Goal: Task Accomplishment & Management: Manage account settings

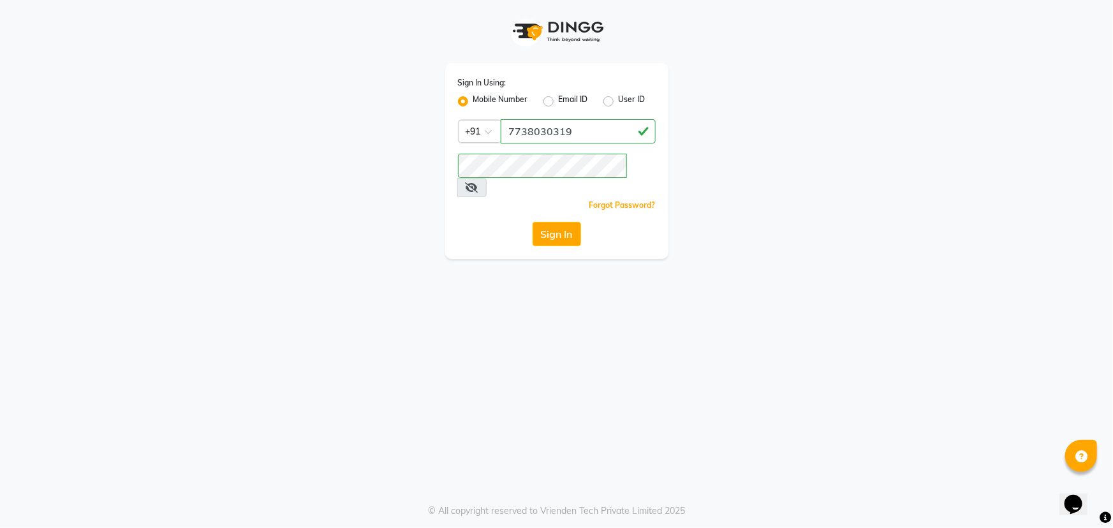
click at [478, 182] on icon at bounding box center [472, 187] width 13 height 10
click at [485, 178] on span at bounding box center [471, 187] width 28 height 19
click at [564, 222] on button "Sign In" at bounding box center [557, 234] width 48 height 24
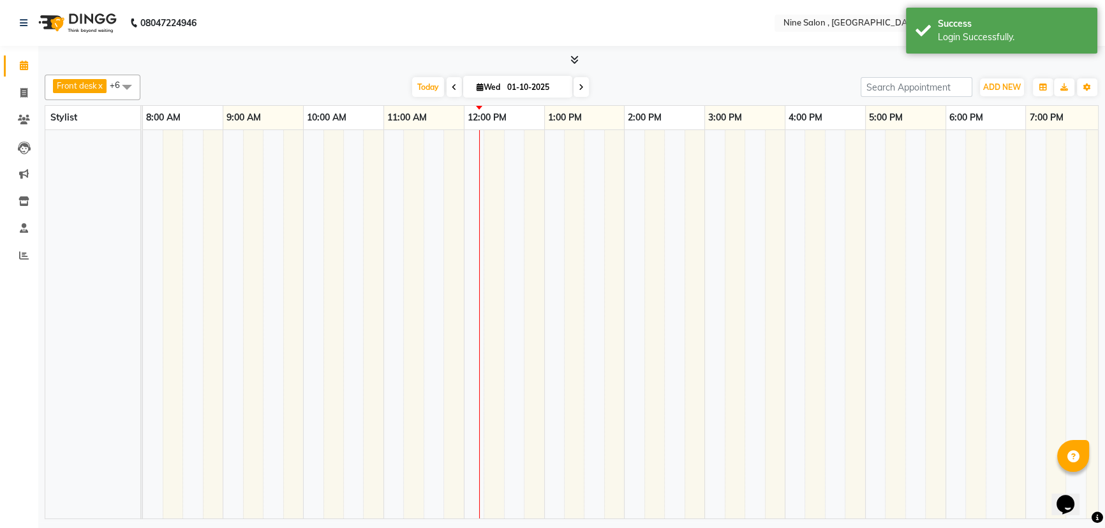
select select "en"
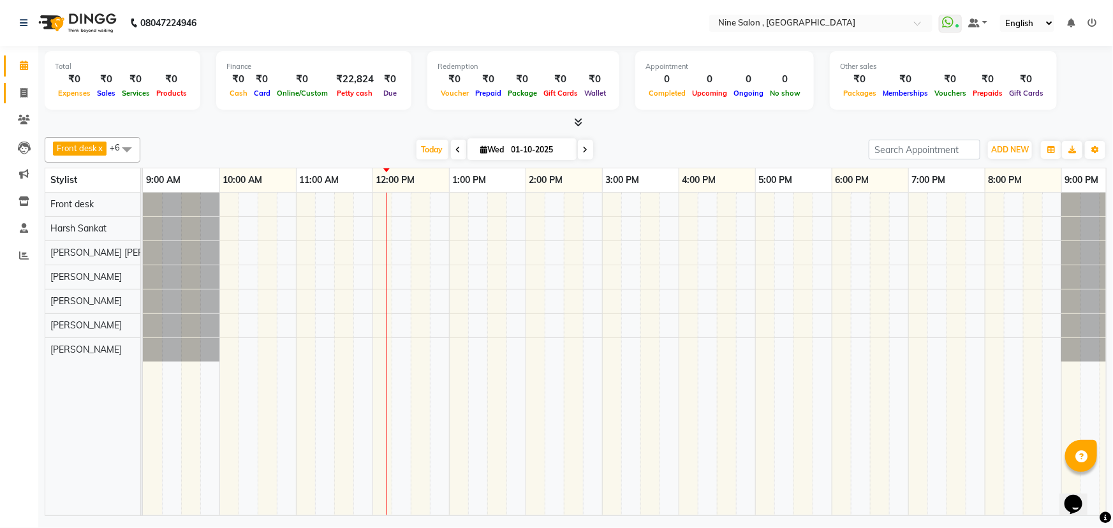
click at [24, 94] on icon at bounding box center [23, 93] width 7 height 10
select select "service"
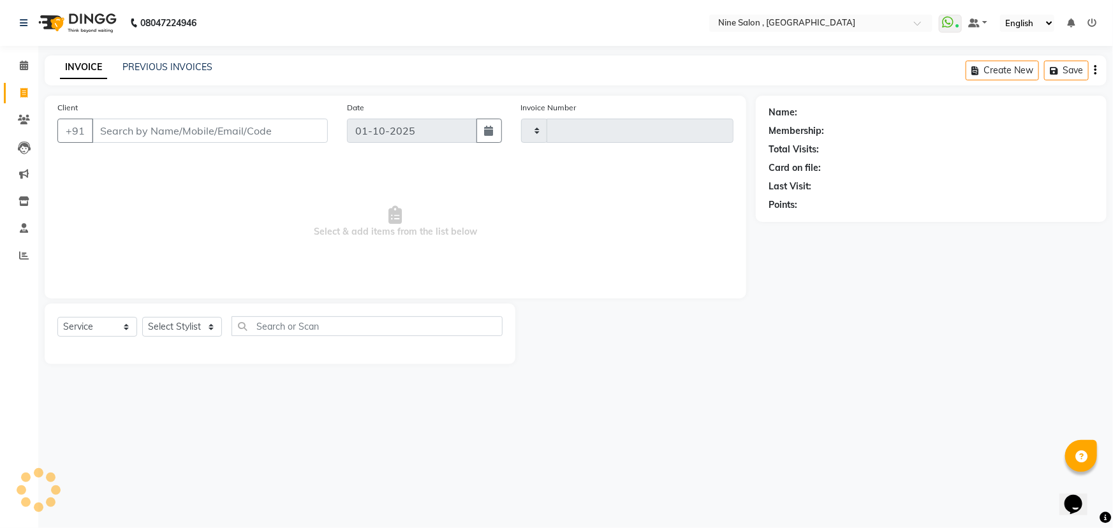
type input "1221"
select select "7341"
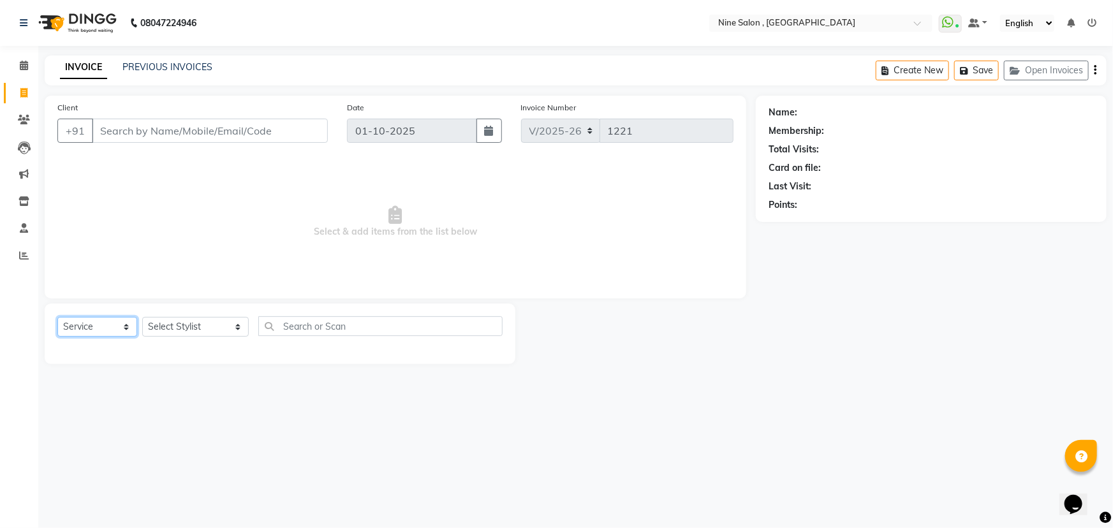
click at [114, 323] on select "Select Service Product Membership Package Voucher Prepaid Gift Card" at bounding box center [97, 327] width 80 height 20
click at [167, 332] on select "Select Stylist [PERSON_NAME] Front desk Harsh Sankat [PERSON_NAME] [PERSON_NAME…" at bounding box center [195, 327] width 107 height 20
click at [292, 332] on input "text" at bounding box center [380, 326] width 244 height 20
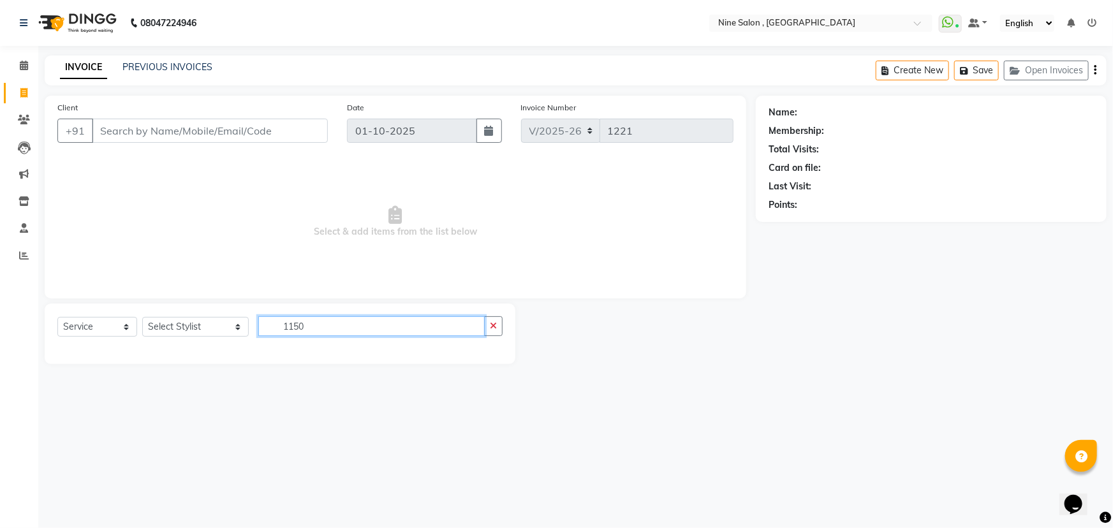
type input "1150"
click at [211, 124] on input "Client" at bounding box center [210, 131] width 236 height 24
click at [170, 335] on select "Select Stylist [PERSON_NAME] Front desk Harsh Sankat [PERSON_NAME] [PERSON_NAME…" at bounding box center [195, 327] width 107 height 20
select select "64471"
click at [142, 317] on select "Select Stylist [PERSON_NAME] Front desk Harsh Sankat [PERSON_NAME] [PERSON_NAME…" at bounding box center [195, 327] width 107 height 20
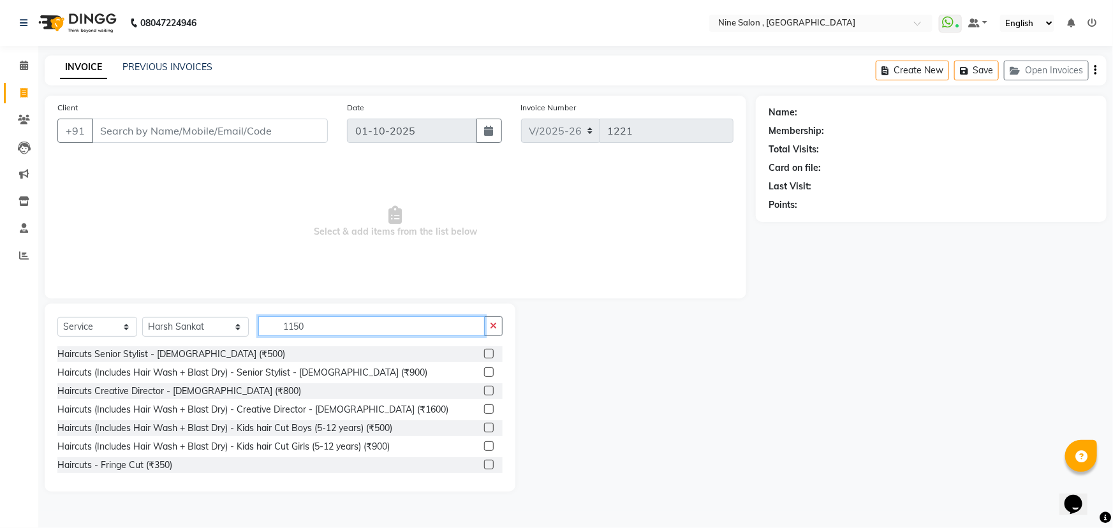
click at [291, 322] on input "1150" at bounding box center [371, 326] width 226 height 20
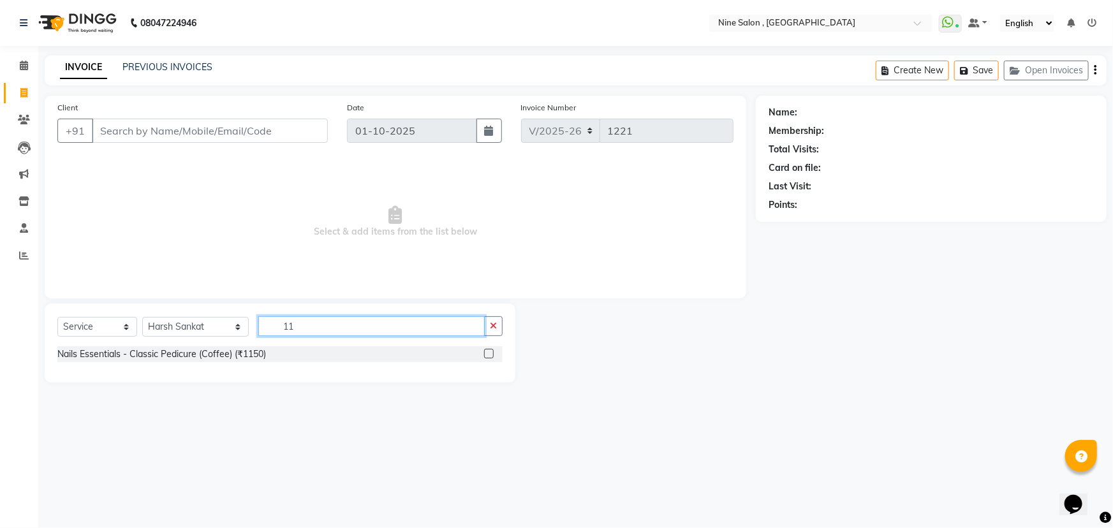
type input "1"
type input "1150"
click at [275, 353] on div "Nails Essentials - Classic Pedicure (Coffee) (₹1150)" at bounding box center [279, 354] width 445 height 16
click at [488, 355] on label at bounding box center [489, 354] width 10 height 10
click at [488, 355] on input "checkbox" at bounding box center [488, 354] width 8 height 8
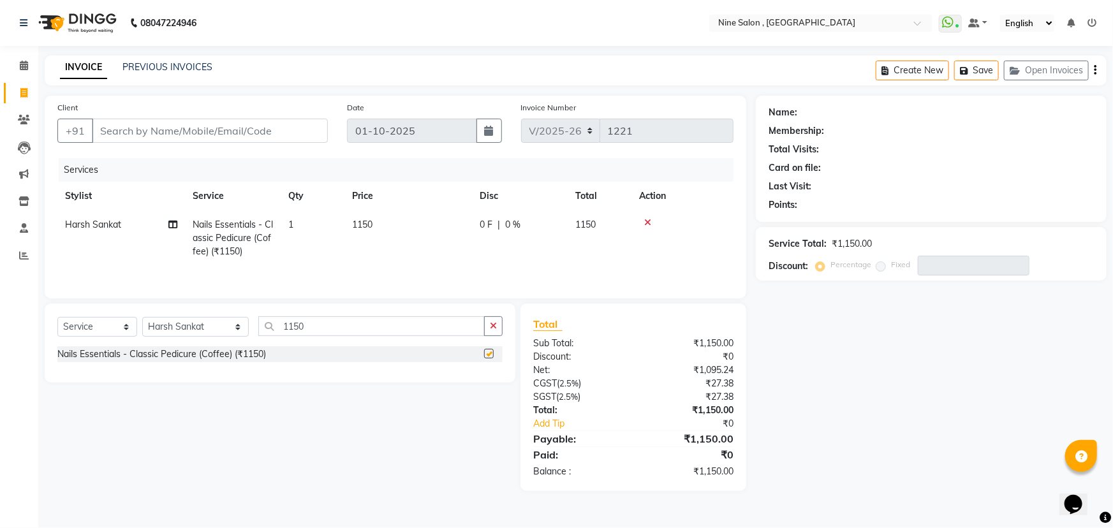
checkbox input "false"
click at [240, 137] on input "Client" at bounding box center [210, 131] width 236 height 24
type input "d"
type input "0"
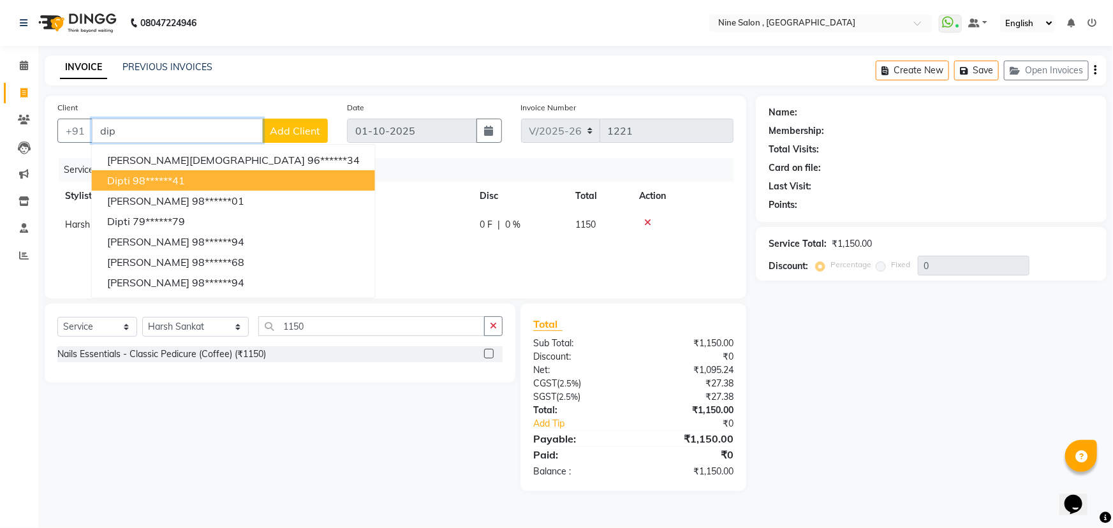
click at [204, 176] on button "[PERSON_NAME] 98******41" at bounding box center [233, 180] width 283 height 20
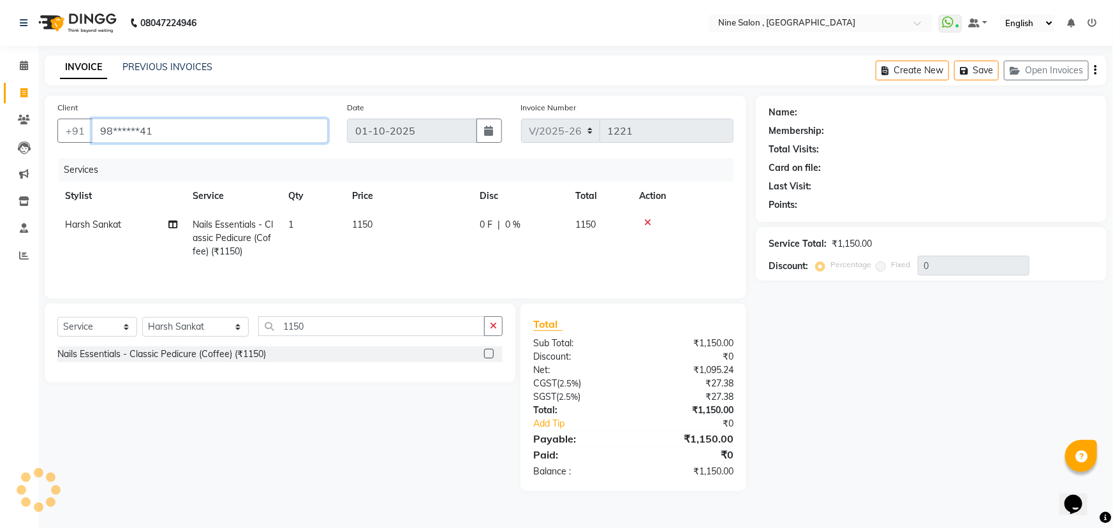
type input "98******41"
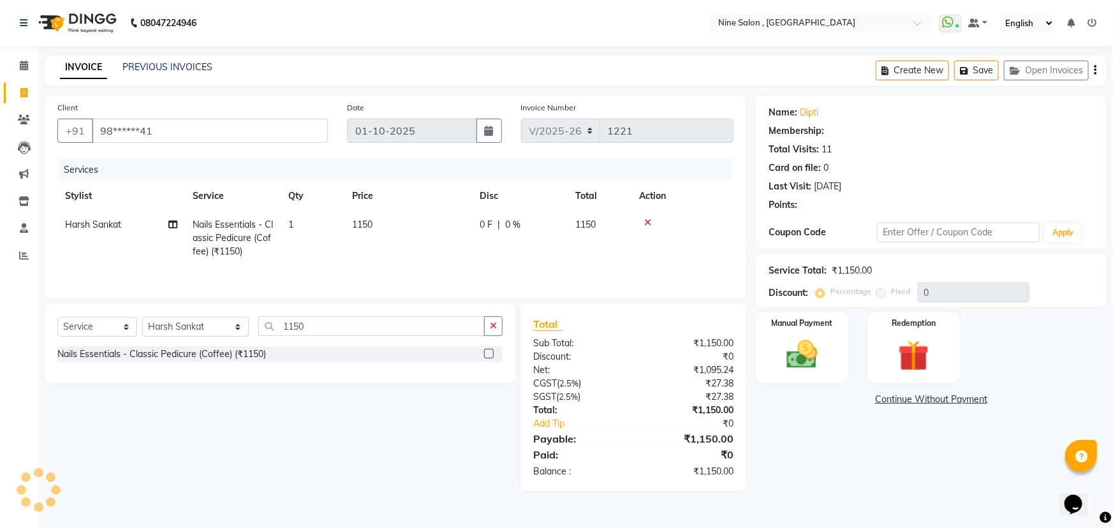
select select "1: Object"
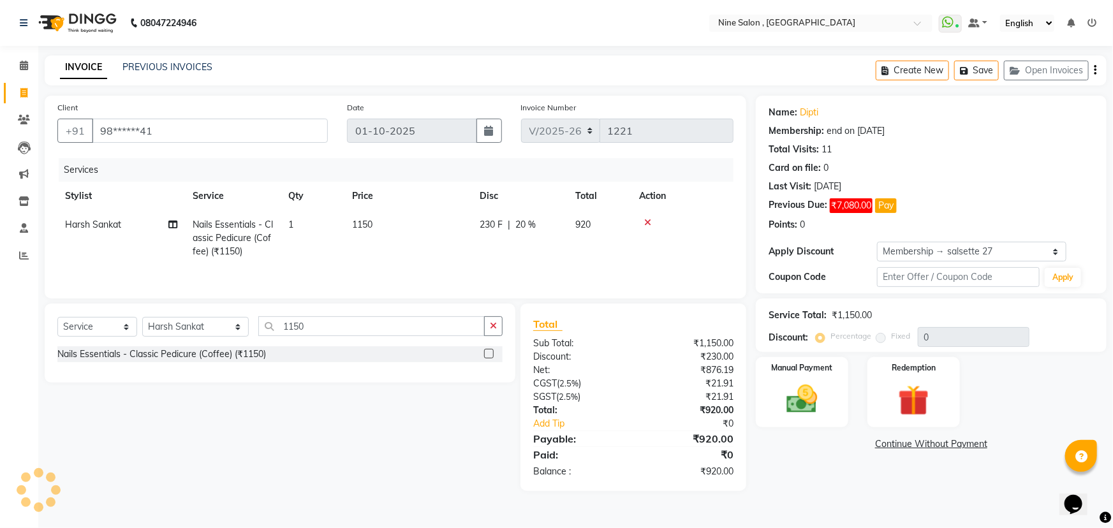
type input "20"
click at [1016, 255] on select "Select Membership → salsette 27 Membership → yearly memebership Coupon → Voltas…" at bounding box center [971, 252] width 189 height 20
click at [423, 329] on input "1150" at bounding box center [371, 326] width 226 height 20
type input "1"
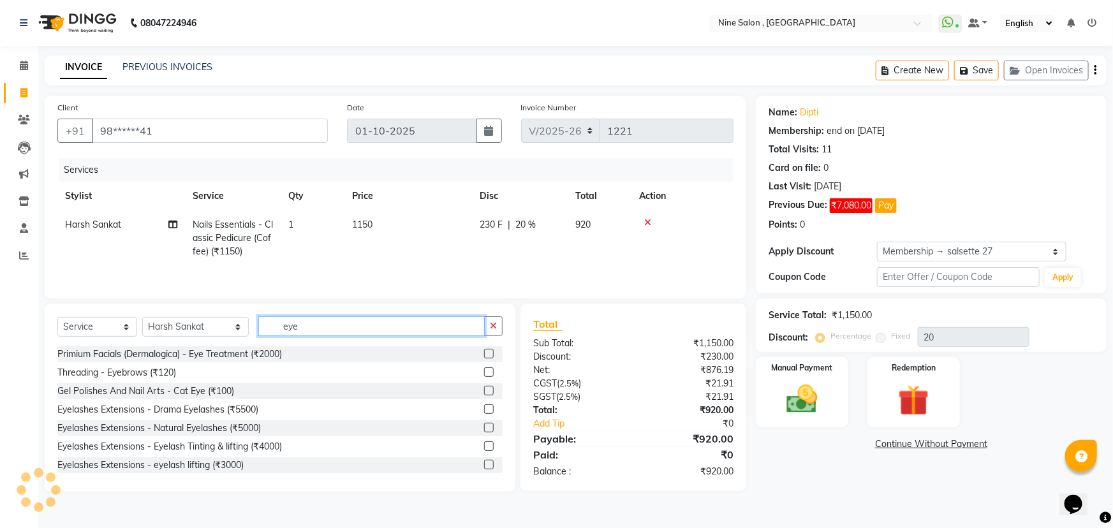
type input "eye"
click at [208, 366] on div "Threading - Eyebrows (₹120)" at bounding box center [279, 373] width 445 height 16
click at [208, 374] on div "Threading - Eyebrows (₹120)" at bounding box center [279, 373] width 445 height 16
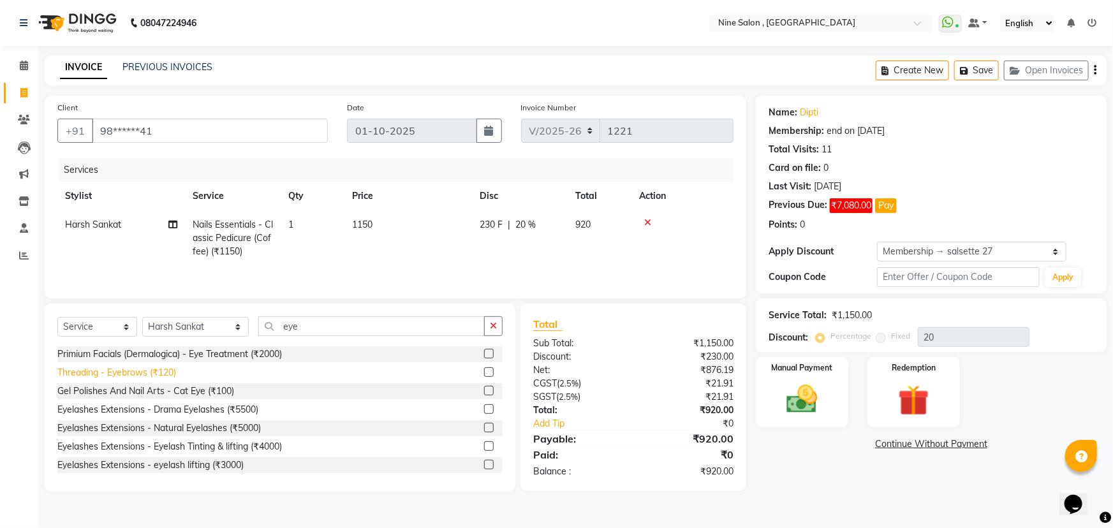
click at [165, 377] on div "Threading - Eyebrows (₹120)" at bounding box center [116, 372] width 119 height 13
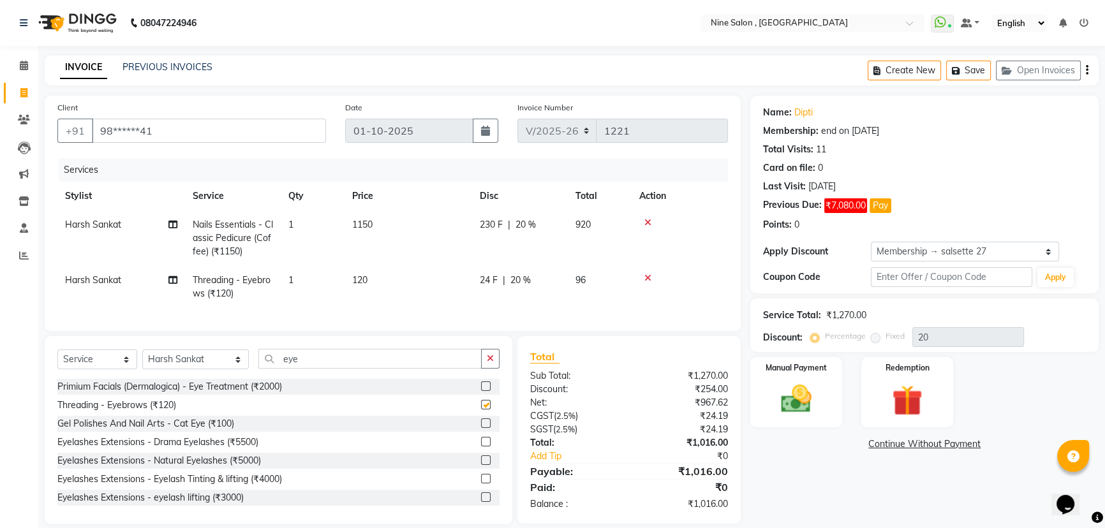
checkbox input "false"
click at [651, 228] on td at bounding box center [680, 238] width 96 height 55
click at [647, 225] on icon at bounding box center [647, 222] width 7 height 9
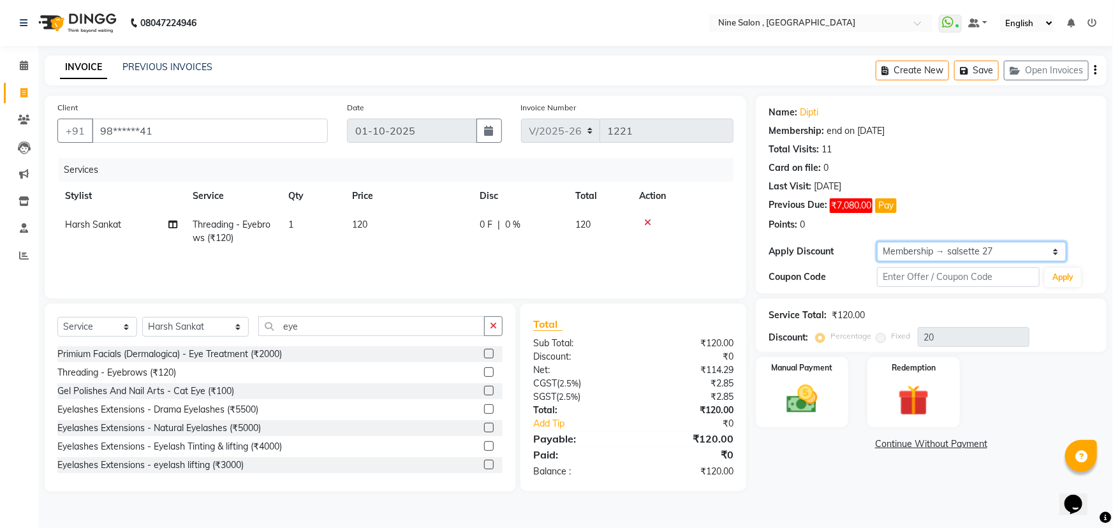
click at [973, 248] on select "Select Membership → salsette 27 Membership → yearly memebership Coupon → Voltas…" at bounding box center [971, 252] width 189 height 20
select select "0:"
click at [877, 242] on select "Select Membership → salsette 27 Membership → yearly memebership Coupon → Voltas…" at bounding box center [971, 252] width 189 height 20
type input "0"
click at [812, 373] on label "Manual Payment" at bounding box center [803, 367] width 64 height 12
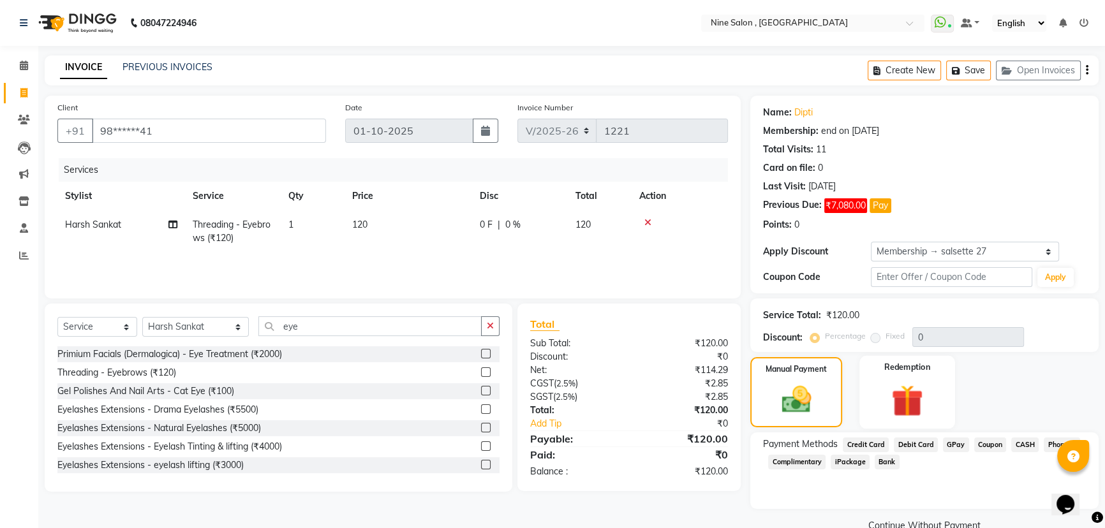
click at [885, 412] on img at bounding box center [908, 401] width 52 height 40
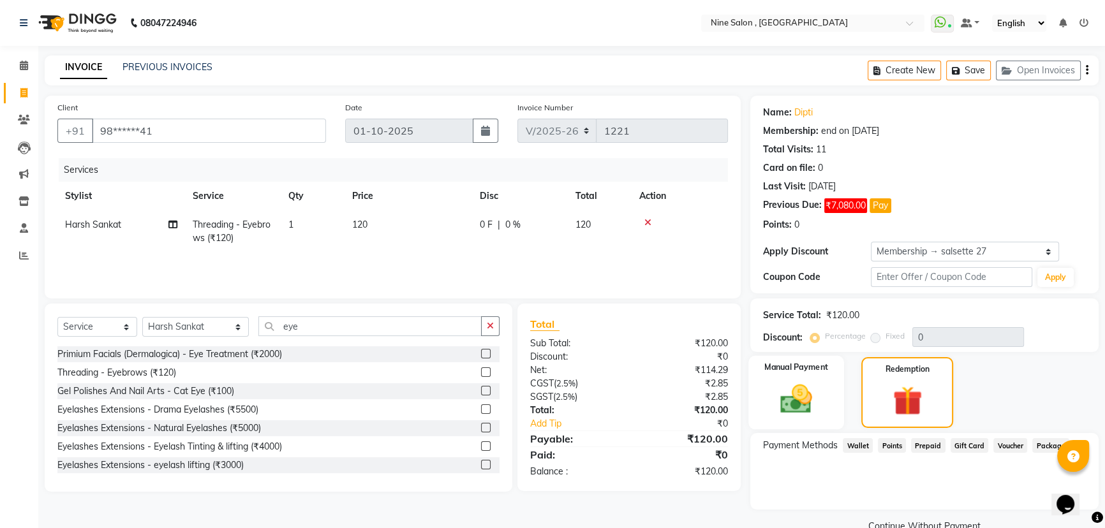
click at [781, 387] on img at bounding box center [797, 399] width 52 height 36
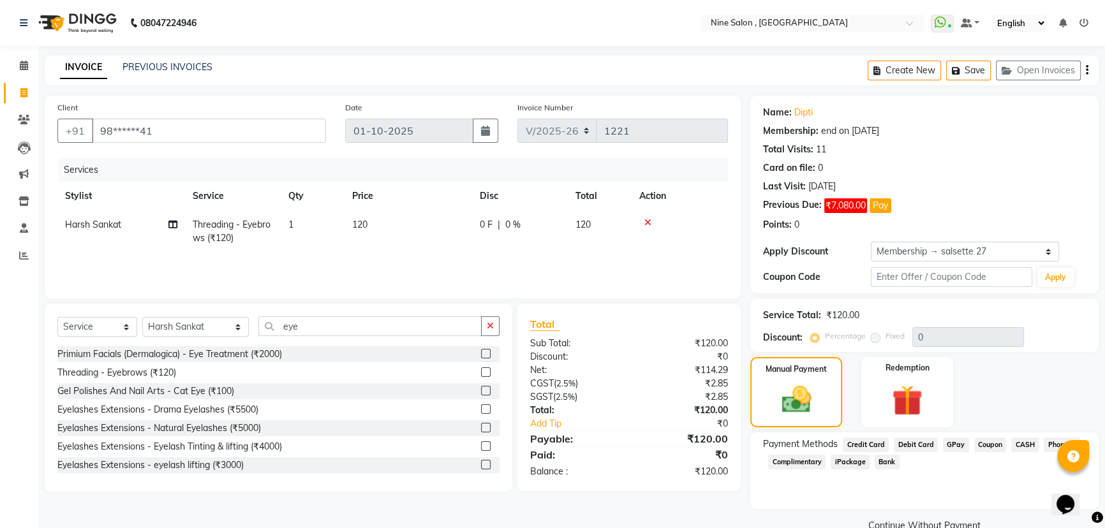
click at [951, 446] on span "GPay" at bounding box center [956, 445] width 26 height 15
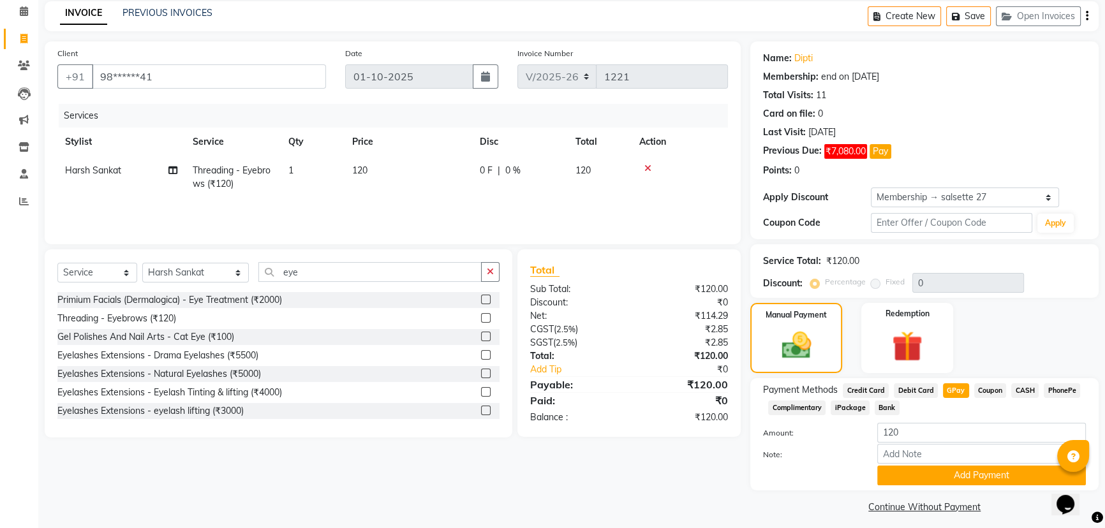
scroll to position [61, 0]
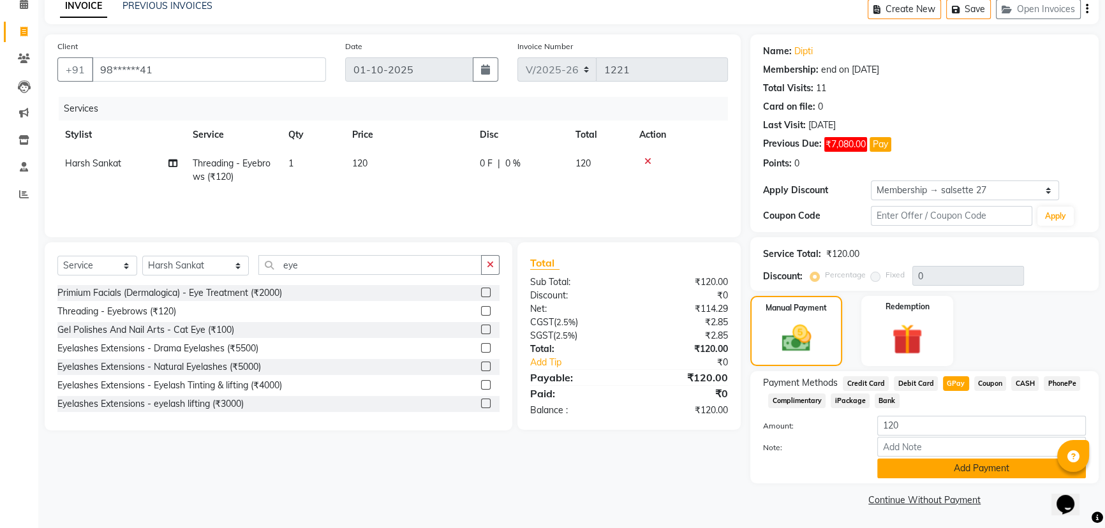
click at [951, 466] on button "Add Payment" at bounding box center [981, 469] width 209 height 20
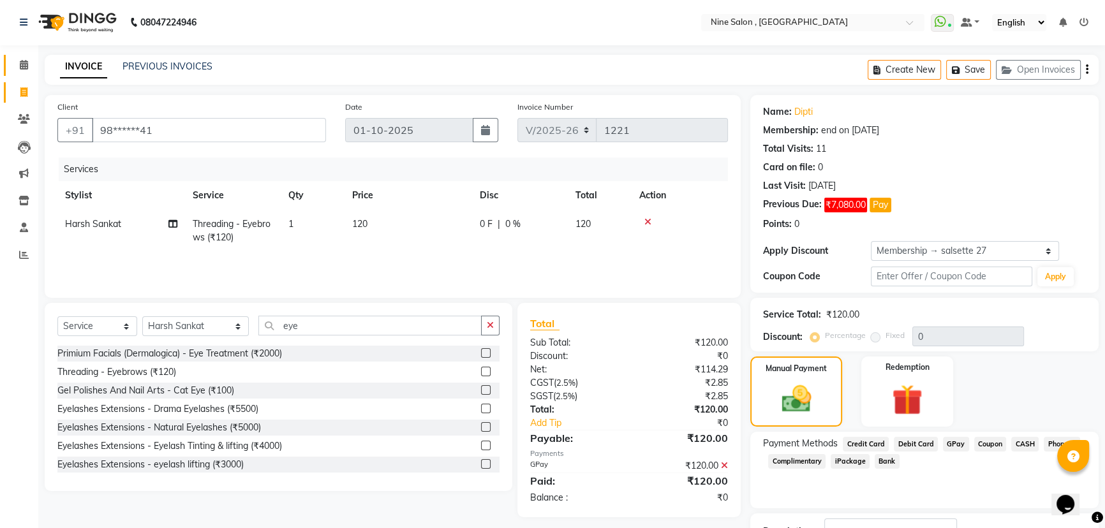
scroll to position [0, 0]
click at [23, 61] on icon at bounding box center [24, 66] width 8 height 10
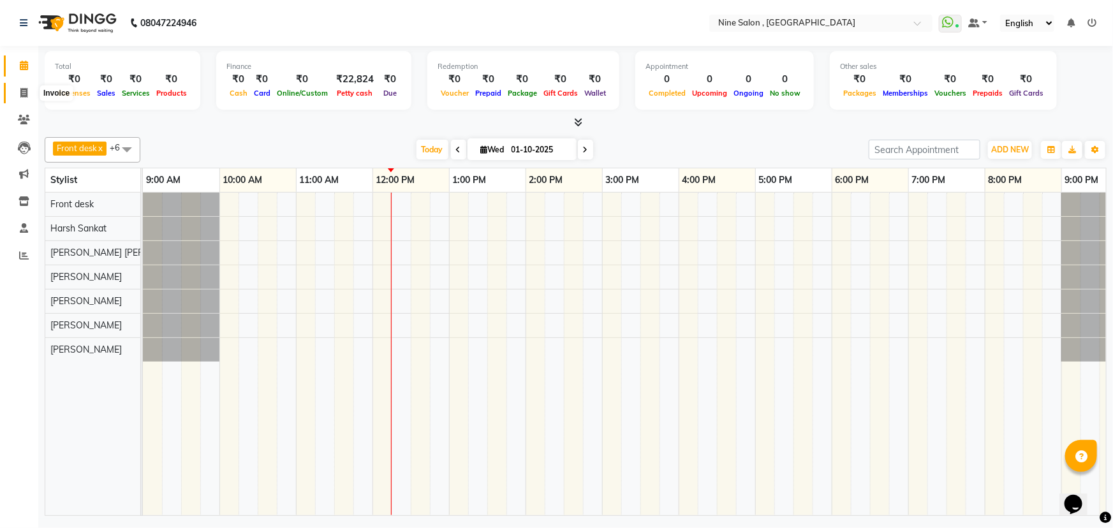
click at [22, 96] on icon at bounding box center [23, 93] width 7 height 10
select select "7341"
select select "service"
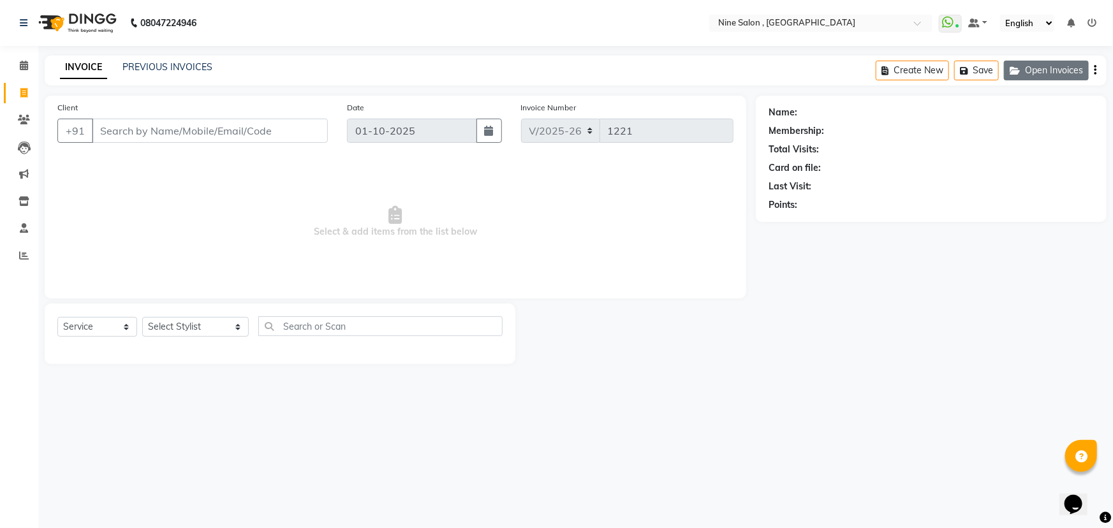
click at [1028, 69] on button "Open Invoices" at bounding box center [1046, 71] width 85 height 20
click at [1026, 76] on button "Open Invoices" at bounding box center [1046, 71] width 85 height 20
click at [26, 122] on icon at bounding box center [24, 120] width 12 height 10
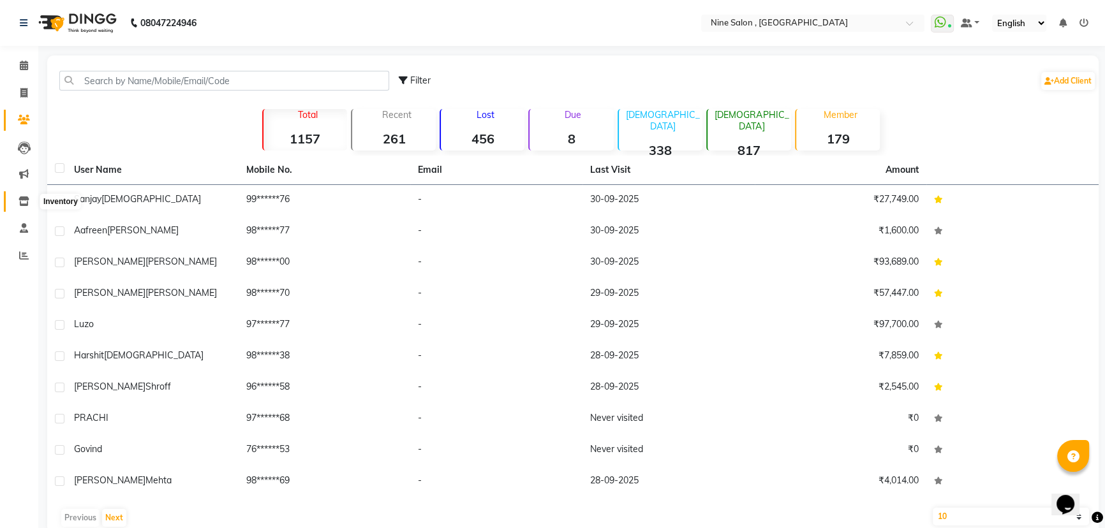
click at [18, 198] on icon at bounding box center [23, 201] width 11 height 10
select select
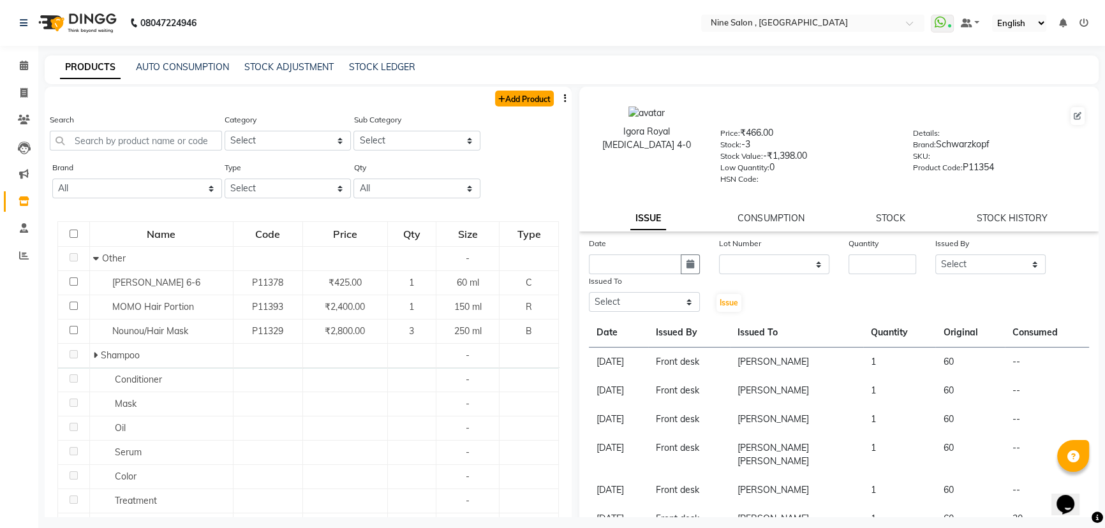
click at [504, 94] on link "Add Product" at bounding box center [524, 99] width 59 height 16
select select "true"
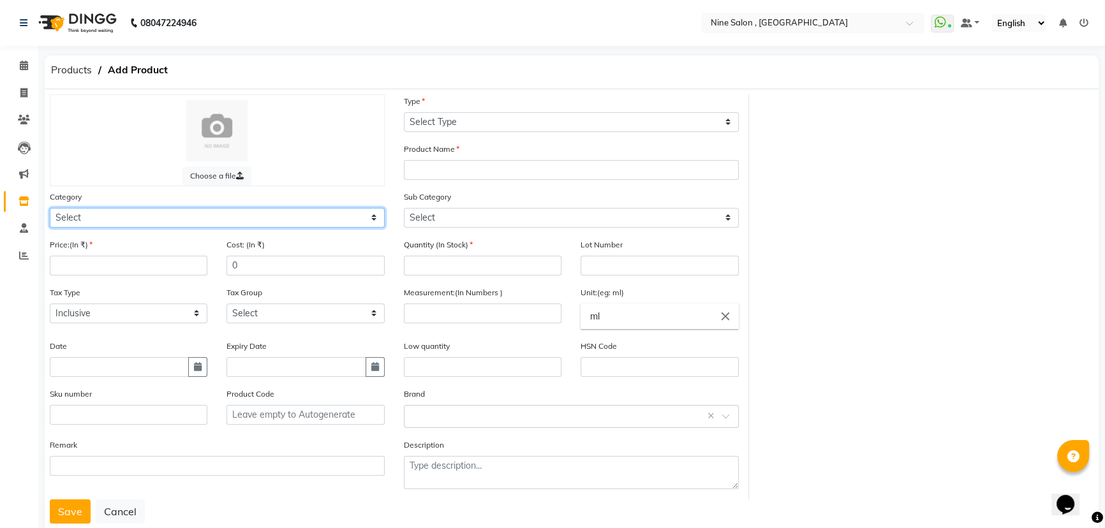
click at [84, 219] on select "Select Hair Skin Makeup Personal Care Appliances [PERSON_NAME] Waxing Disposabl…" at bounding box center [217, 218] width 335 height 20
select select "1270401100"
click at [50, 209] on select "Select Hair Skin Makeup Personal Care Appliances [PERSON_NAME] Waxing Disposabl…" at bounding box center [217, 218] width 335 height 20
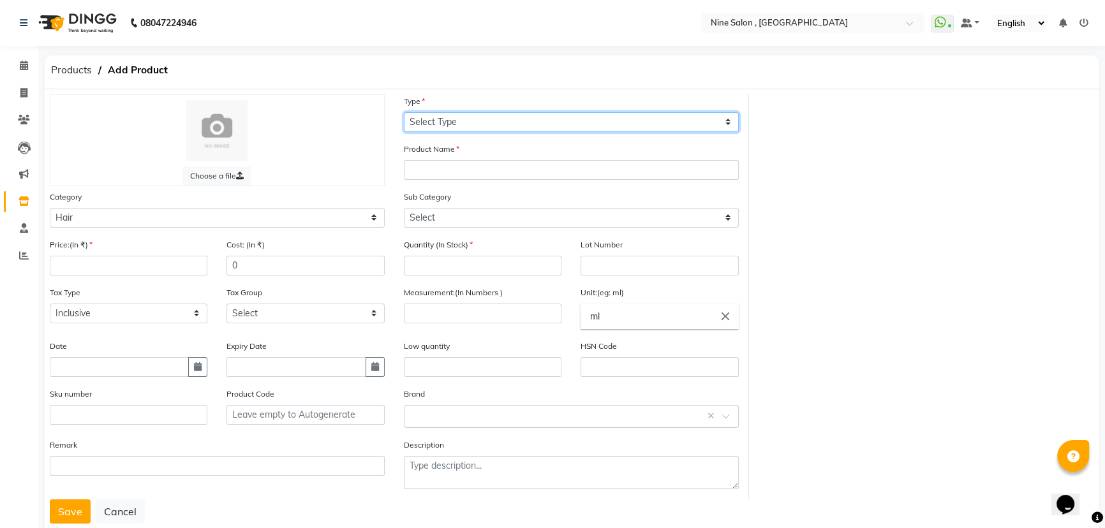
click at [431, 121] on select "Select Type Both Retail Consumable" at bounding box center [571, 122] width 335 height 20
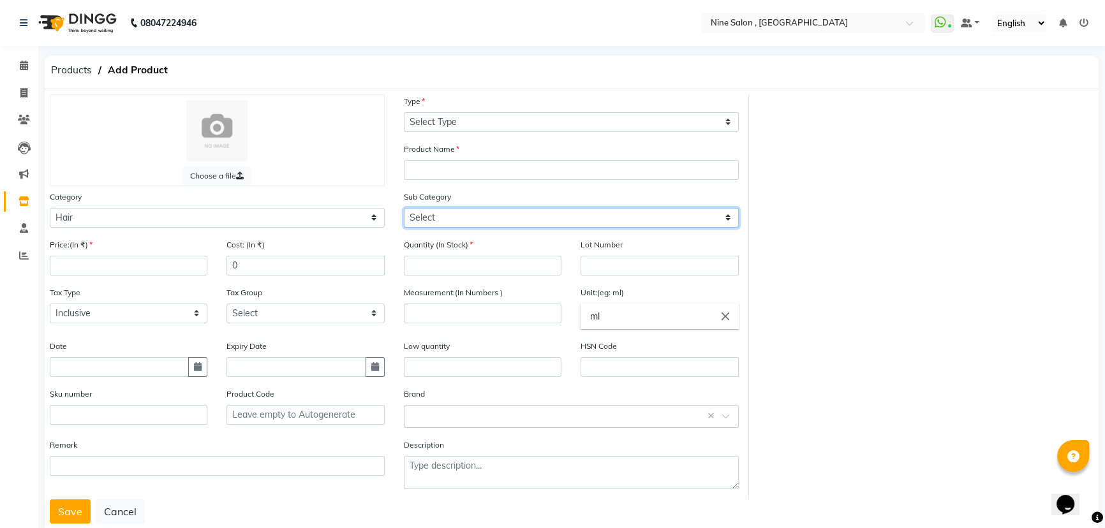
click at [419, 217] on select "Select Shampoo Conditioner Cream Mask Oil Serum Color Appliances Treatment Styl…" at bounding box center [571, 218] width 335 height 20
click at [435, 217] on select "Select Shampoo Conditioner Cream Mask Oil Serum Color Appliances Treatment Styl…" at bounding box center [571, 218] width 335 height 20
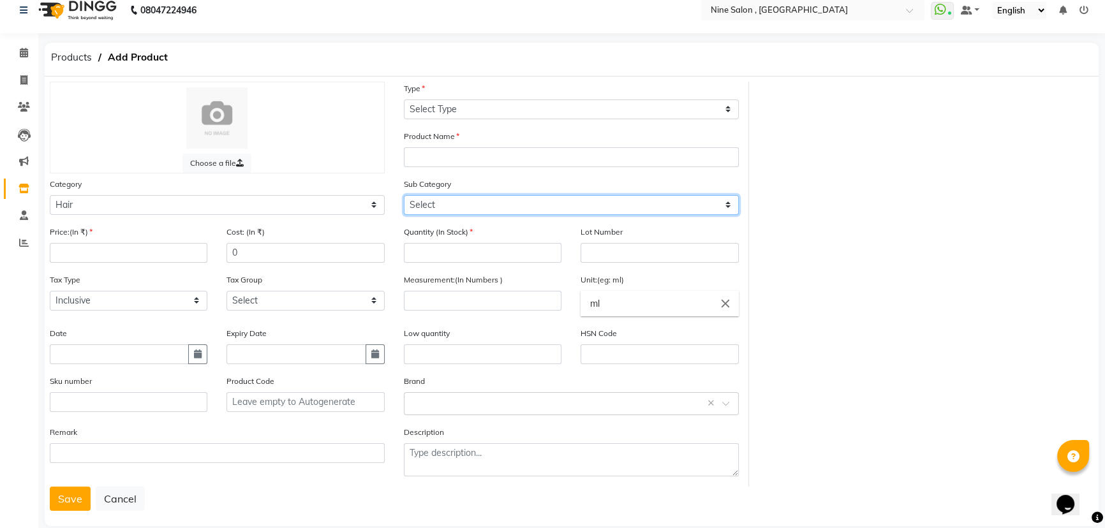
scroll to position [35, 0]
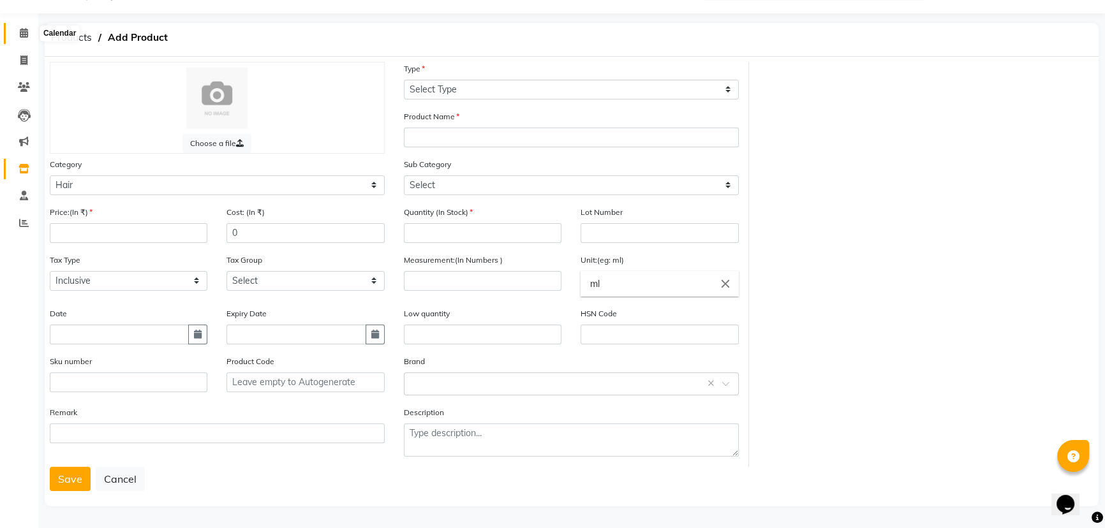
click at [27, 31] on icon at bounding box center [24, 33] width 8 height 10
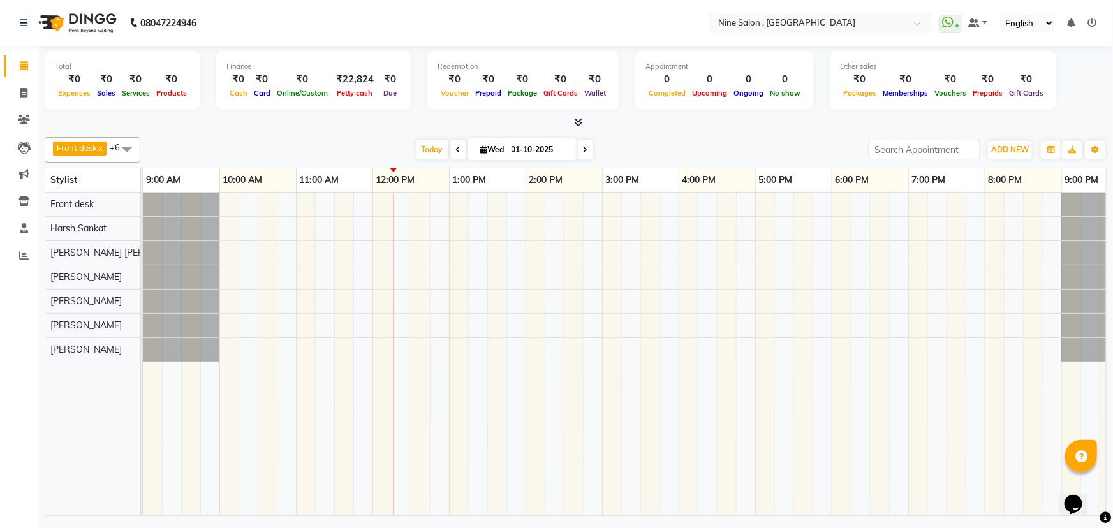
click at [456, 146] on icon at bounding box center [458, 150] width 5 height 8
type input "30-09-2025"
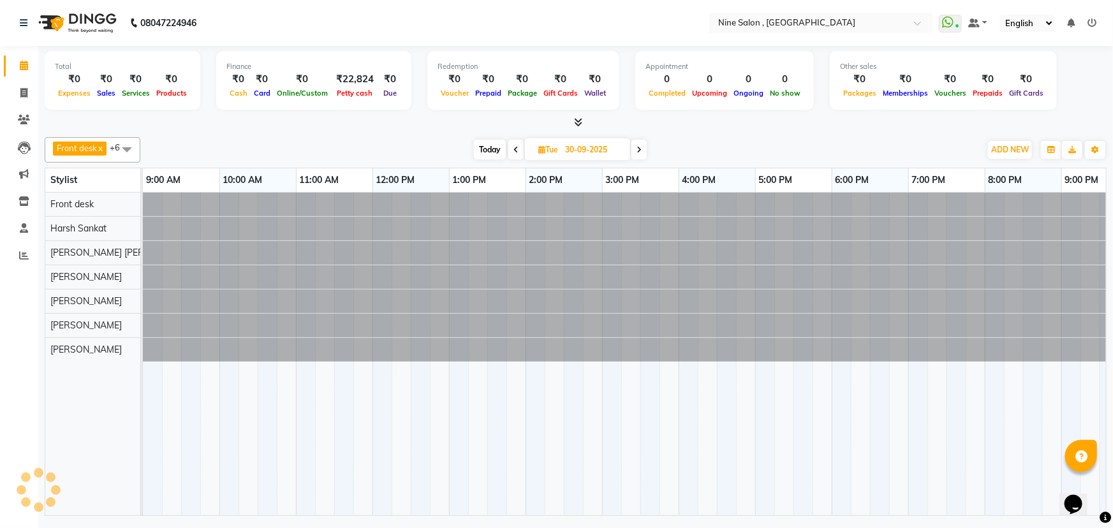
scroll to position [0, 31]
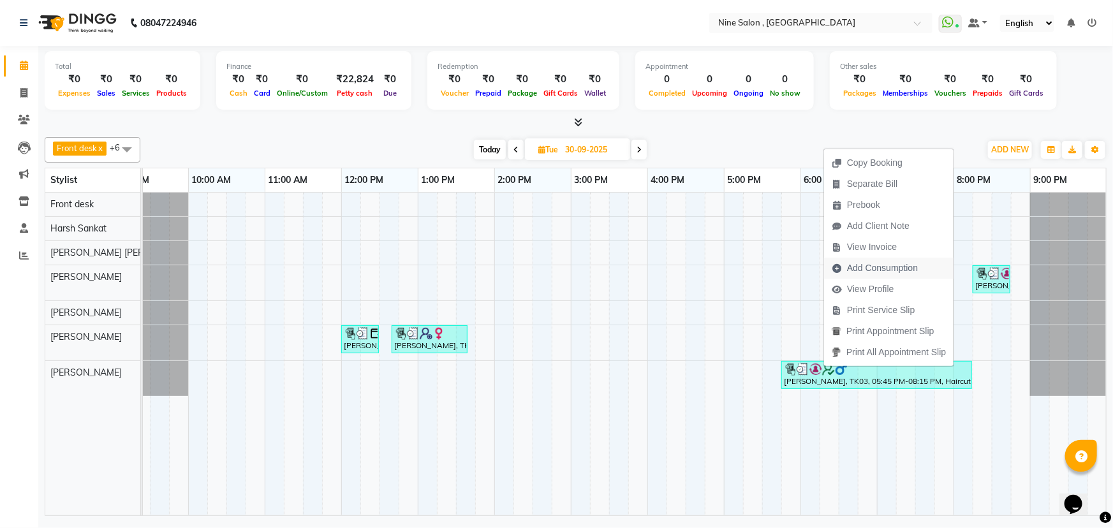
click at [862, 269] on span "Add Consumption" at bounding box center [882, 268] width 71 height 13
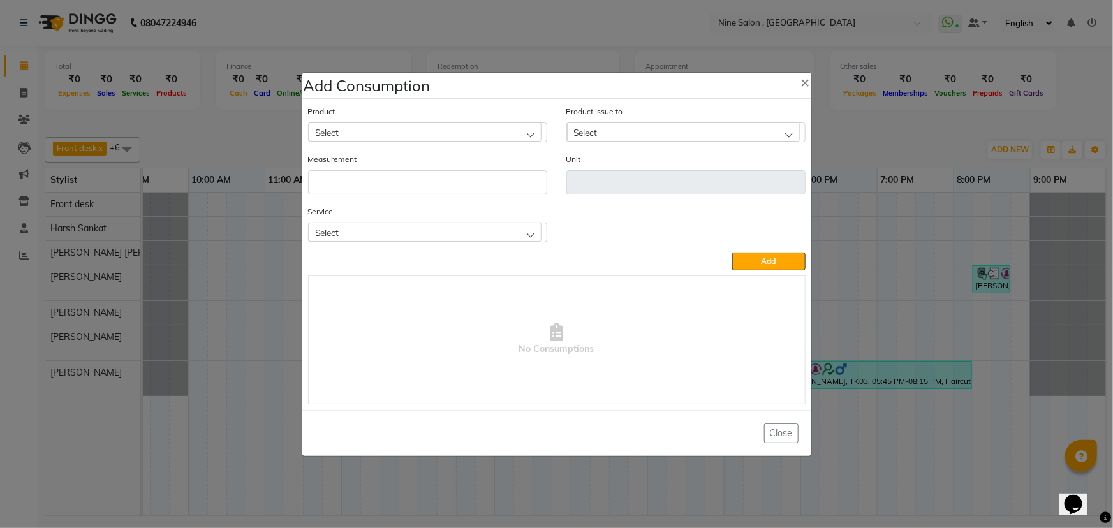
click at [343, 130] on div "Select" at bounding box center [425, 131] width 233 height 19
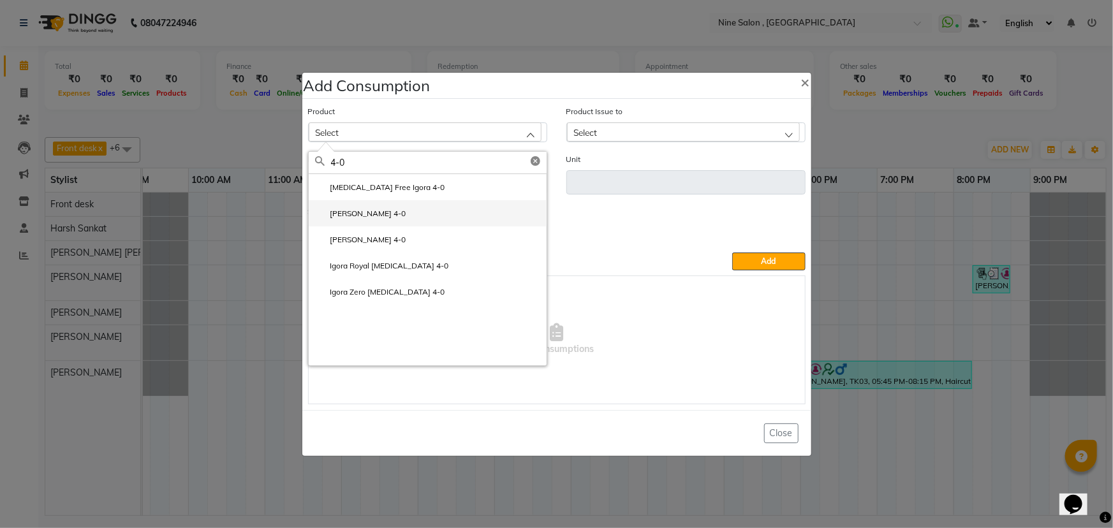
type input "4-0"
click at [360, 219] on label "[PERSON_NAME] 4-0" at bounding box center [360, 213] width 91 height 11
type input "GM"
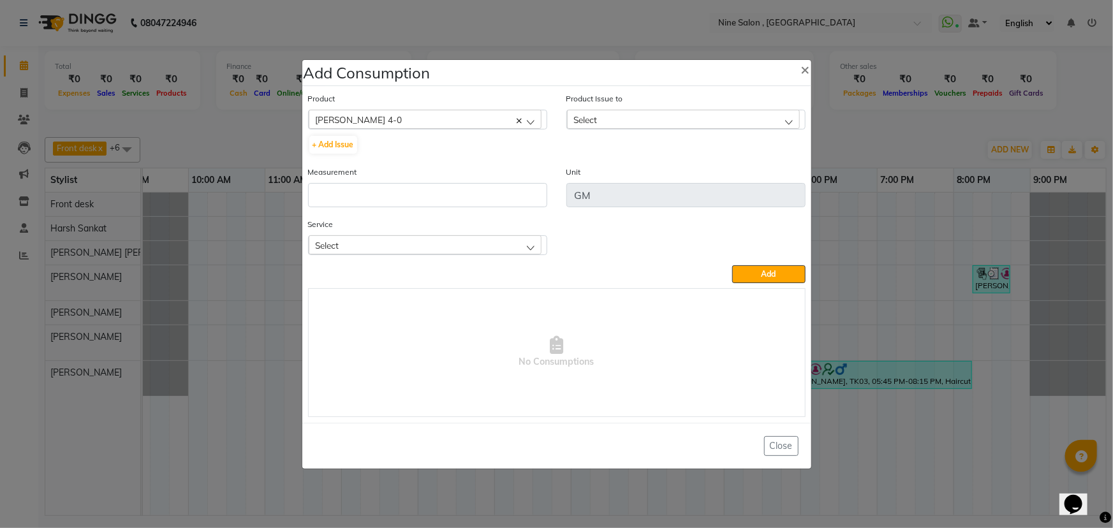
click at [668, 122] on div "Select" at bounding box center [683, 119] width 233 height 19
click at [389, 187] on input "number" at bounding box center [427, 195] width 239 height 24
click at [513, 245] on div "Select" at bounding box center [425, 244] width 233 height 19
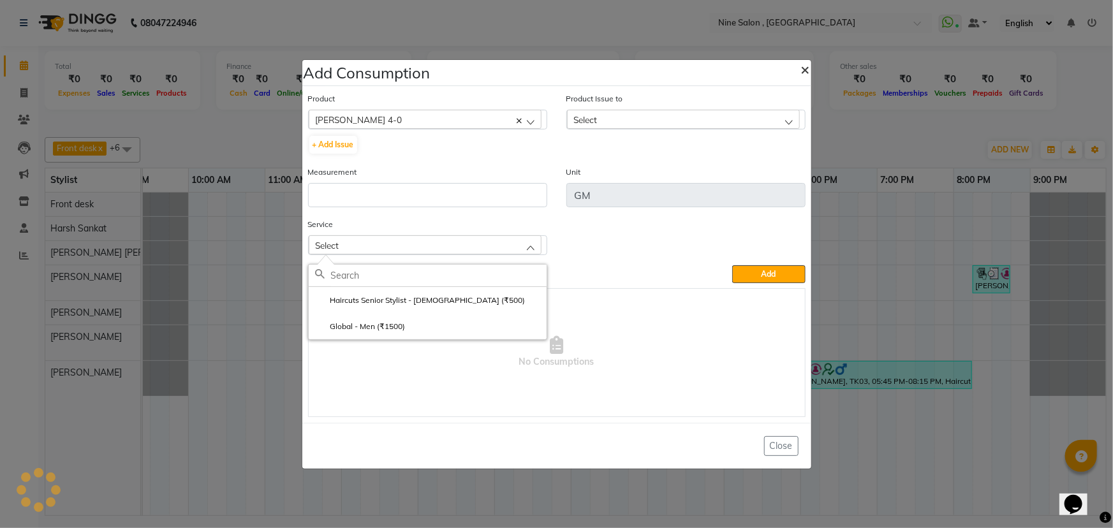
click at [810, 68] on button "×" at bounding box center [805, 69] width 29 height 36
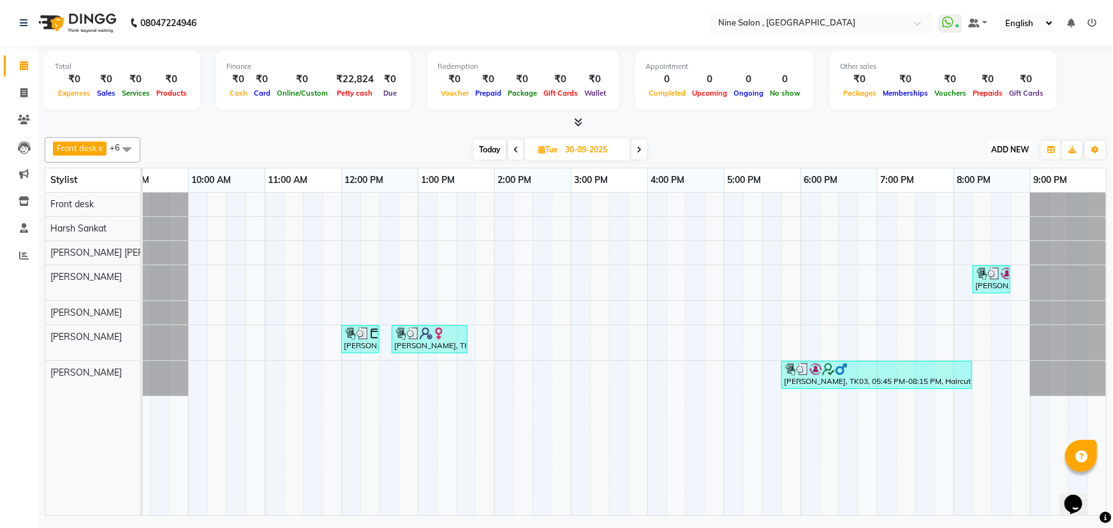
click at [1014, 151] on span "ADD NEW" at bounding box center [1010, 150] width 38 height 10
click at [986, 205] on link "Add Expense" at bounding box center [981, 206] width 101 height 17
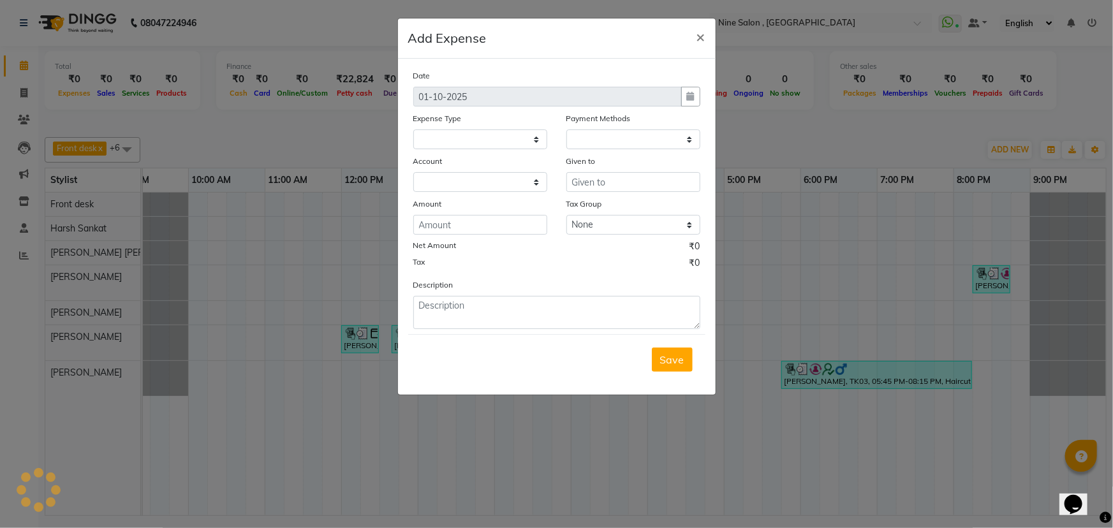
select select "1"
select select "6442"
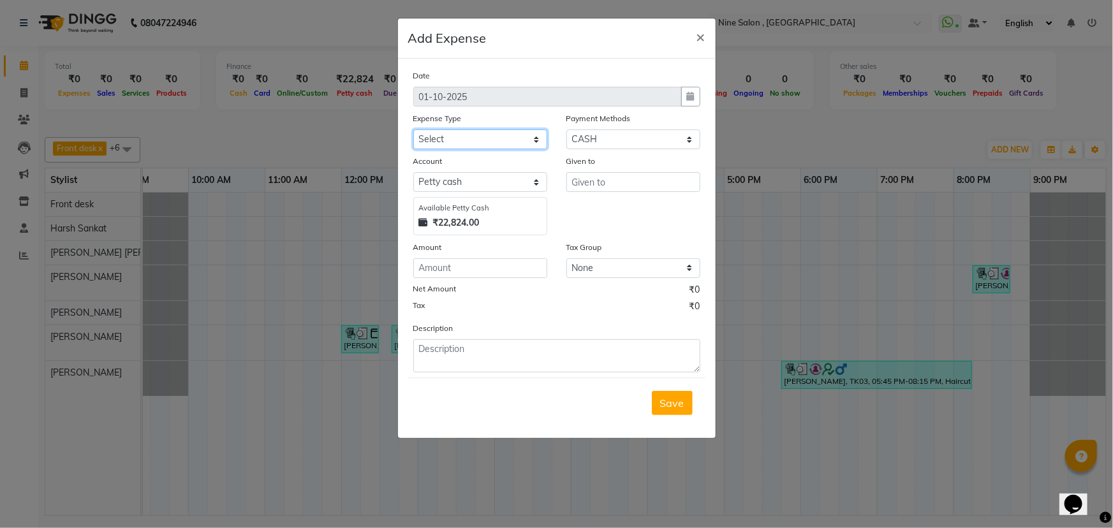
click at [440, 139] on select "Select advance salary Advance Salary Bank charges beauty palace Car maintenance…" at bounding box center [480, 139] width 134 height 20
select select "21227"
click at [413, 130] on select "Select advance salary Advance Salary Bank charges beauty palace Car maintenance…" at bounding box center [480, 139] width 134 height 20
click at [593, 190] on input "text" at bounding box center [633, 182] width 134 height 20
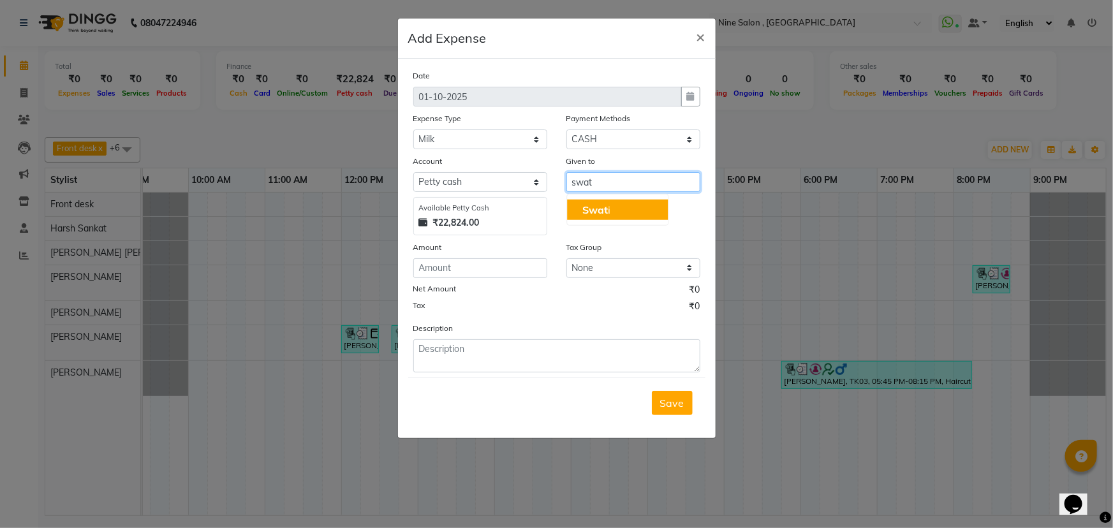
click at [591, 208] on span "Swat" at bounding box center [595, 209] width 26 height 13
type input "Swati"
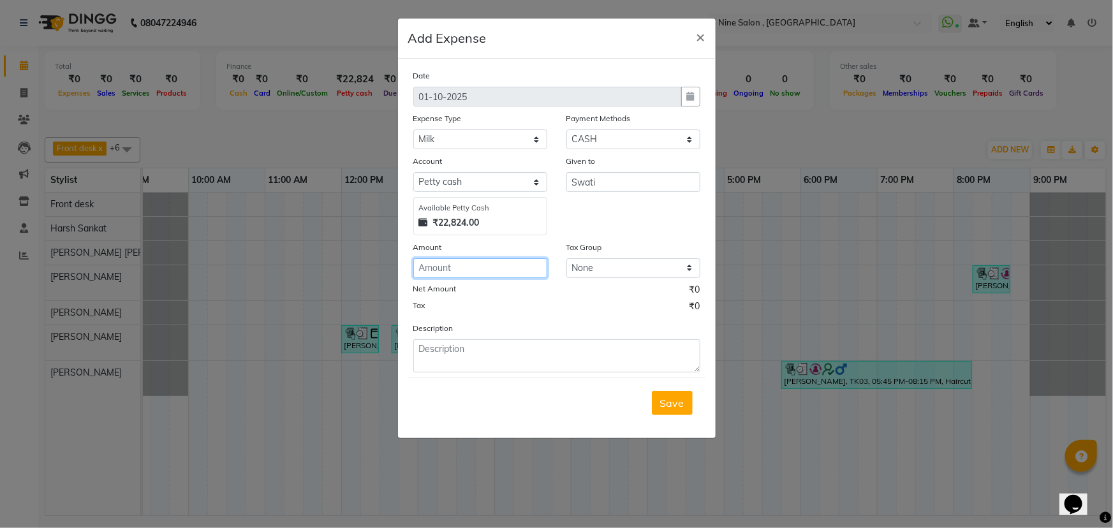
click at [457, 275] on input "number" at bounding box center [480, 268] width 134 height 20
type input "60"
click at [684, 406] on span "Save" at bounding box center [672, 403] width 24 height 13
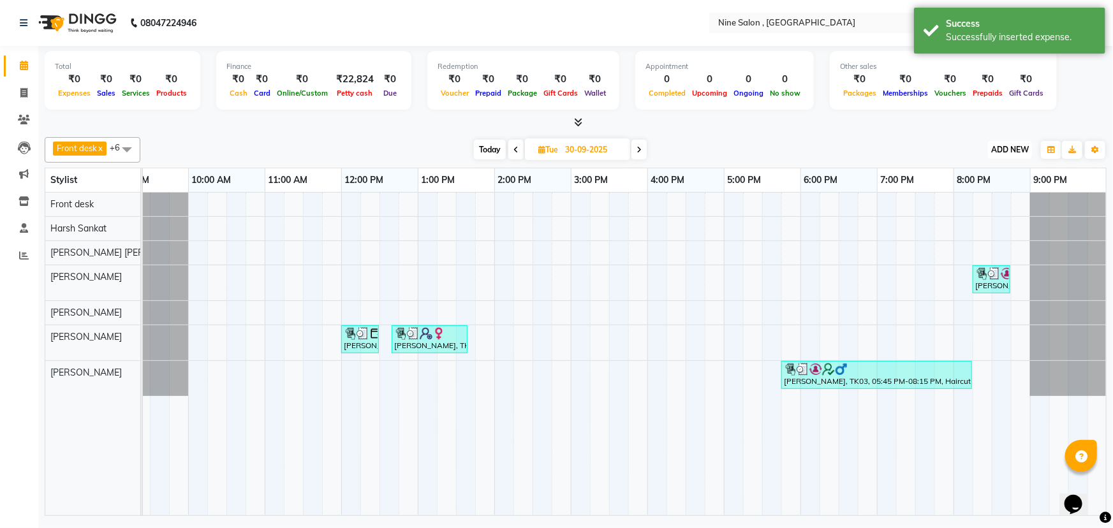
click at [995, 154] on button "ADD NEW Toggle Dropdown" at bounding box center [1010, 150] width 44 height 18
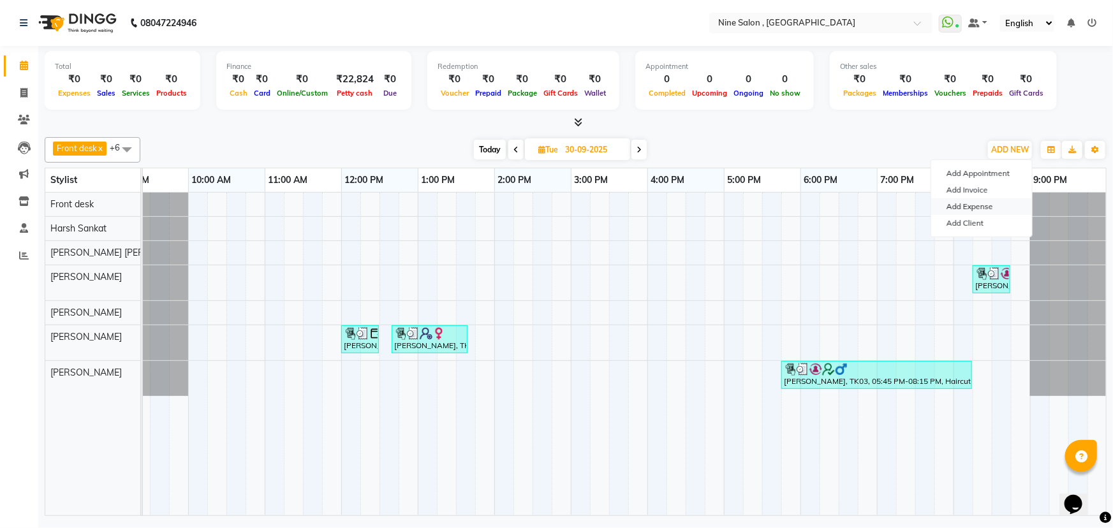
click at [959, 206] on link "Add Expense" at bounding box center [981, 206] width 101 height 17
select select "1"
select select "6442"
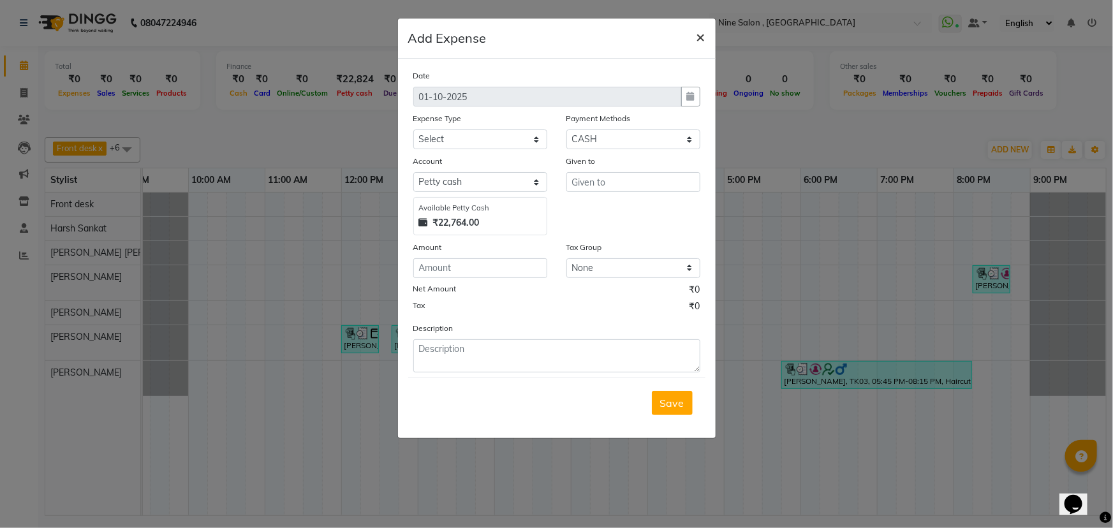
click at [702, 29] on span "×" at bounding box center [701, 36] width 9 height 19
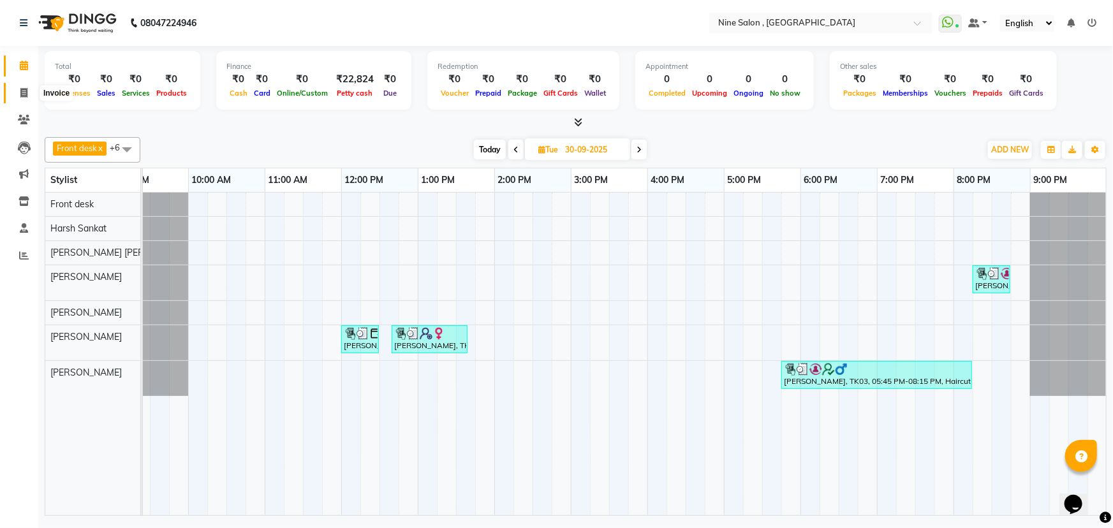
click at [26, 89] on icon at bounding box center [23, 93] width 7 height 10
select select "7341"
select select "service"
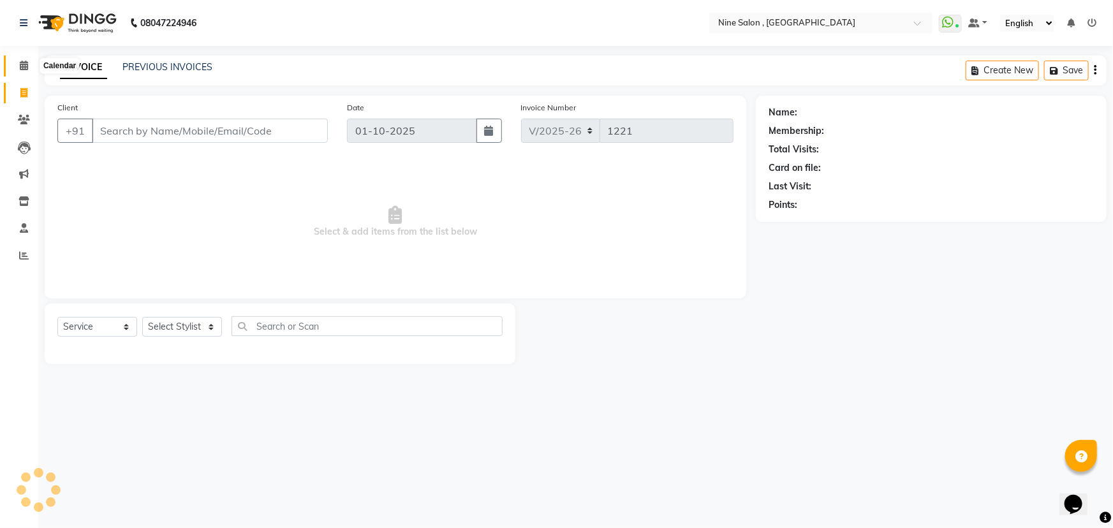
click at [26, 70] on icon at bounding box center [24, 66] width 8 height 10
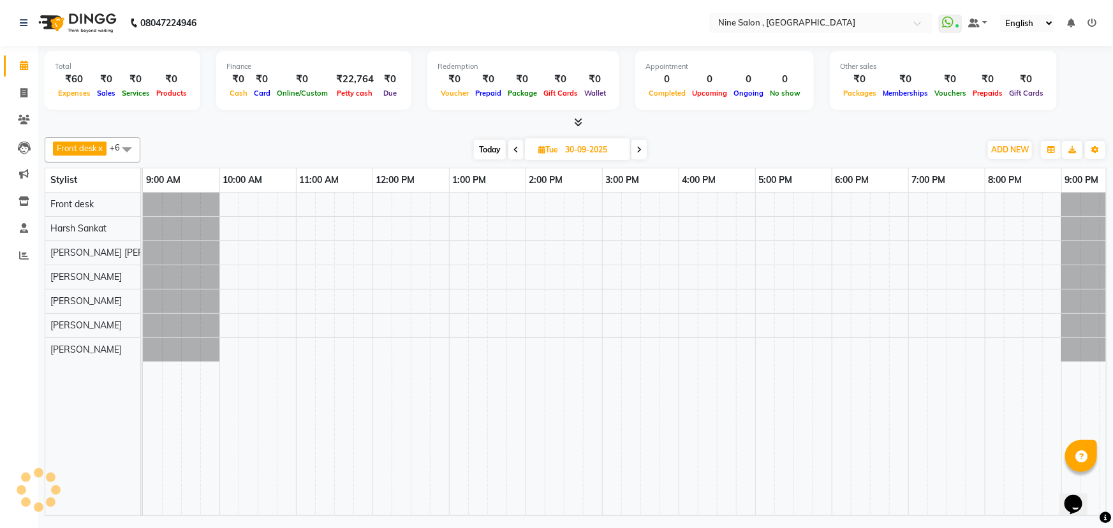
scroll to position [0, 31]
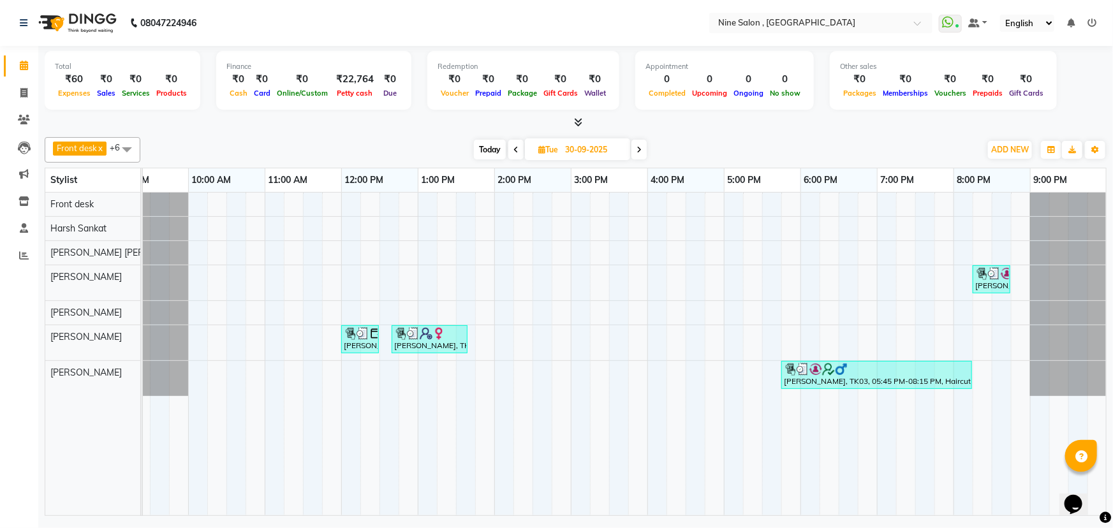
click at [579, 121] on icon at bounding box center [578, 122] width 8 height 10
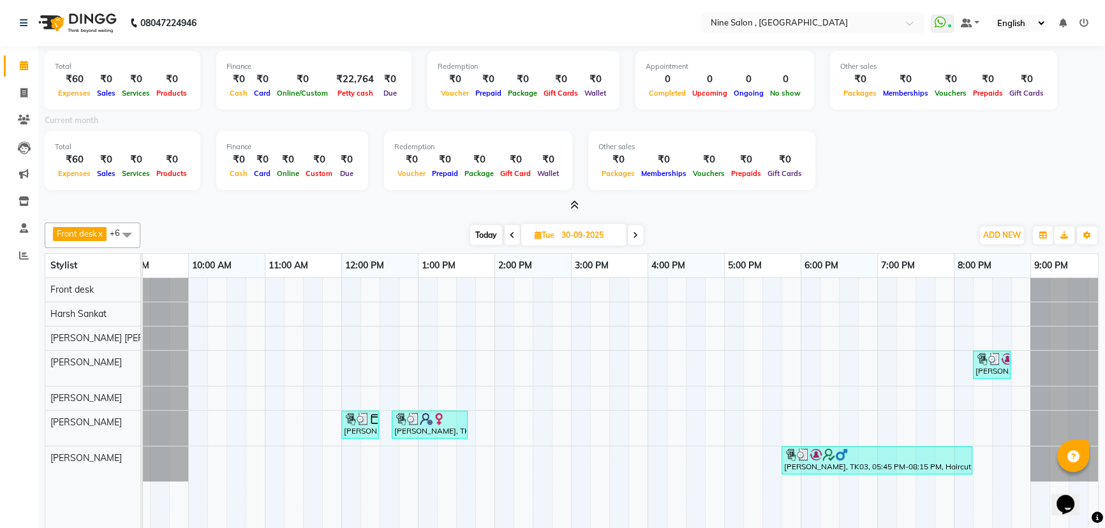
click at [1081, 20] on icon at bounding box center [1083, 22] width 9 height 9
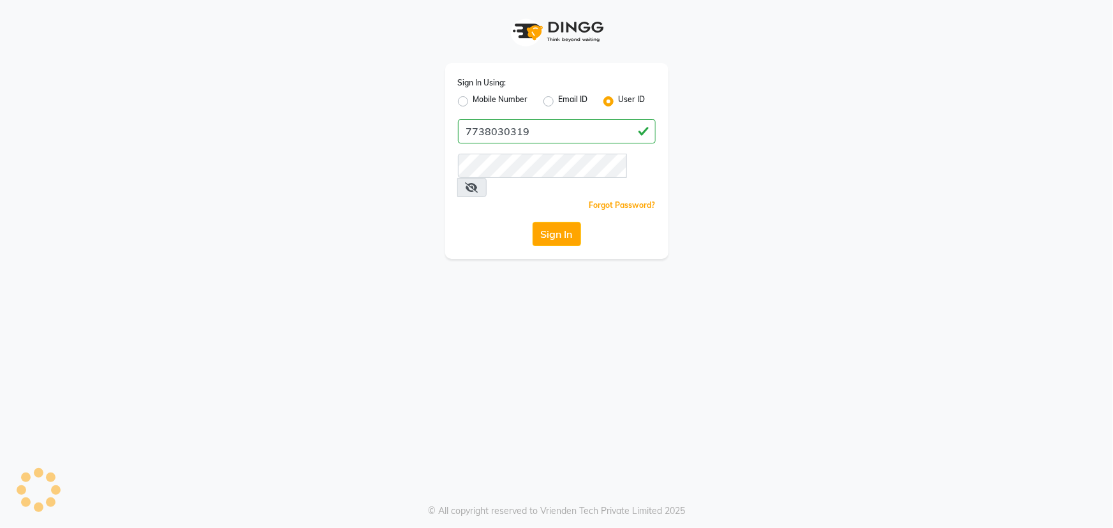
click at [499, 135] on input "7738030319" at bounding box center [557, 131] width 198 height 24
type input "7738030319"
click at [473, 100] on label "Mobile Number" at bounding box center [500, 101] width 55 height 15
click at [473, 100] on input "Mobile Number" at bounding box center [477, 98] width 8 height 8
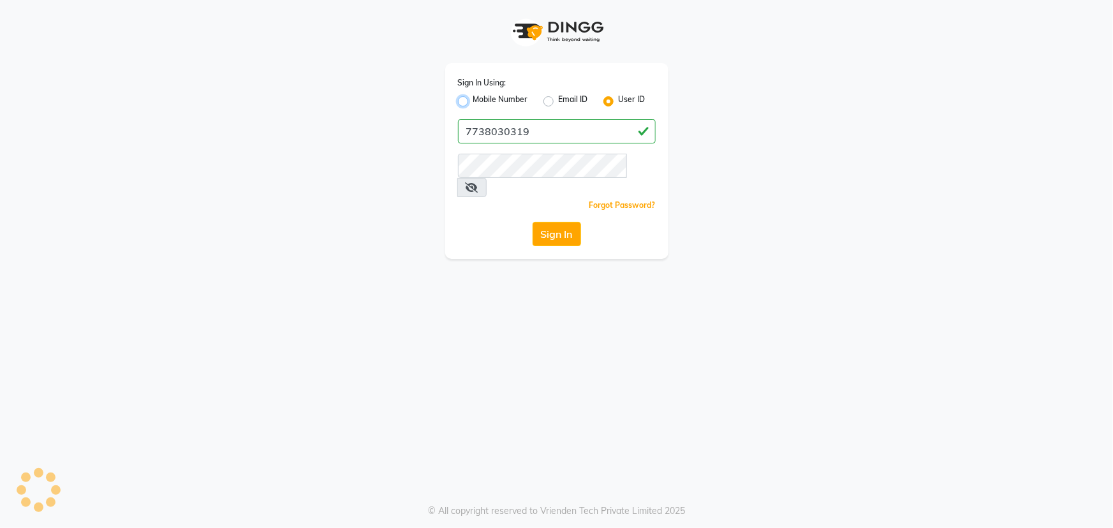
radio input "true"
radio input "false"
click at [536, 133] on input "Username" at bounding box center [578, 131] width 155 height 24
paste input "7738030319"
type input "7738030319"
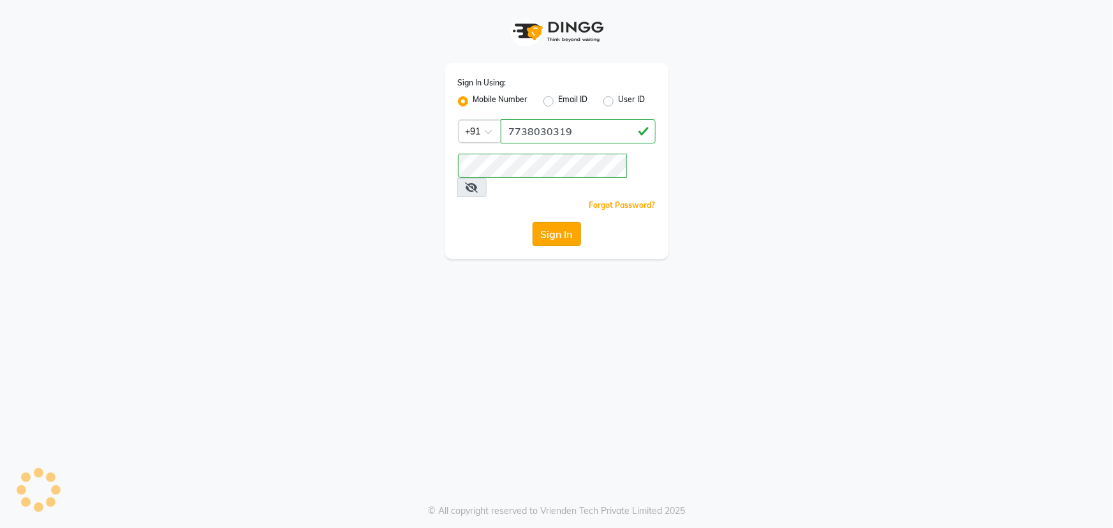
click at [567, 222] on button "Sign In" at bounding box center [557, 234] width 48 height 24
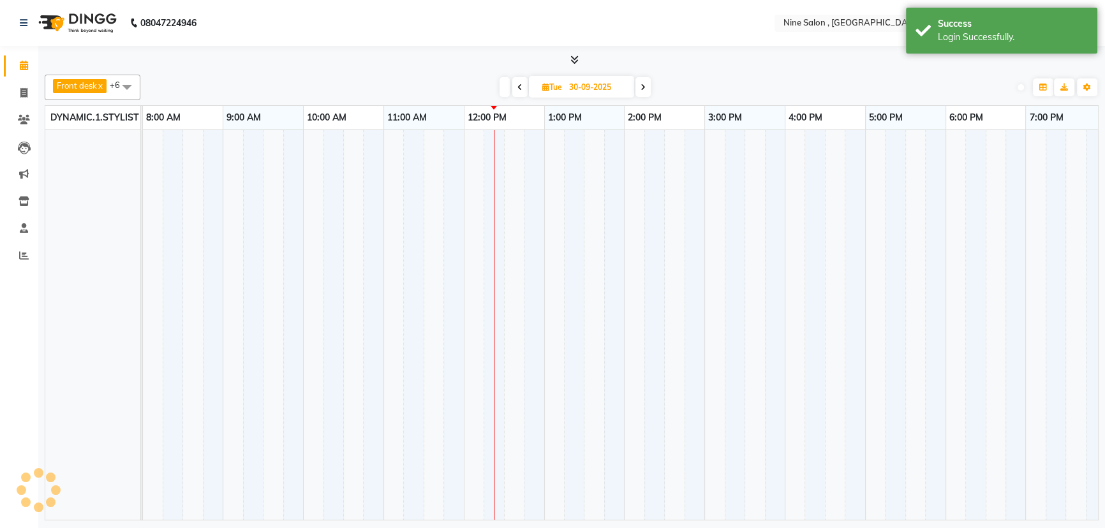
select select "en"
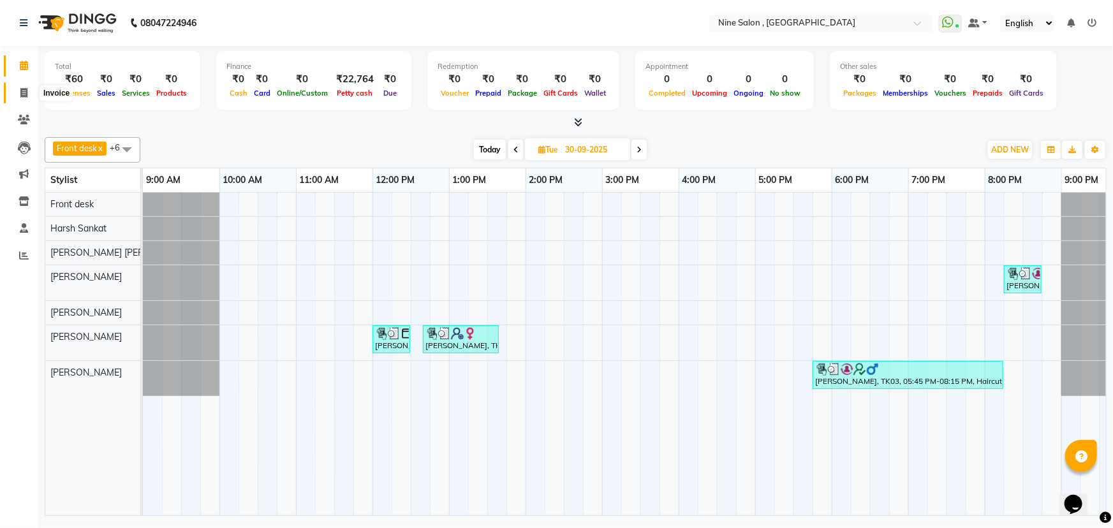
click at [20, 89] on icon at bounding box center [23, 93] width 7 height 10
select select "7341"
select select "service"
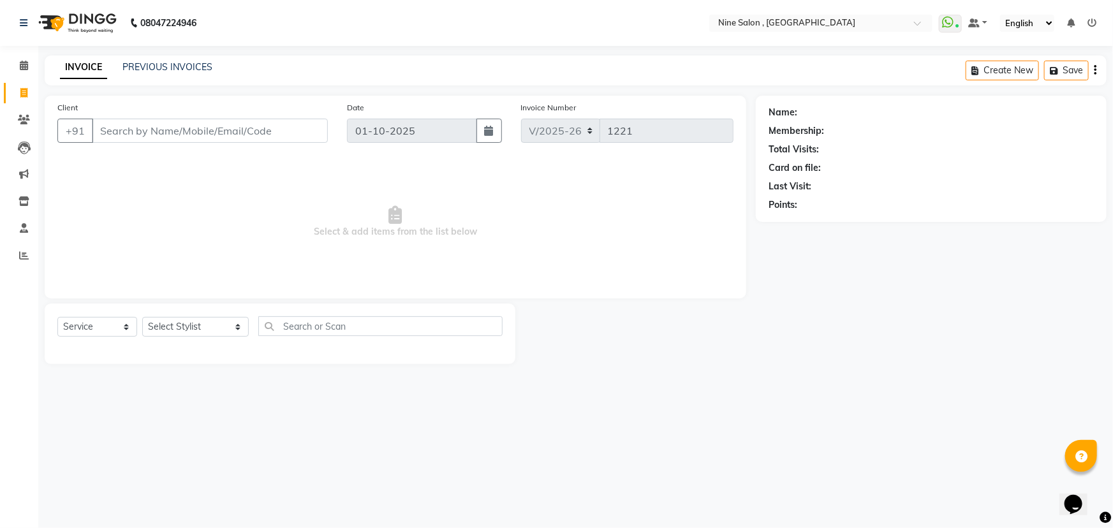
click at [121, 131] on input "Client" at bounding box center [210, 131] width 236 height 24
type input "8928130783"
click at [283, 134] on span "Add Client" at bounding box center [295, 130] width 50 height 13
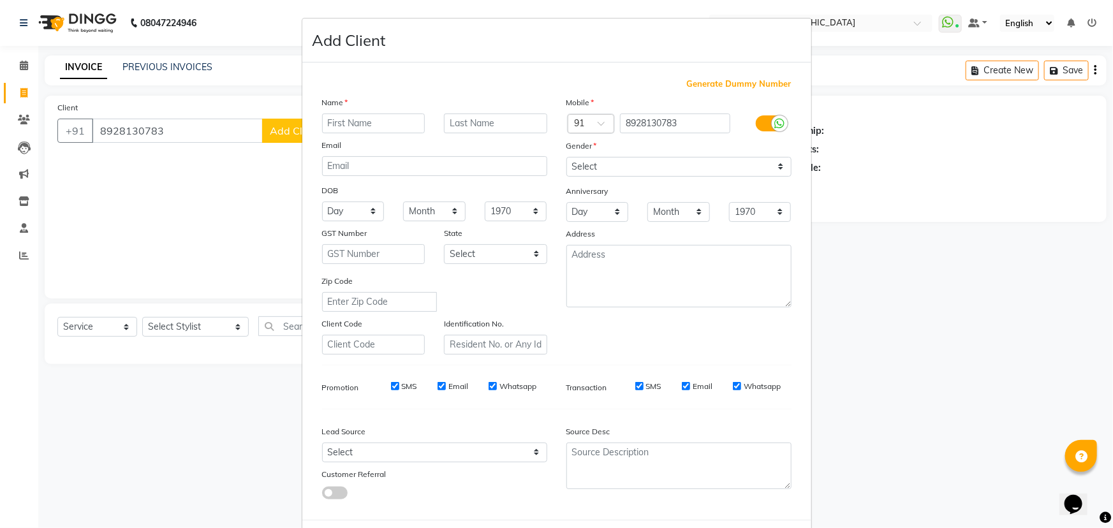
click at [871, 364] on ngb-modal-window "Add Client Generate Dummy Number Name Email DOB Day 01 02 03 04 05 06 07 08 09 …" at bounding box center [556, 264] width 1113 height 528
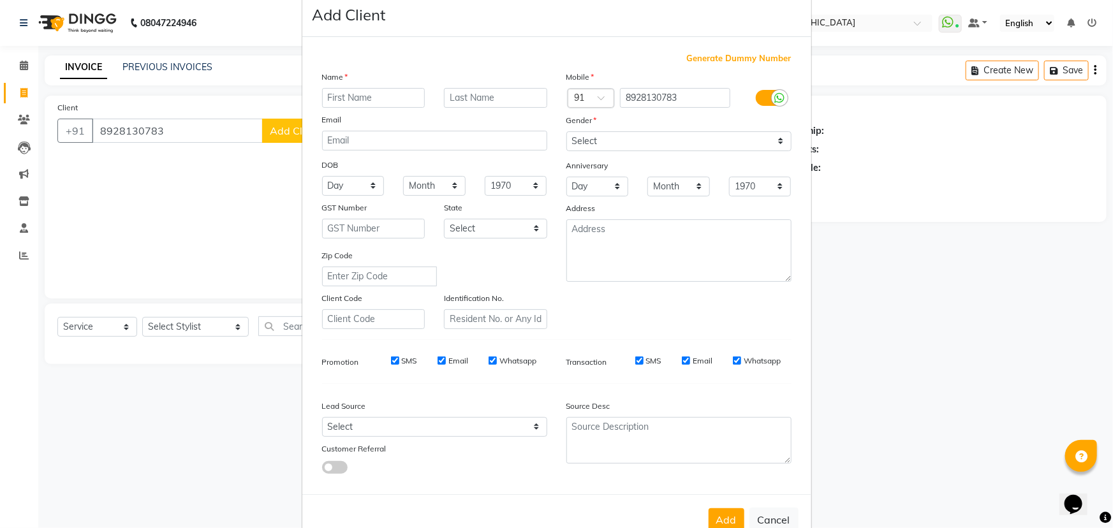
scroll to position [64, 0]
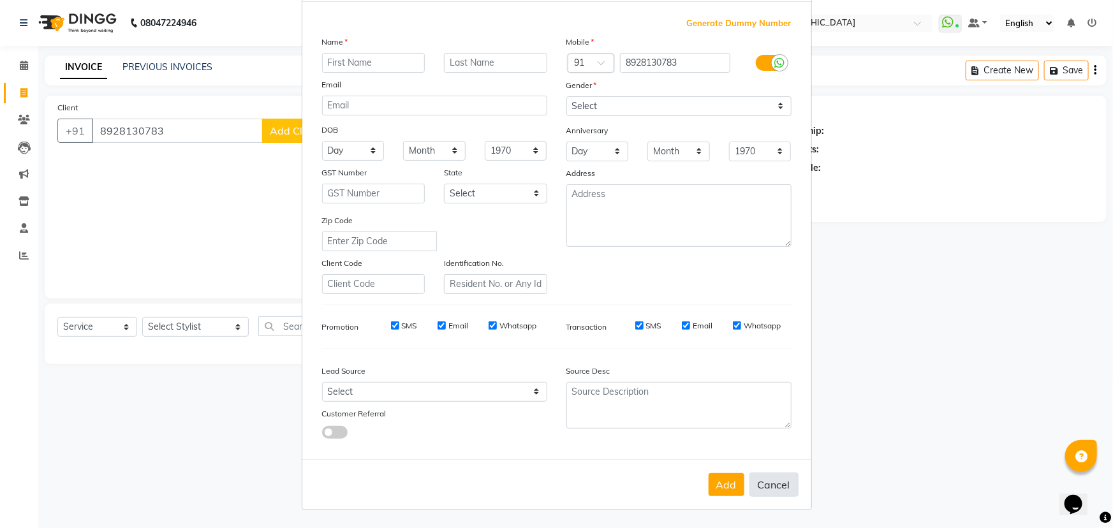
click at [779, 480] on button "Cancel" at bounding box center [774, 485] width 49 height 24
select select
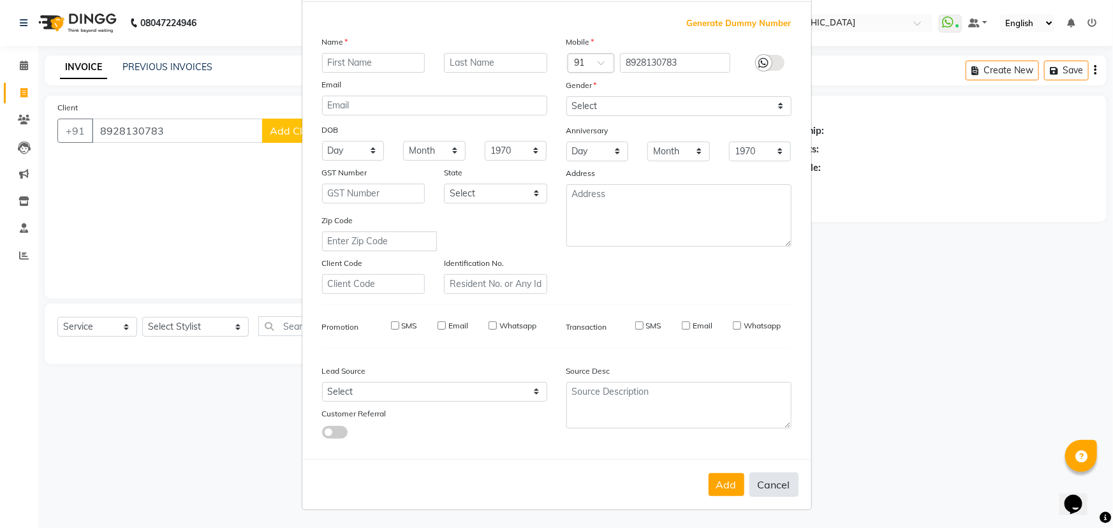
select select
checkbox input "false"
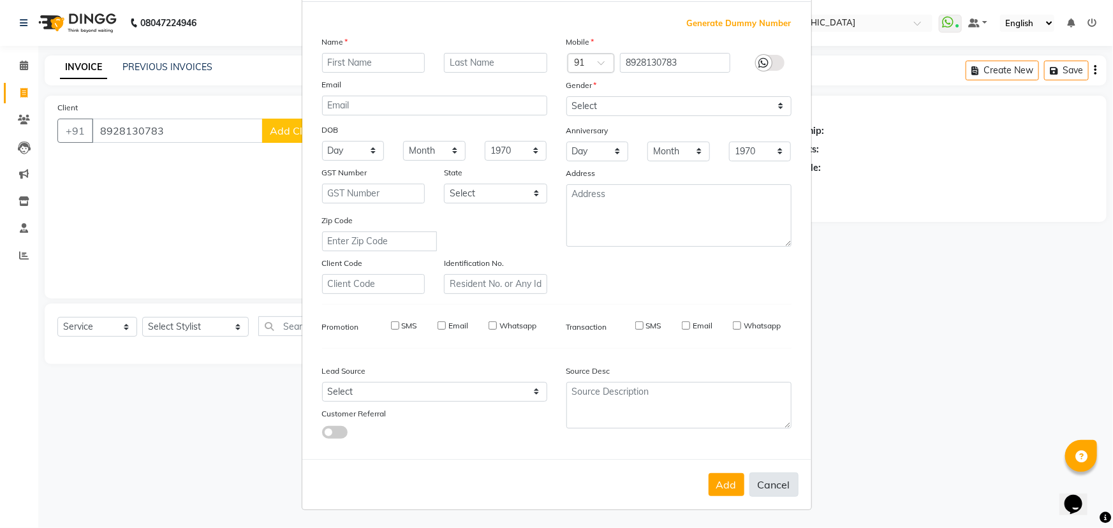
checkbox input "false"
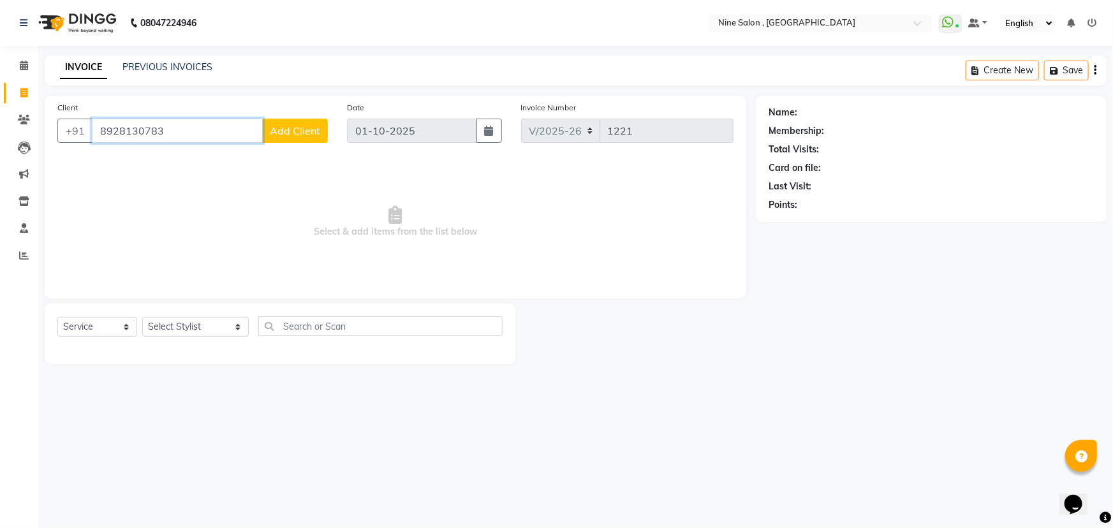
click at [169, 133] on input "8928130783" at bounding box center [177, 131] width 171 height 24
type input "8"
click at [22, 92] on icon at bounding box center [23, 93] width 7 height 10
select select "service"
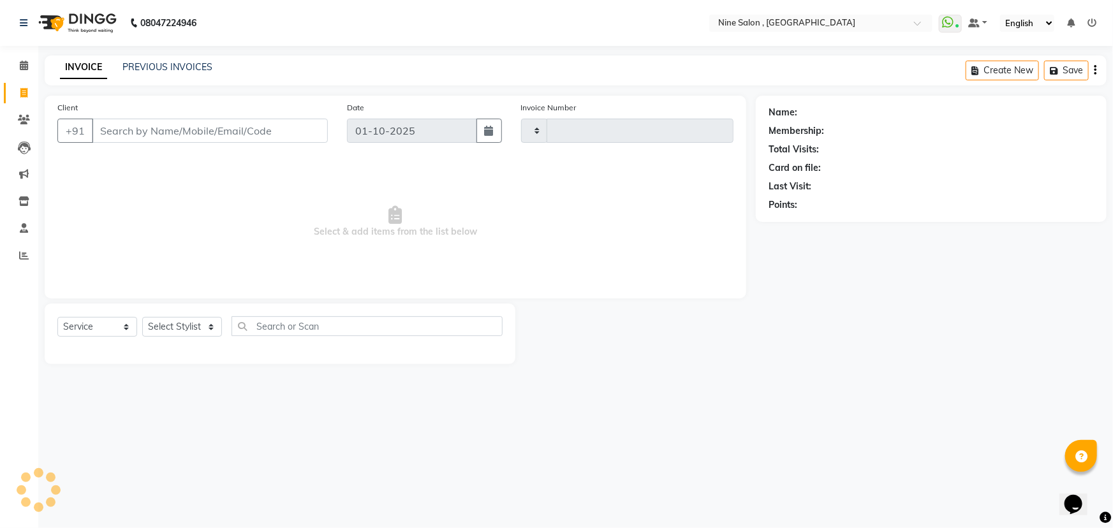
type input "1221"
select select "7341"
click at [713, 306] on div at bounding box center [635, 334] width 240 height 61
click at [22, 65] on icon at bounding box center [24, 66] width 8 height 10
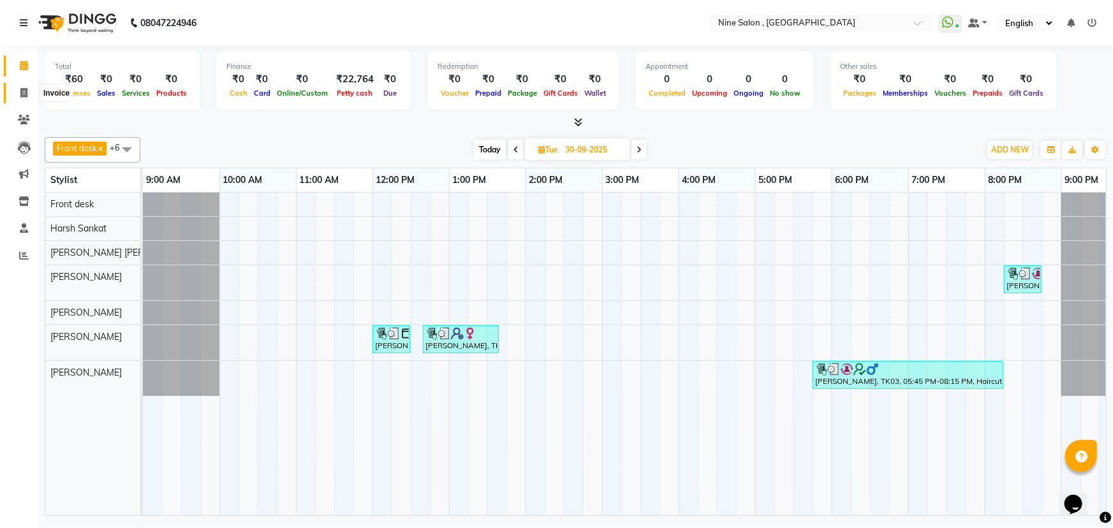
click at [26, 89] on icon at bounding box center [23, 93] width 7 height 10
select select "7341"
select select "service"
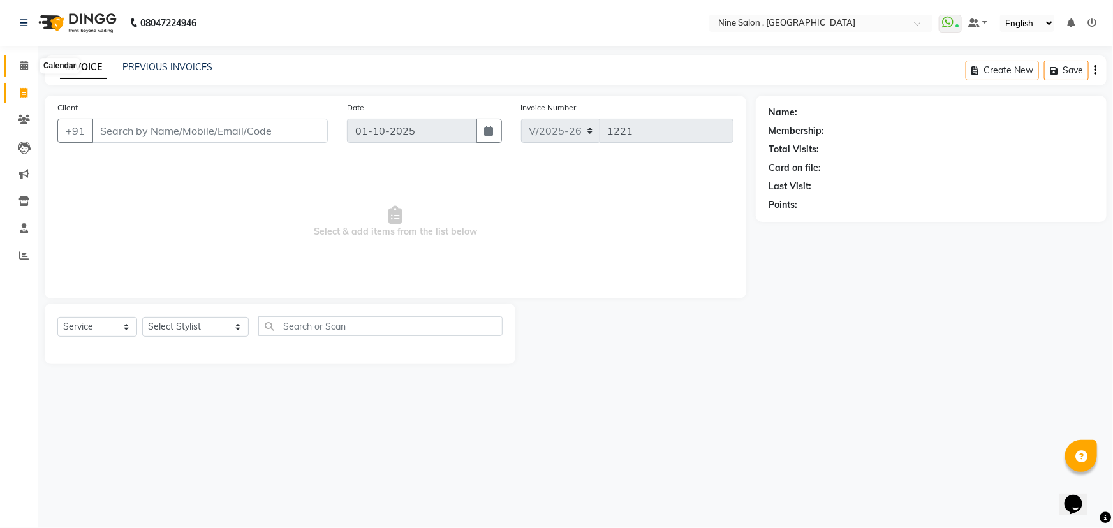
click at [24, 65] on icon at bounding box center [24, 66] width 8 height 10
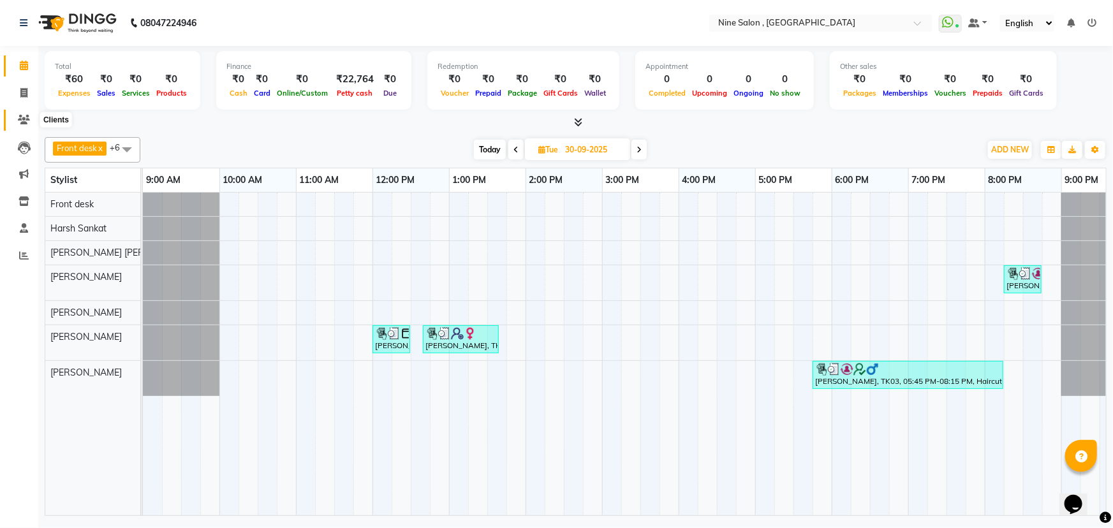
click at [24, 117] on icon at bounding box center [24, 120] width 12 height 10
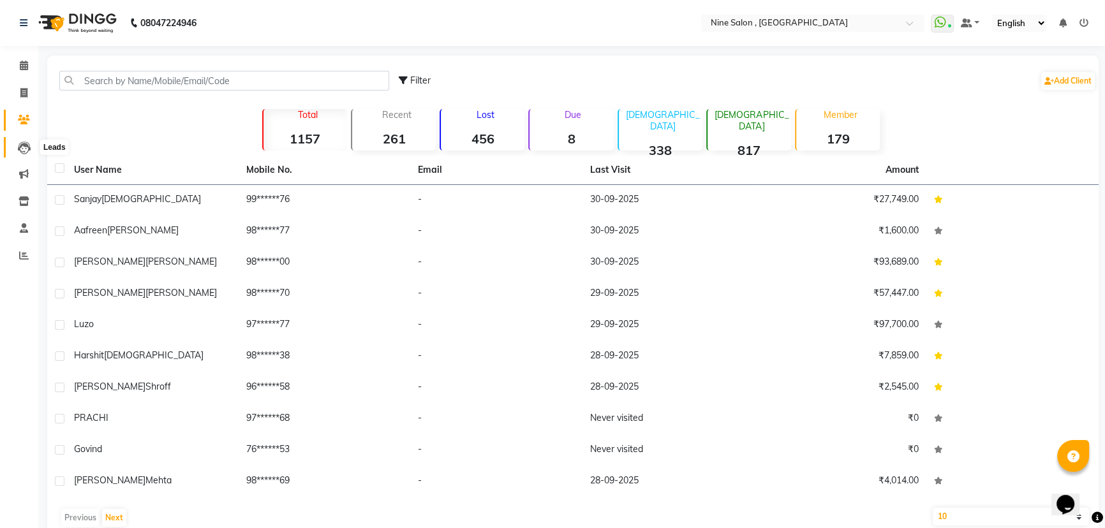
click at [24, 152] on icon at bounding box center [24, 148] width 13 height 13
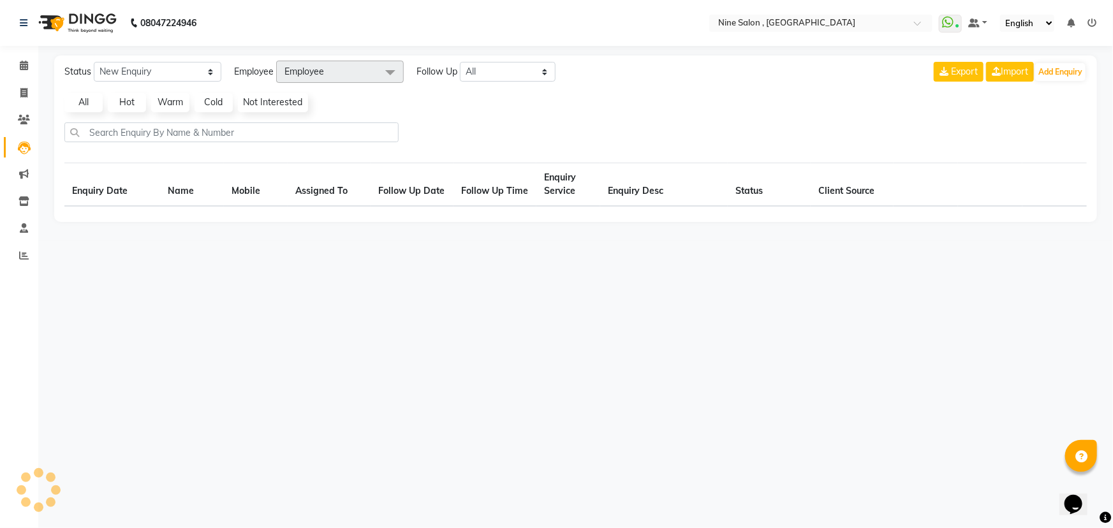
select select "10"
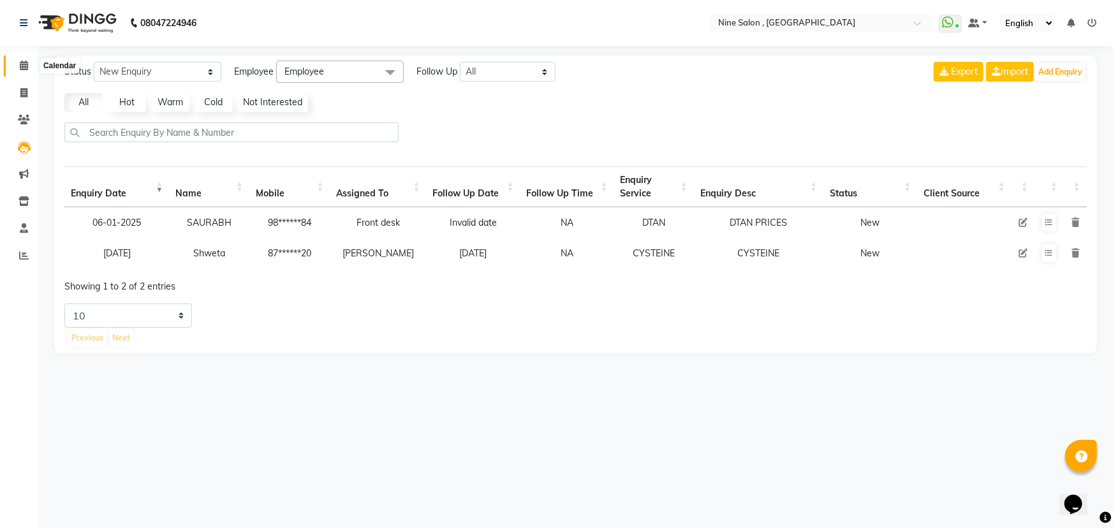
click at [24, 66] on icon at bounding box center [24, 66] width 8 height 10
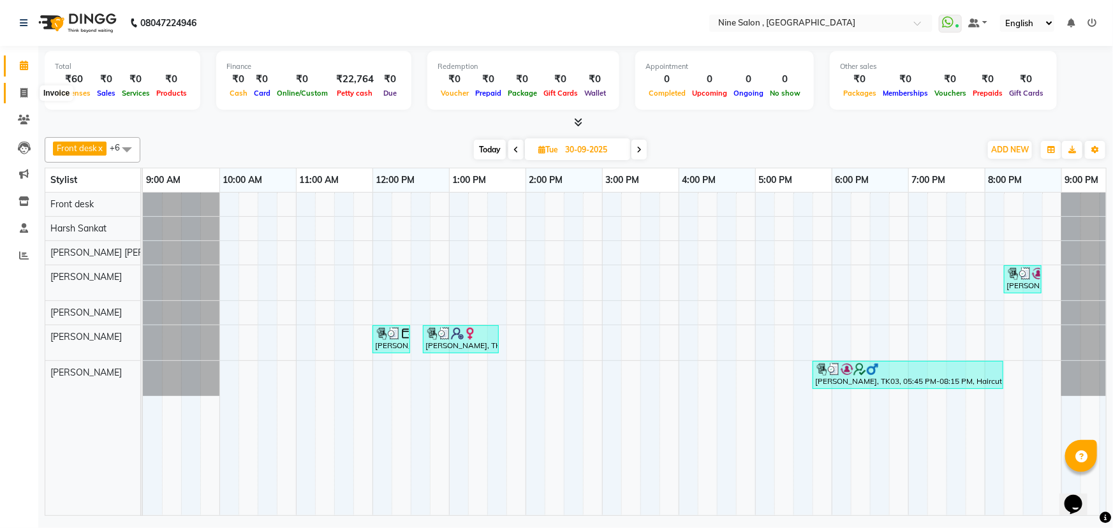
click at [21, 92] on icon at bounding box center [23, 93] width 7 height 10
select select "service"
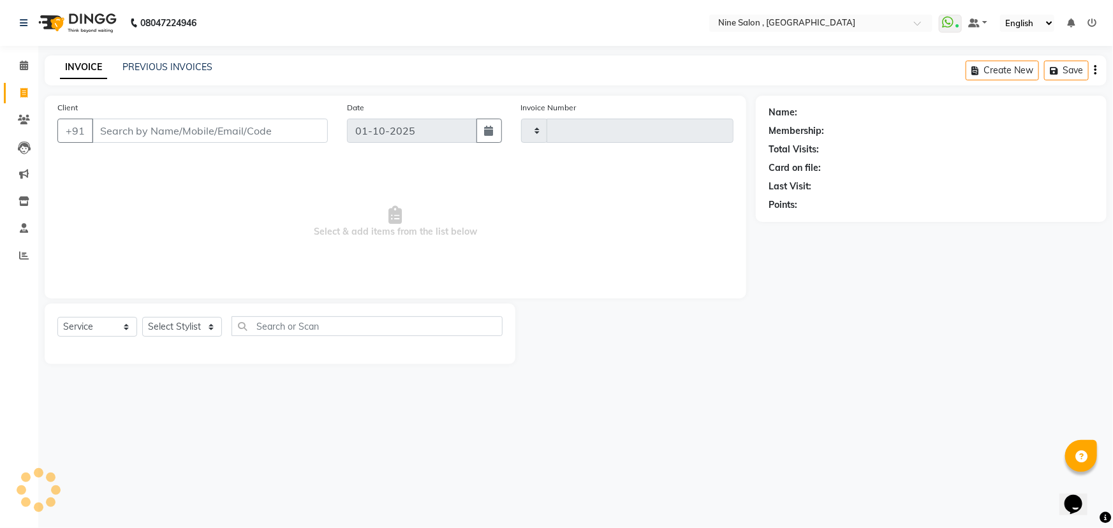
type input "1221"
select select "7341"
click at [168, 66] on link "PREVIOUS INVOICES" at bounding box center [167, 66] width 90 height 11
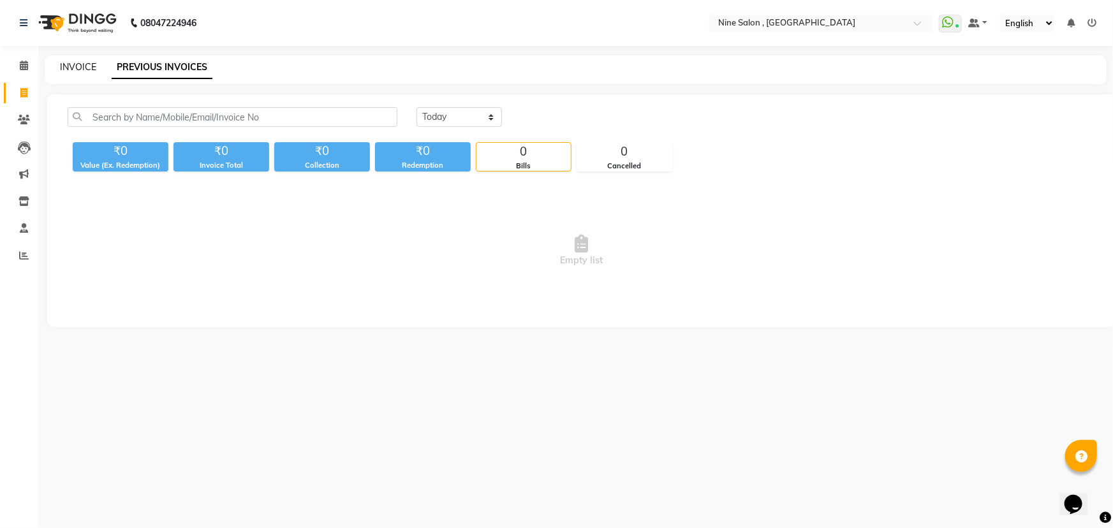
click at [71, 66] on link "INVOICE" at bounding box center [78, 66] width 36 height 11
select select "service"
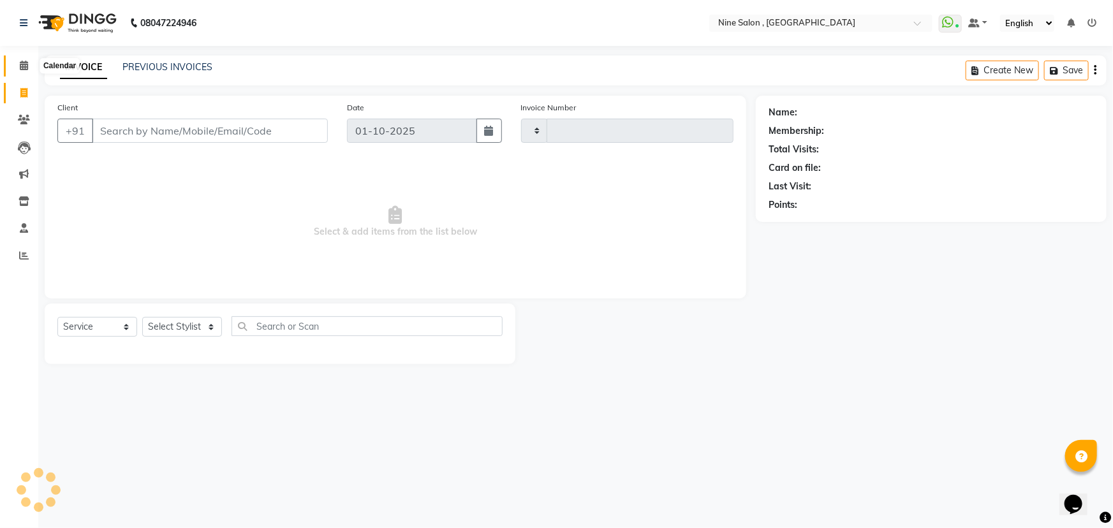
click at [24, 62] on icon at bounding box center [24, 66] width 8 height 10
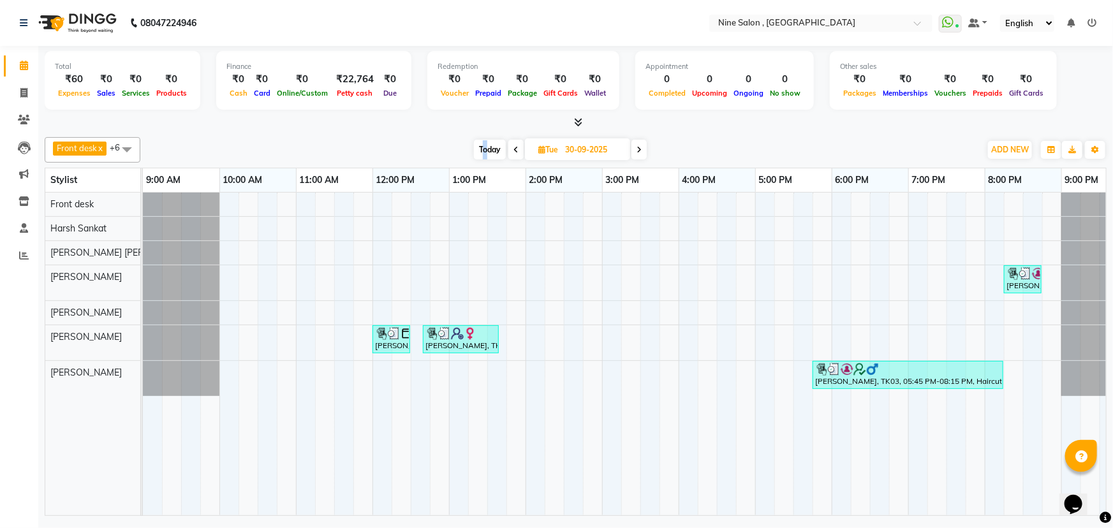
click at [486, 148] on span "Today" at bounding box center [490, 150] width 32 height 20
type input "01-10-2025"
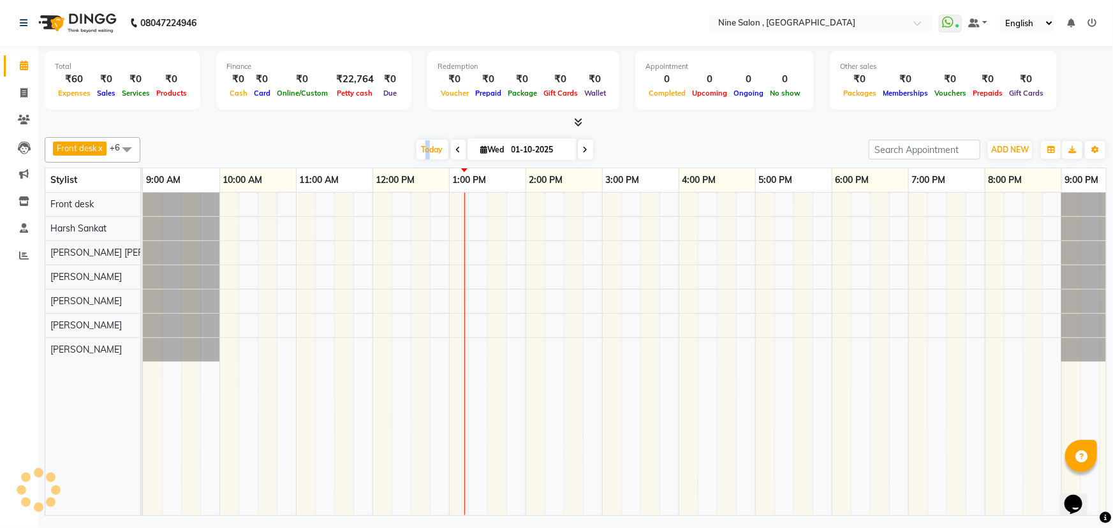
scroll to position [0, 31]
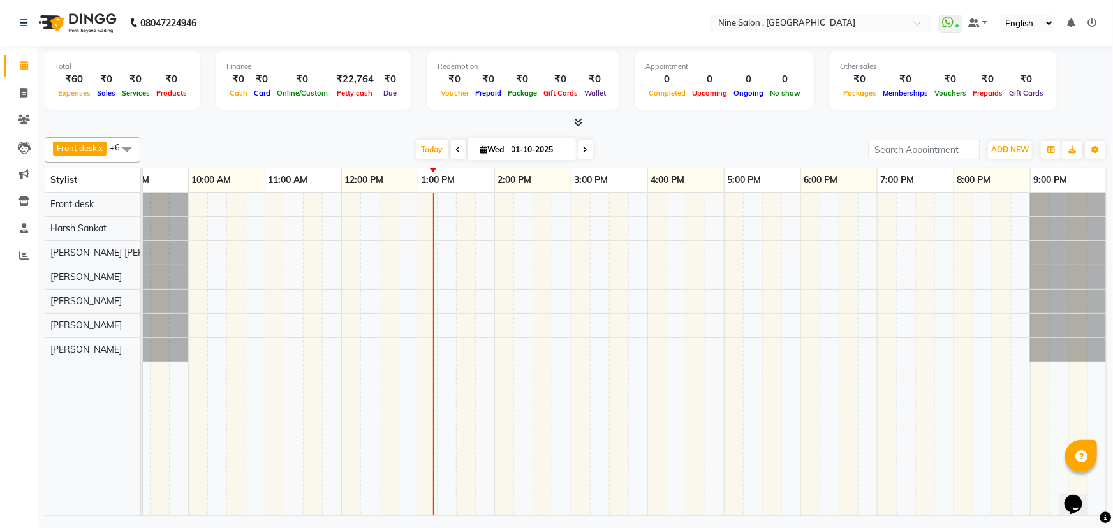
click at [508, 147] on input "01-10-2025" at bounding box center [540, 149] width 64 height 19
select select "10"
select select "2025"
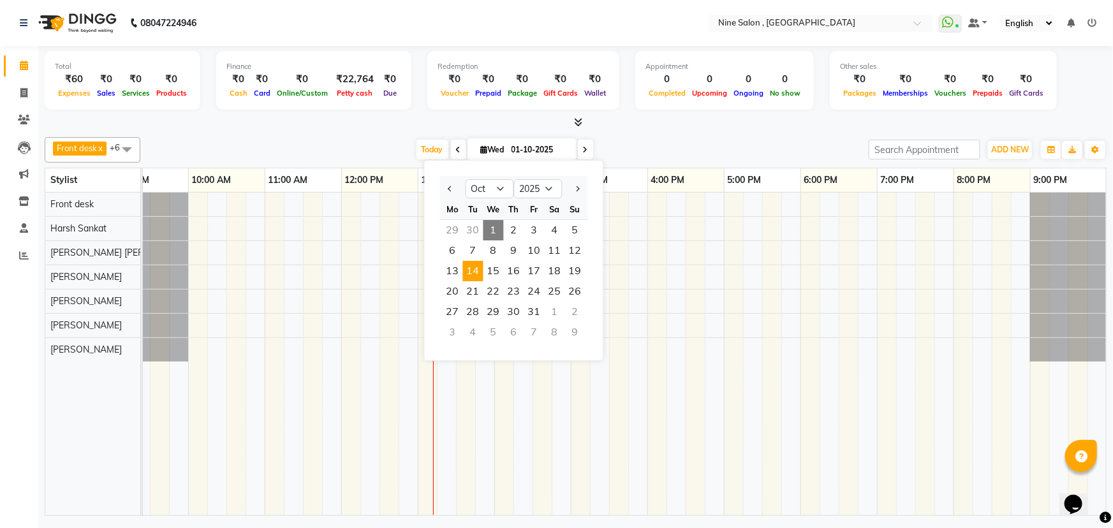
click at [478, 267] on span "14" at bounding box center [473, 271] width 20 height 20
type input "14-10-2025"
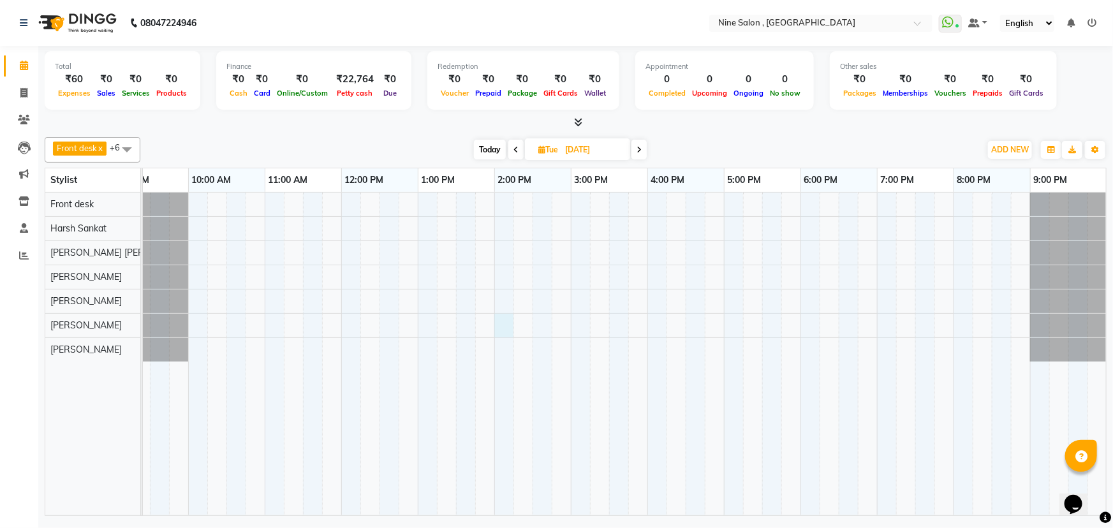
click at [501, 322] on div at bounding box center [609, 354] width 995 height 323
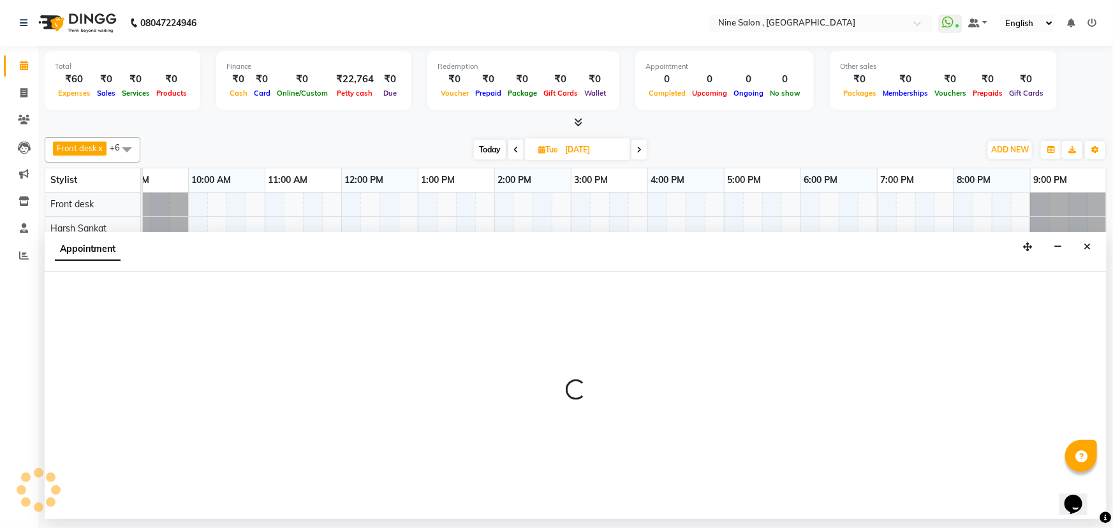
select select "70806"
select select "840"
select select "tentative"
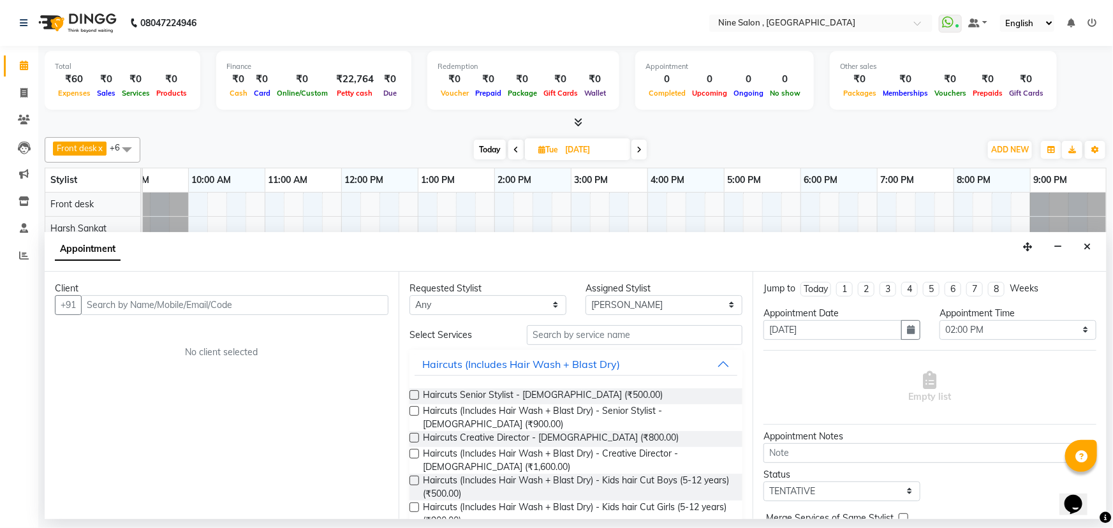
click at [307, 302] on input "text" at bounding box center [234, 305] width 307 height 20
click at [575, 337] on input "text" at bounding box center [635, 335] width 216 height 20
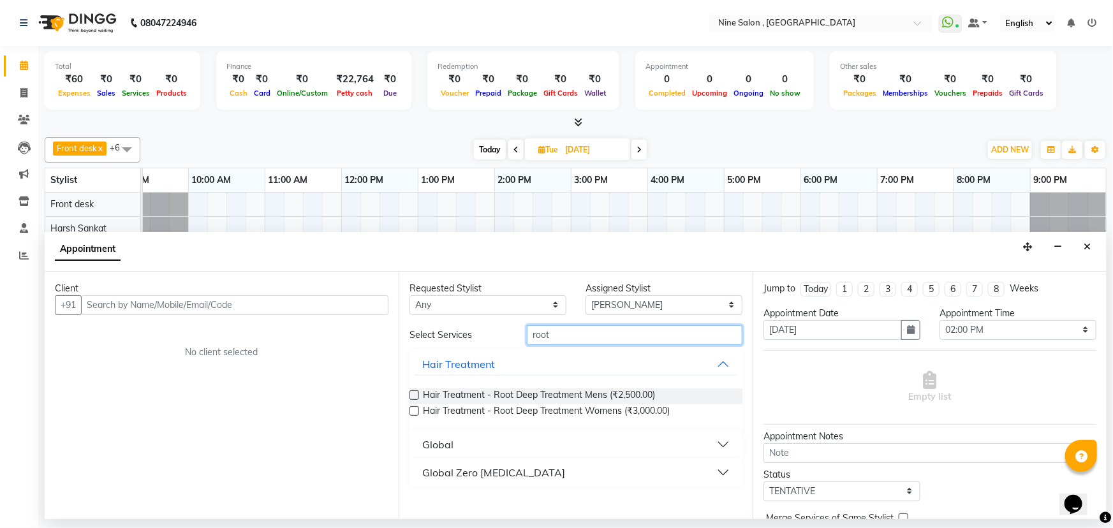
type input "root"
click at [688, 472] on button "Global Zero Ammonia" at bounding box center [576, 472] width 323 height 23
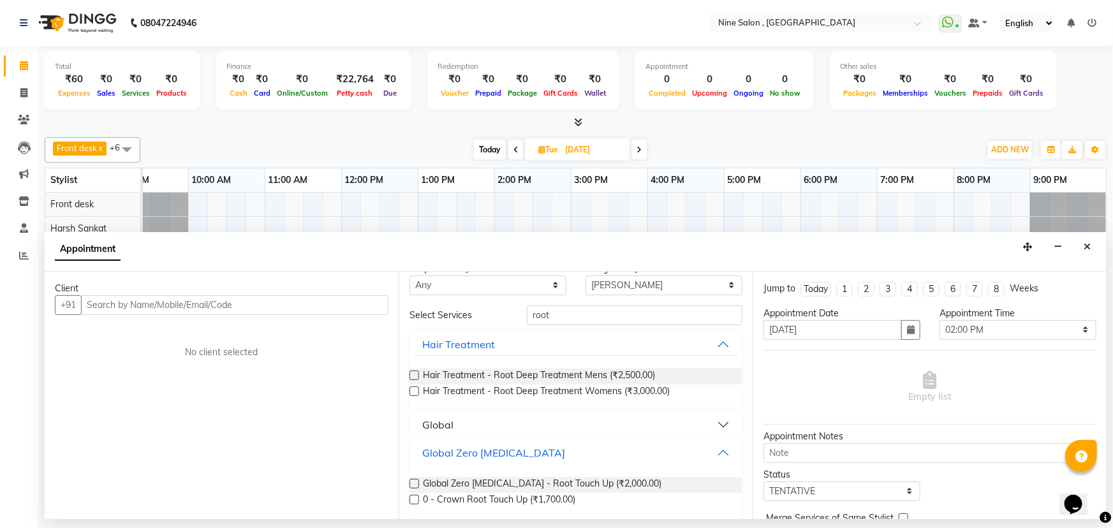
scroll to position [29, 0]
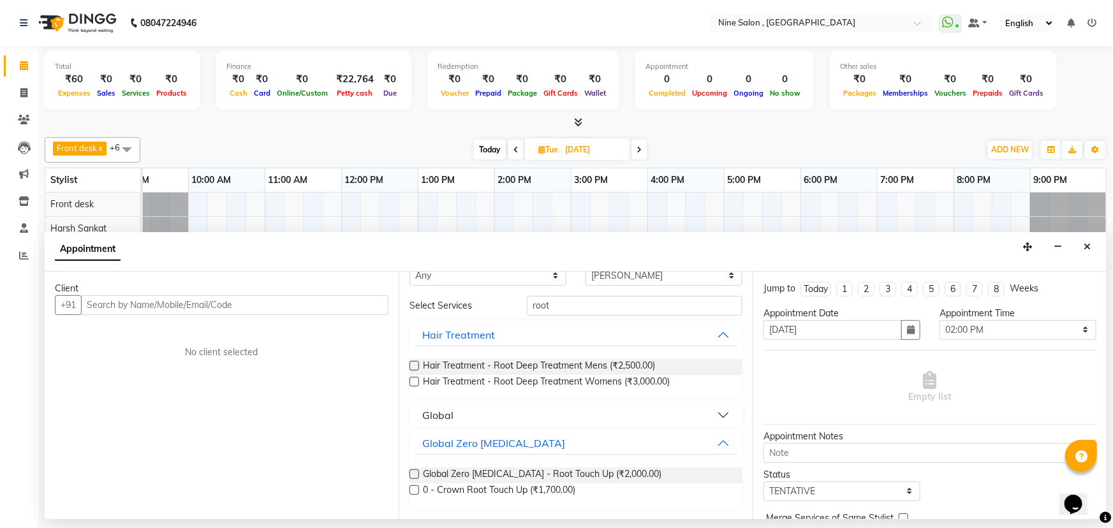
click at [663, 475] on div "Global Zero Ammonia - Root Touch Up (₹2,000.00)" at bounding box center [576, 476] width 333 height 16
click at [412, 476] on label at bounding box center [415, 475] width 10 height 10
click at [412, 476] on input "checkbox" at bounding box center [414, 475] width 8 height 8
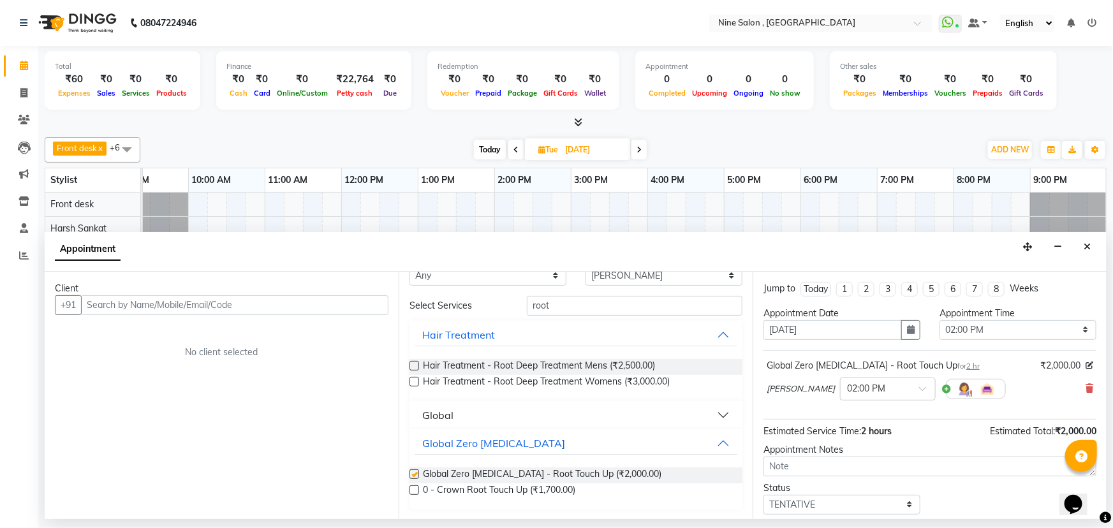
checkbox input "false"
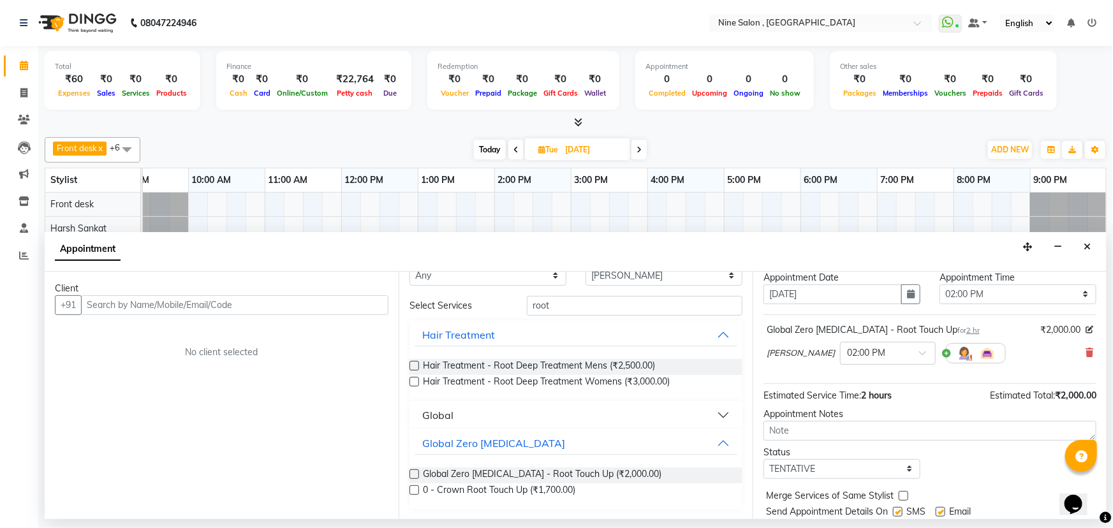
scroll to position [0, 0]
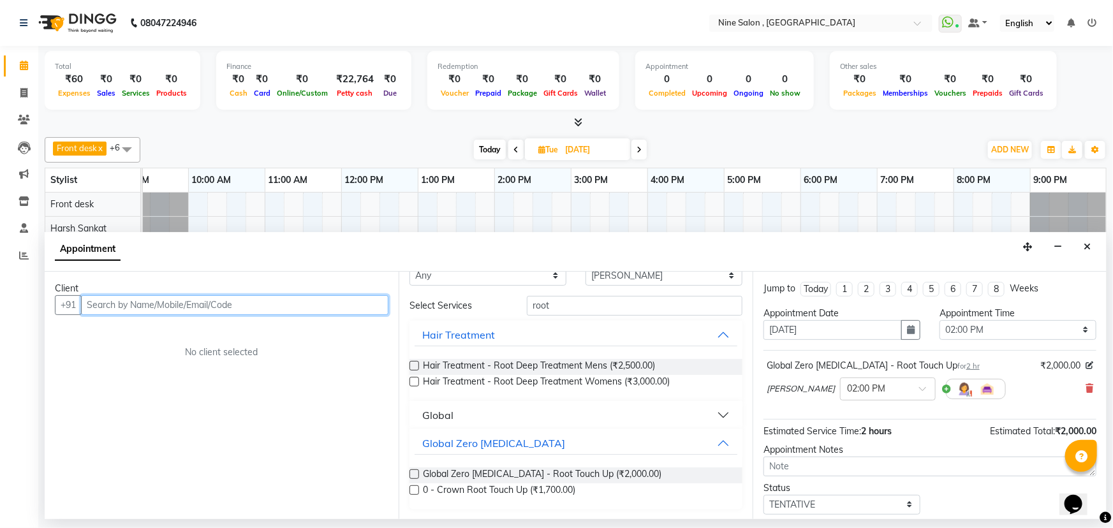
click at [284, 310] on input "text" at bounding box center [234, 305] width 307 height 20
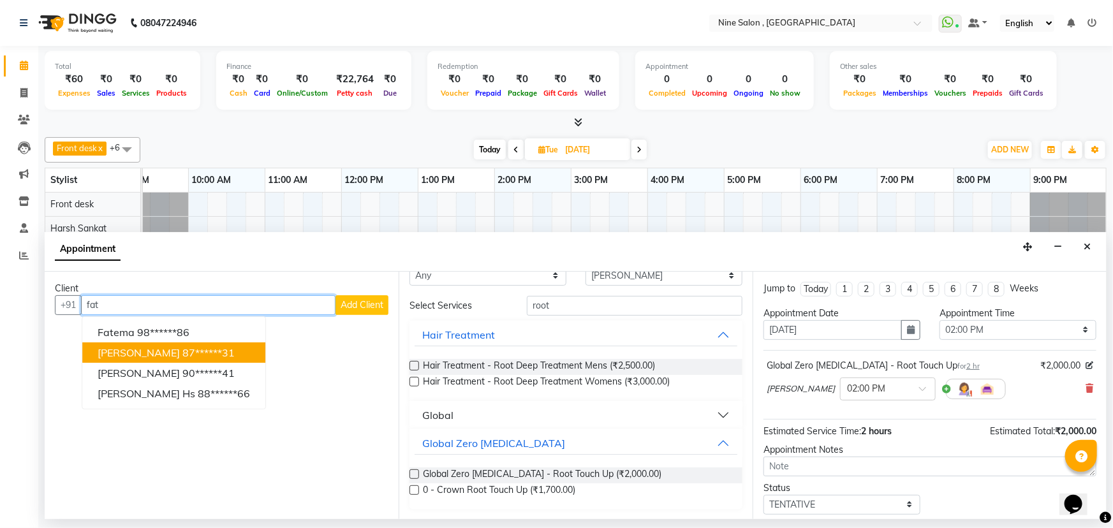
click at [244, 346] on button "Fatima Danawala 87******31" at bounding box center [173, 353] width 183 height 20
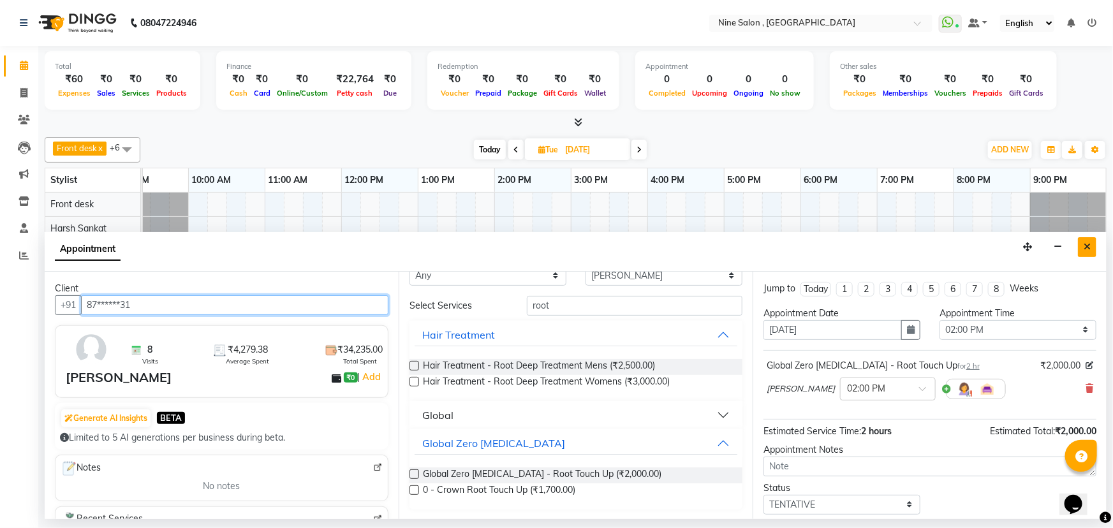
type input "87******31"
click at [1096, 249] on button "Close" at bounding box center [1087, 247] width 18 height 20
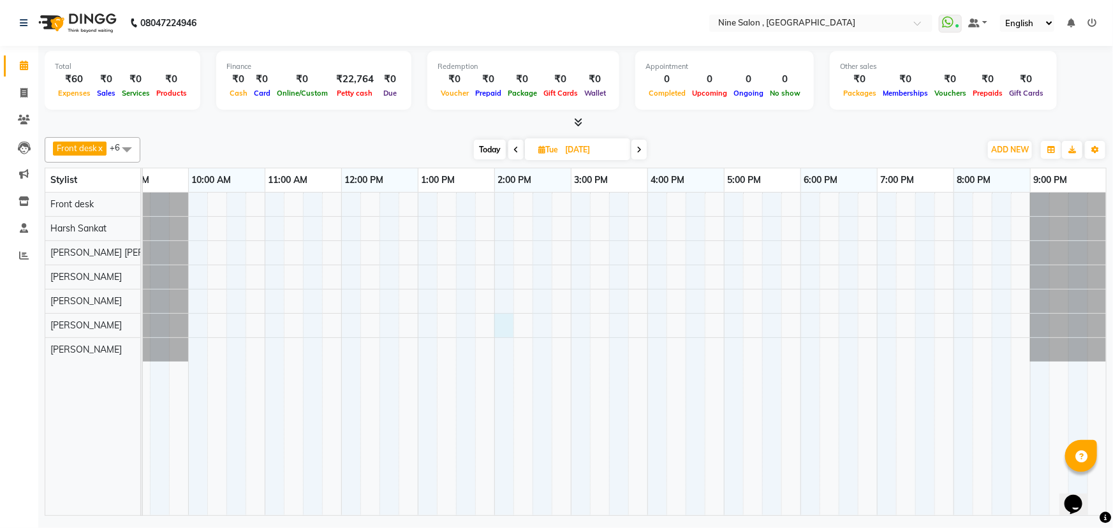
click at [497, 327] on div at bounding box center [609, 354] width 995 height 323
select select "70806"
select select "840"
select select "tentative"
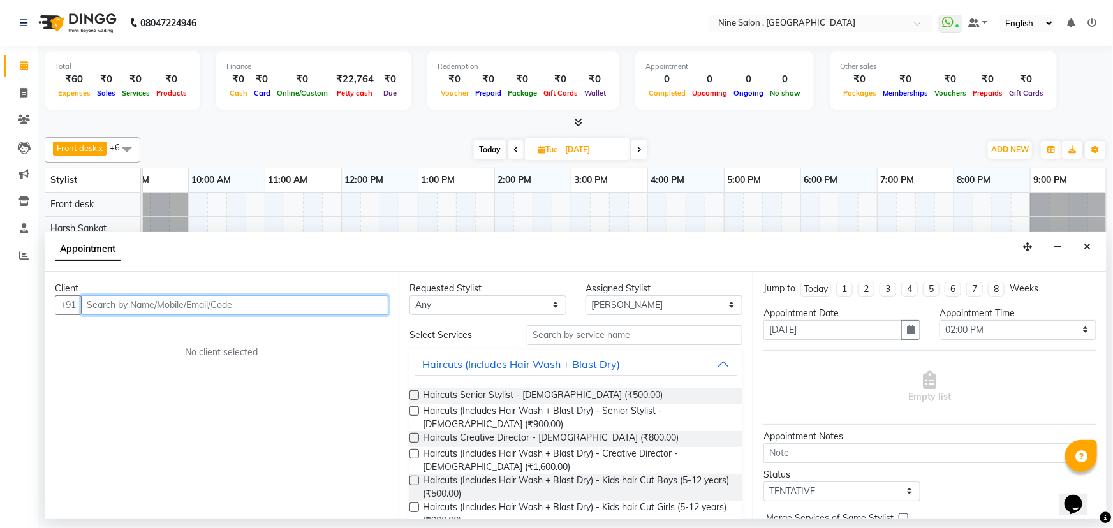
click at [200, 299] on input "text" at bounding box center [234, 305] width 307 height 20
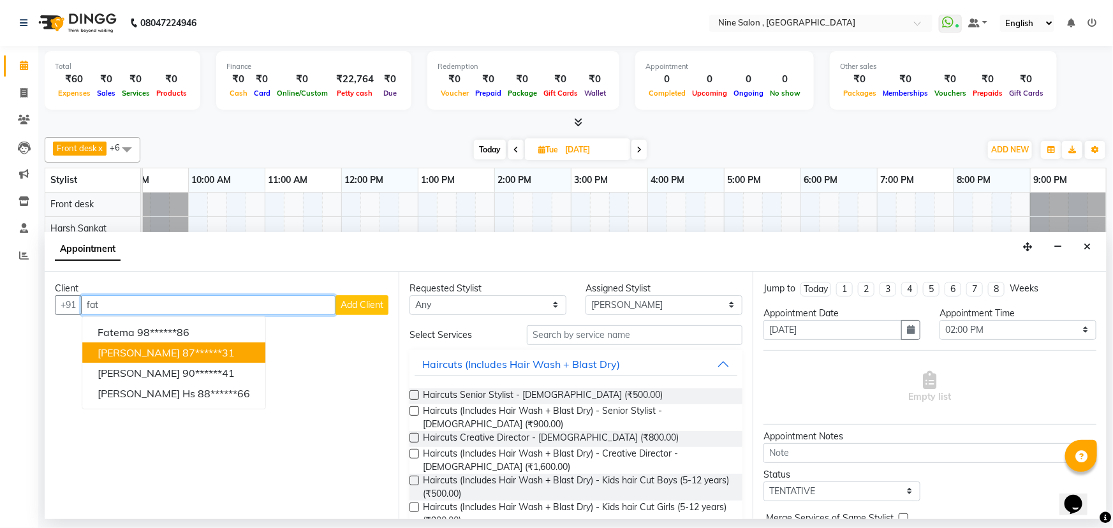
click at [209, 346] on ngb-highlight "87******31" at bounding box center [208, 352] width 52 height 13
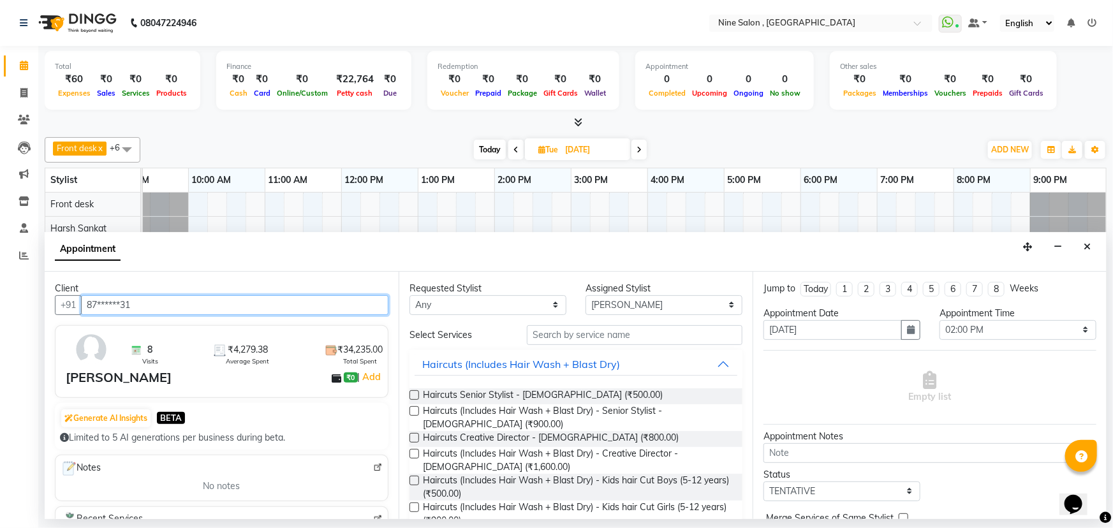
type input "87******31"
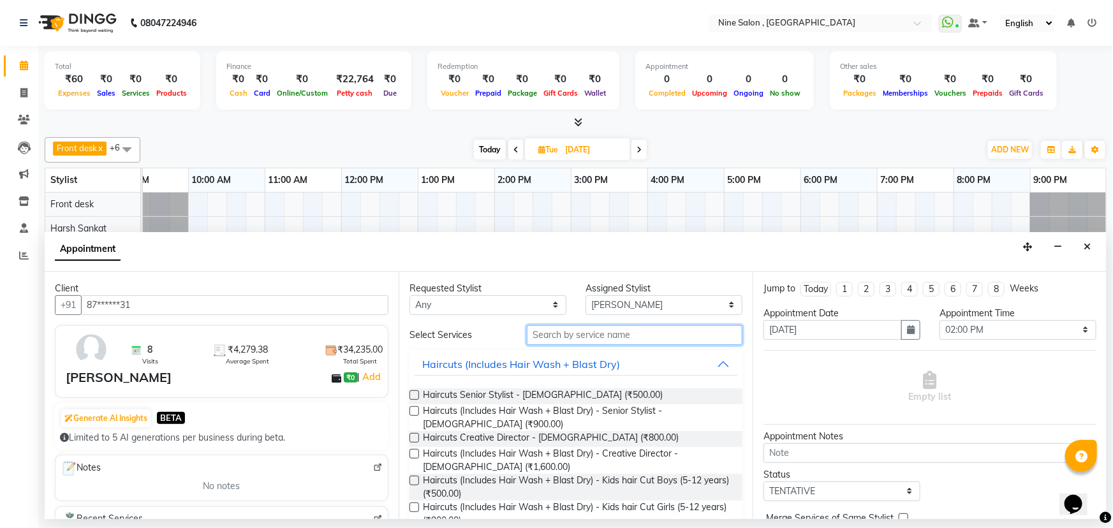
click at [576, 336] on input "text" at bounding box center [635, 335] width 216 height 20
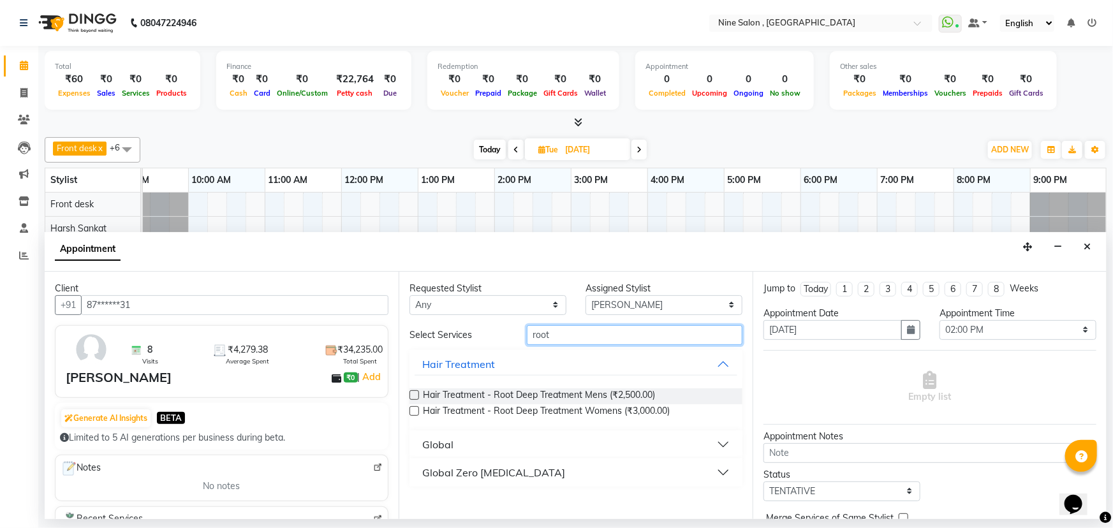
type input "root"
click at [561, 477] on button "Global Zero Ammonia" at bounding box center [576, 472] width 323 height 23
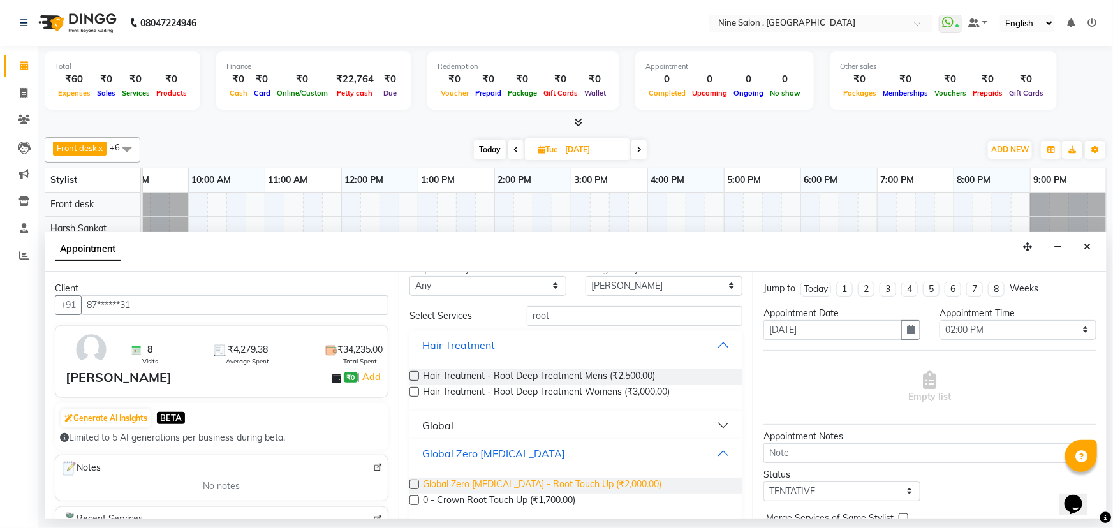
scroll to position [29, 0]
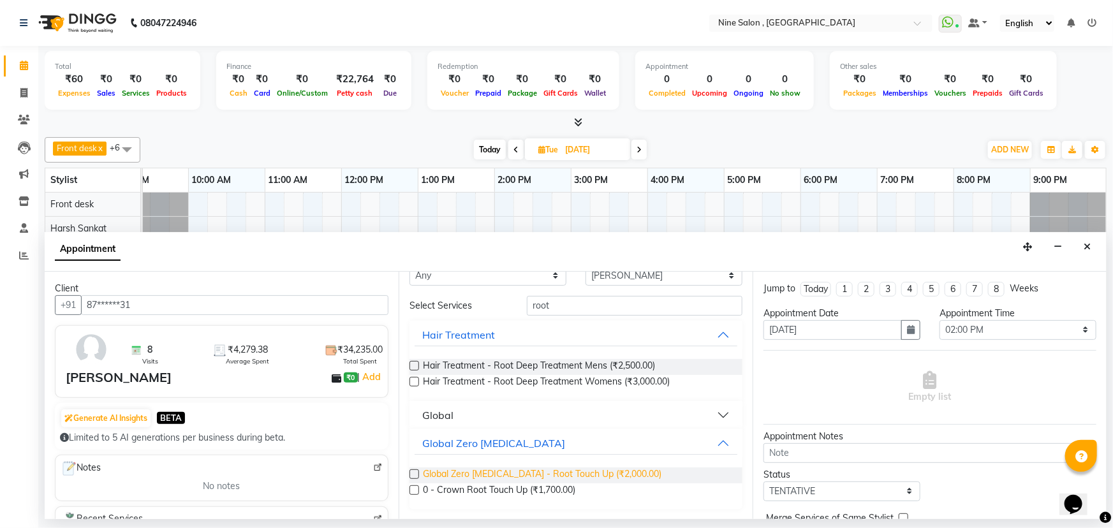
click at [568, 477] on span "Global Zero Ammonia - Root Touch Up (₹2,000.00)" at bounding box center [542, 476] width 239 height 16
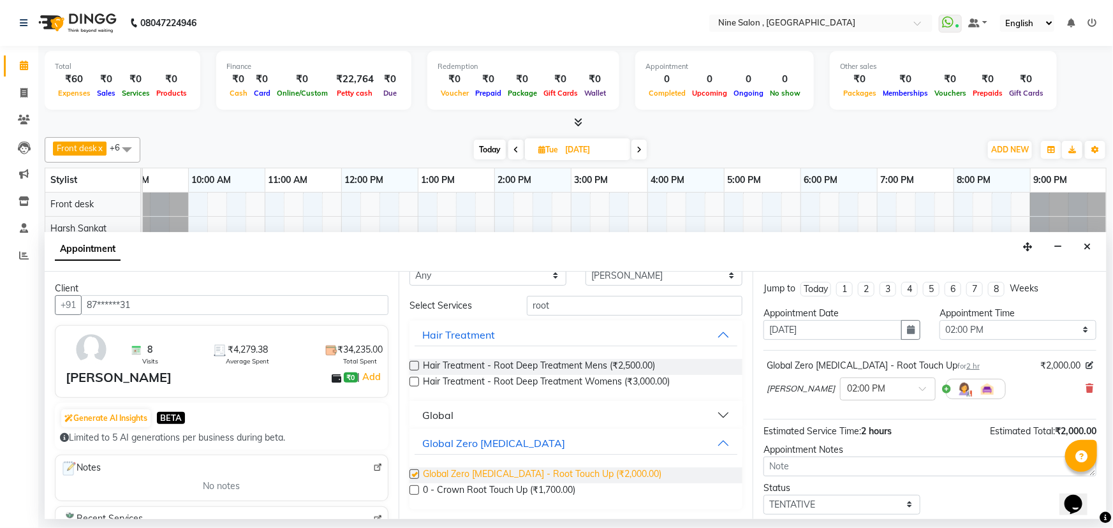
checkbox input "false"
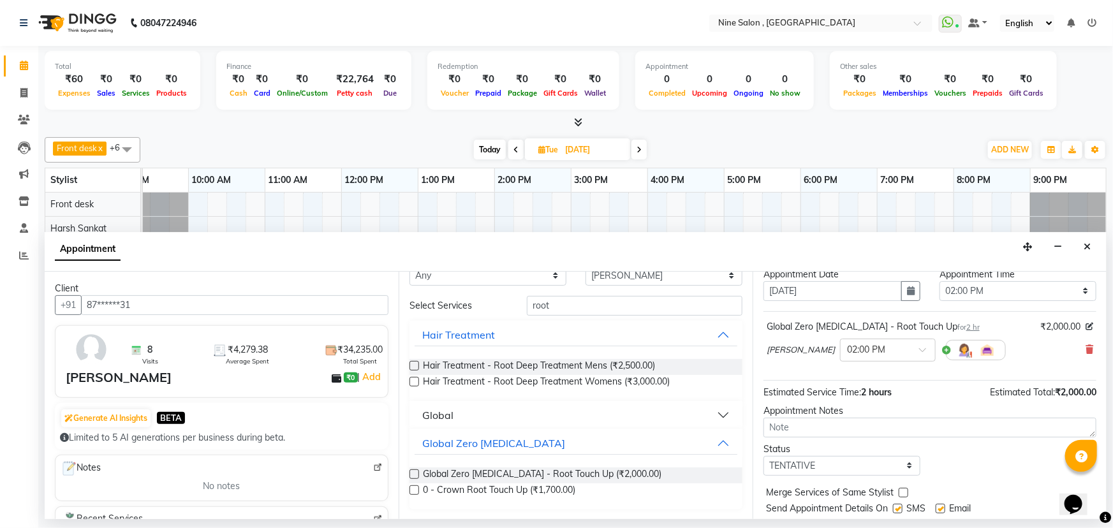
scroll to position [75, 0]
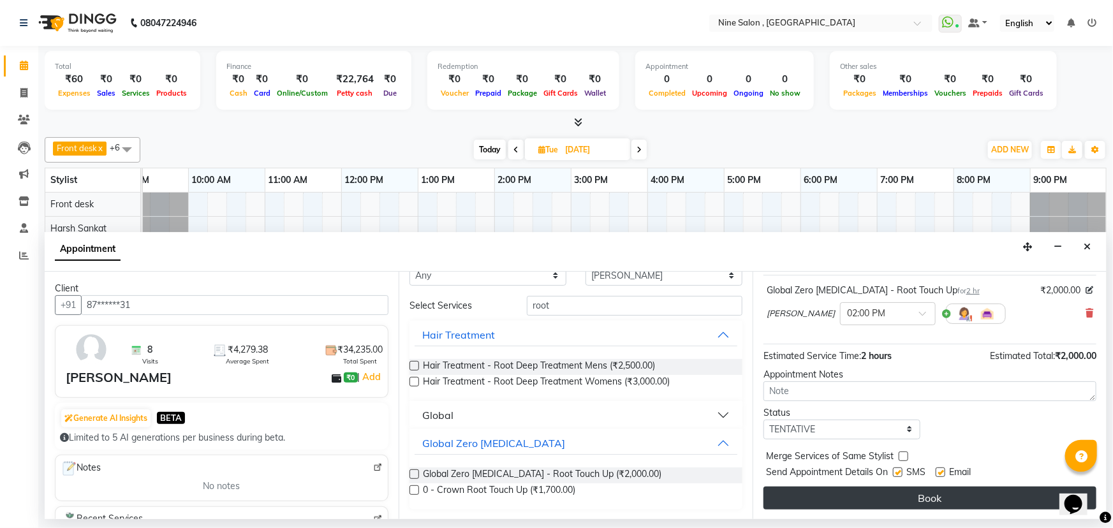
click at [830, 490] on button "Book" at bounding box center [930, 498] width 333 height 23
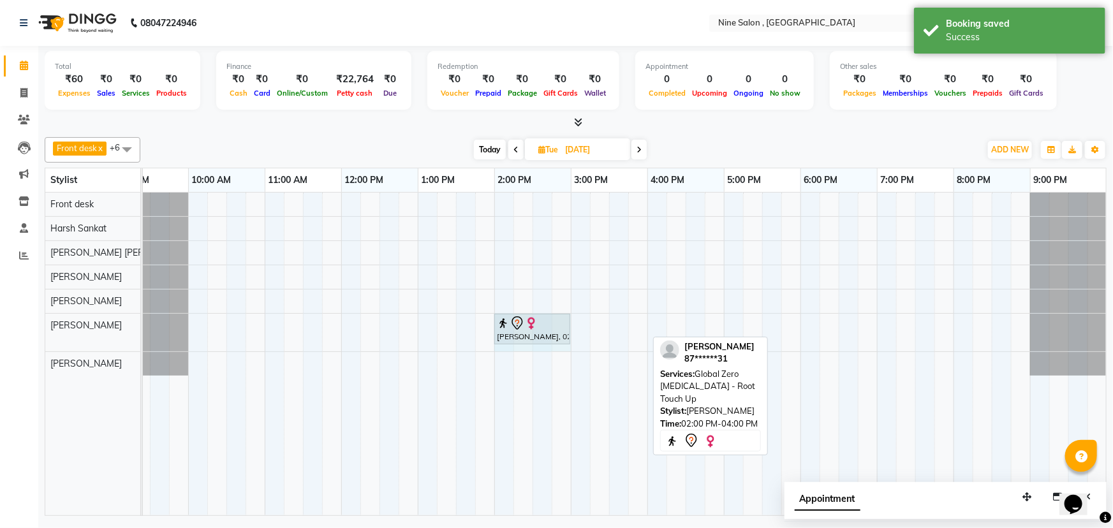
drag, startPoint x: 646, startPoint y: 326, endPoint x: 570, endPoint y: 320, distance: 75.5
click at [112, 320] on div "Fatima Danawala, 02:00 PM-04:00 PM, Global Zero Ammonia - Root Touch Up Fatima …" at bounding box center [112, 333] width 0 height 38
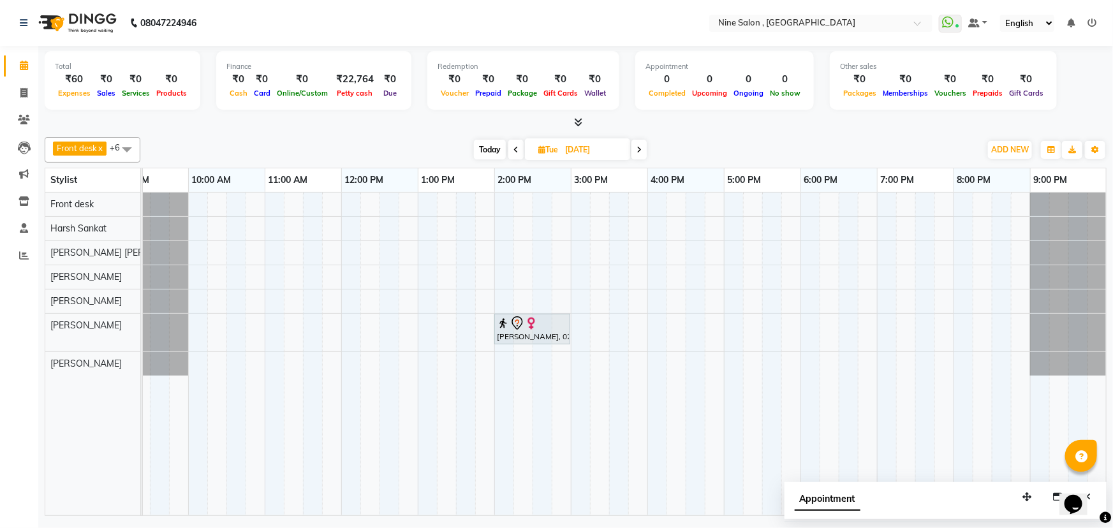
click at [485, 149] on span "Today" at bounding box center [490, 150] width 32 height 20
type input "01-10-2025"
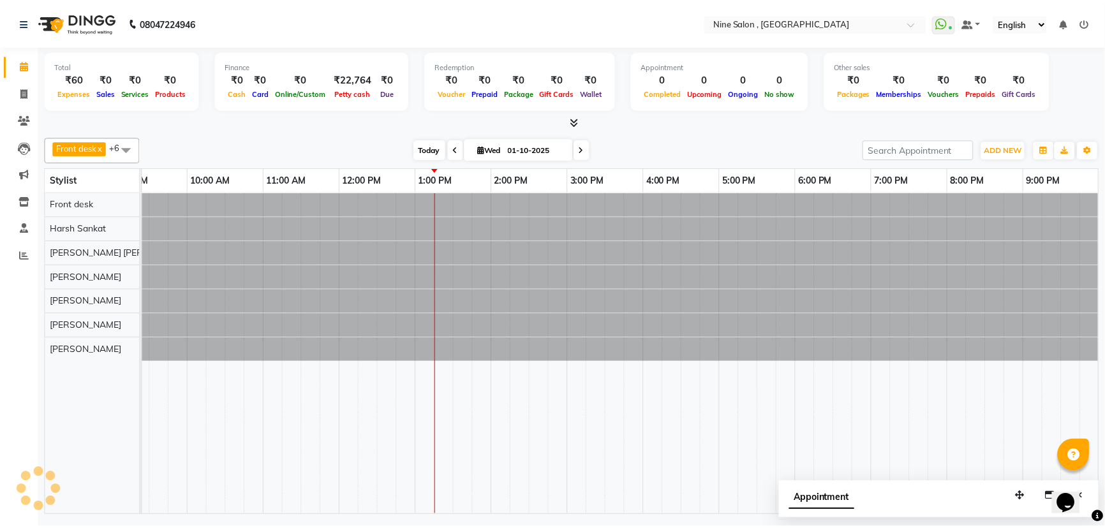
scroll to position [0, 31]
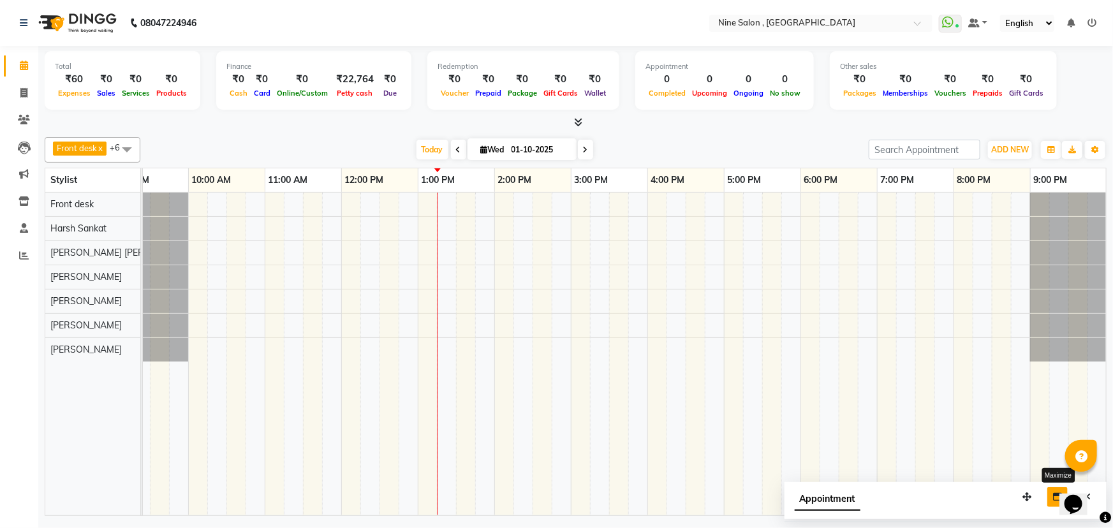
click at [1056, 493] on icon "button" at bounding box center [1057, 496] width 9 height 9
select select "tentative"
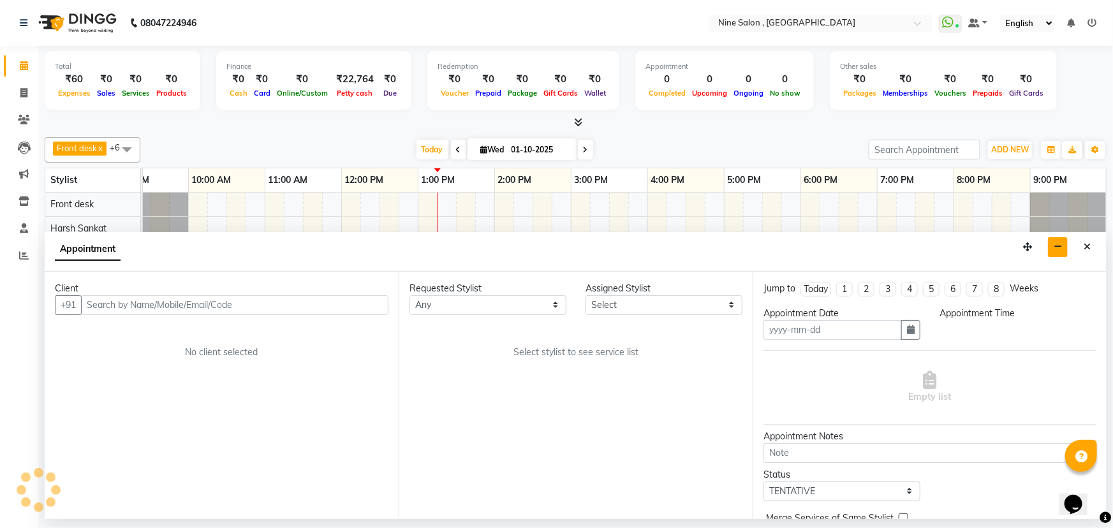
type input "01-10-2025"
select select
click at [1095, 251] on button "Close" at bounding box center [1087, 247] width 18 height 20
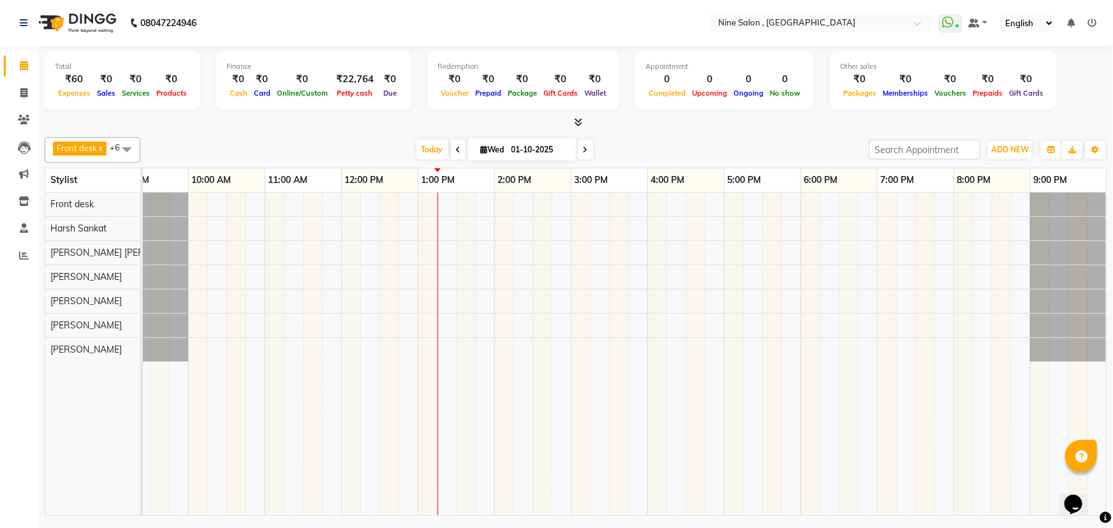
click at [1088, 453] on div at bounding box center [1081, 456] width 32 height 32
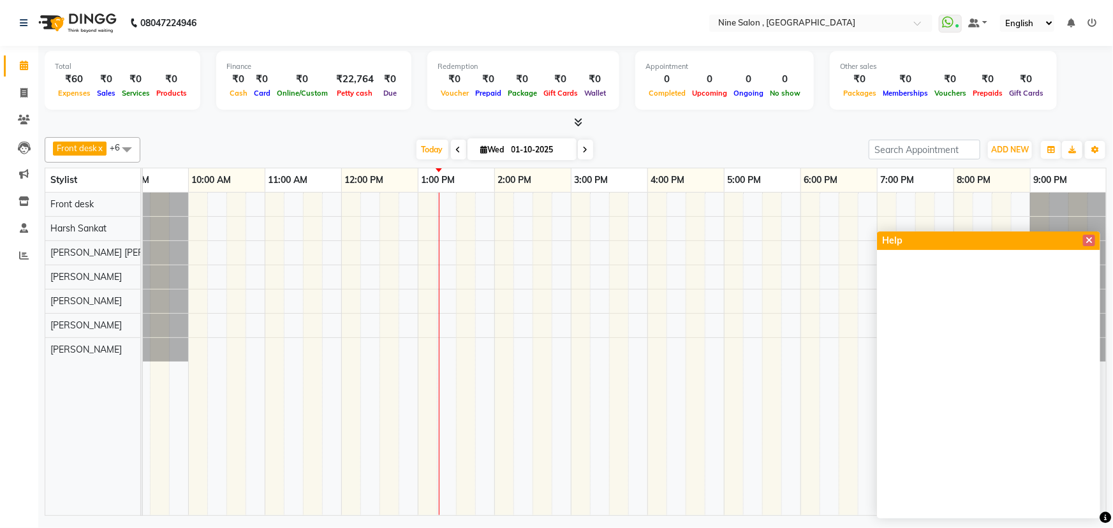
click at [1087, 234] on span at bounding box center [1089, 240] width 12 height 13
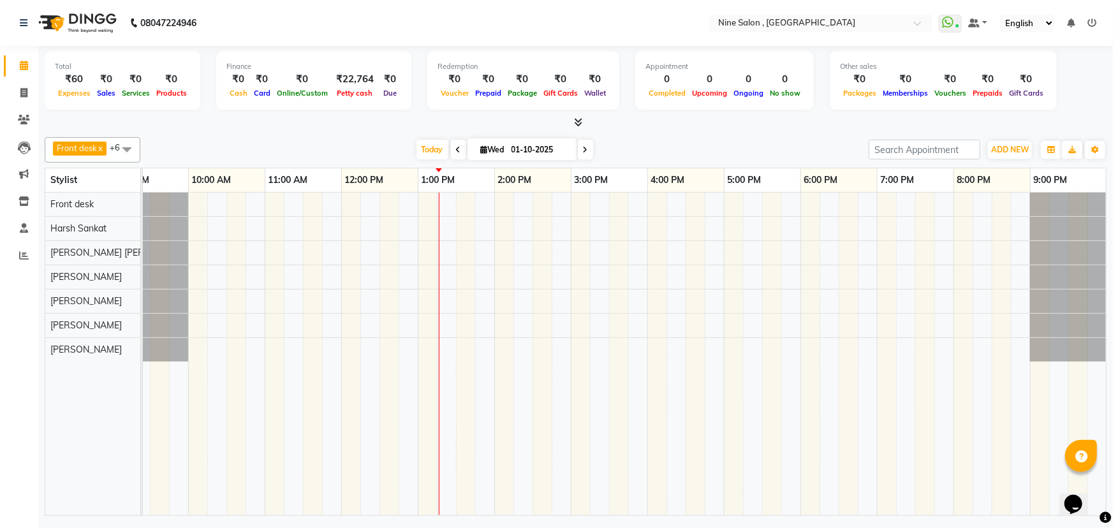
click at [1075, 494] on icon "Chat widget" at bounding box center [1073, 503] width 18 height 19
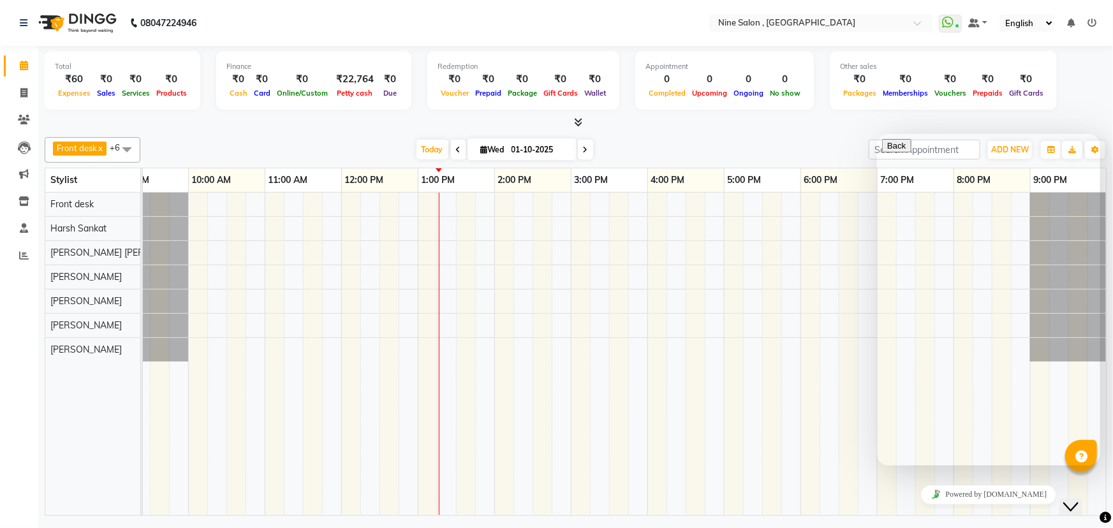
click at [838, 407] on td at bounding box center [829, 354] width 19 height 323
click at [1063, 499] on div "Close Chat This icon closes the chat window." at bounding box center [1070, 506] width 15 height 15
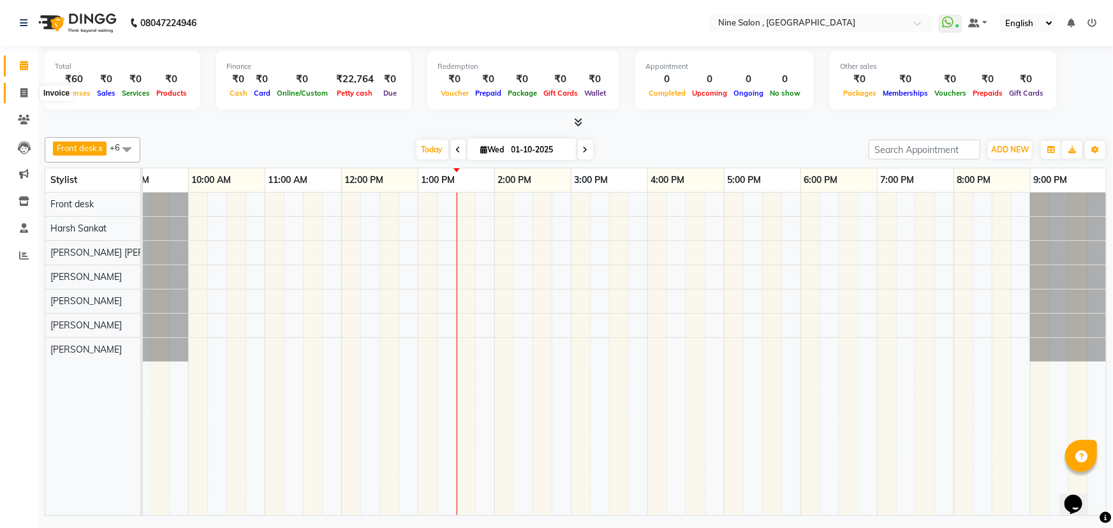
drag, startPoint x: 26, startPoint y: 93, endPoint x: 26, endPoint y: 100, distance: 7.0
click at [26, 93] on icon at bounding box center [23, 93] width 7 height 10
select select "service"
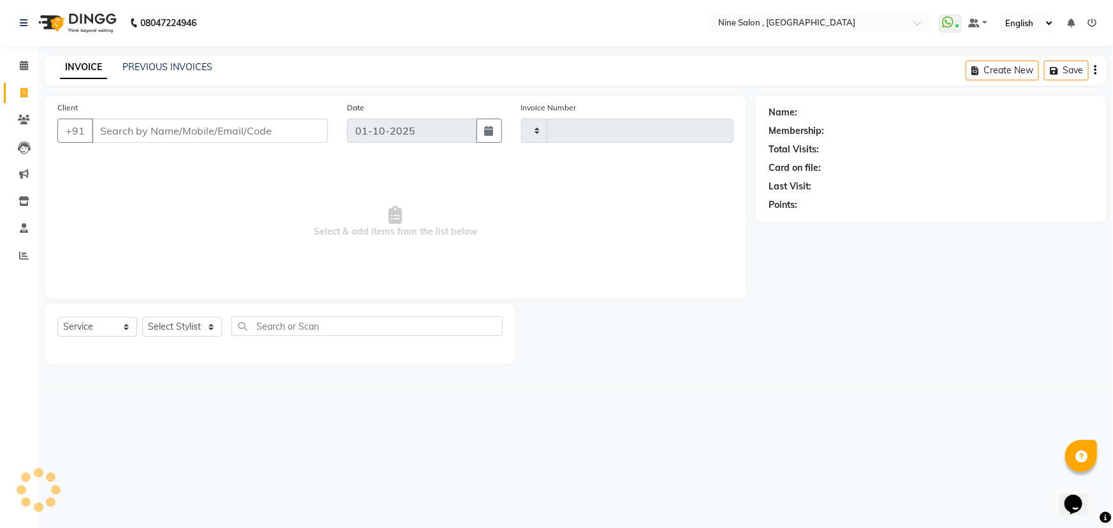
type input "1221"
select select "7341"
click at [159, 129] on input "Client" at bounding box center [210, 131] width 236 height 24
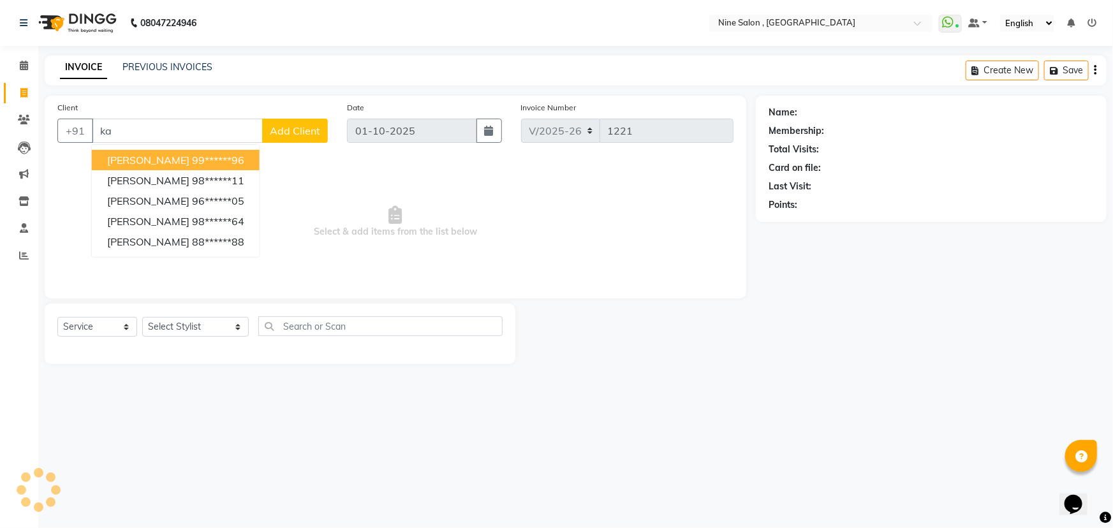
type input "k"
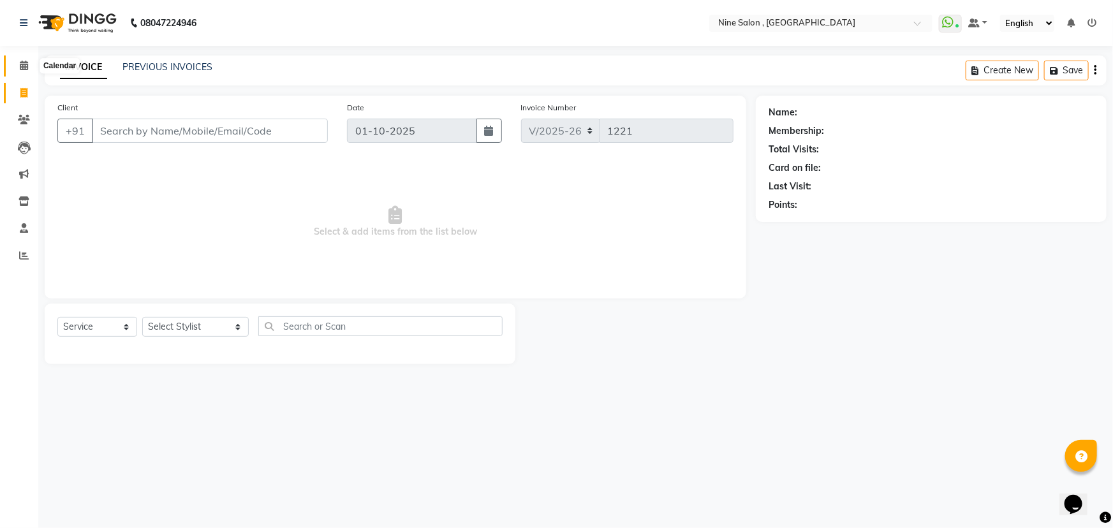
click at [22, 67] on icon at bounding box center [24, 66] width 8 height 10
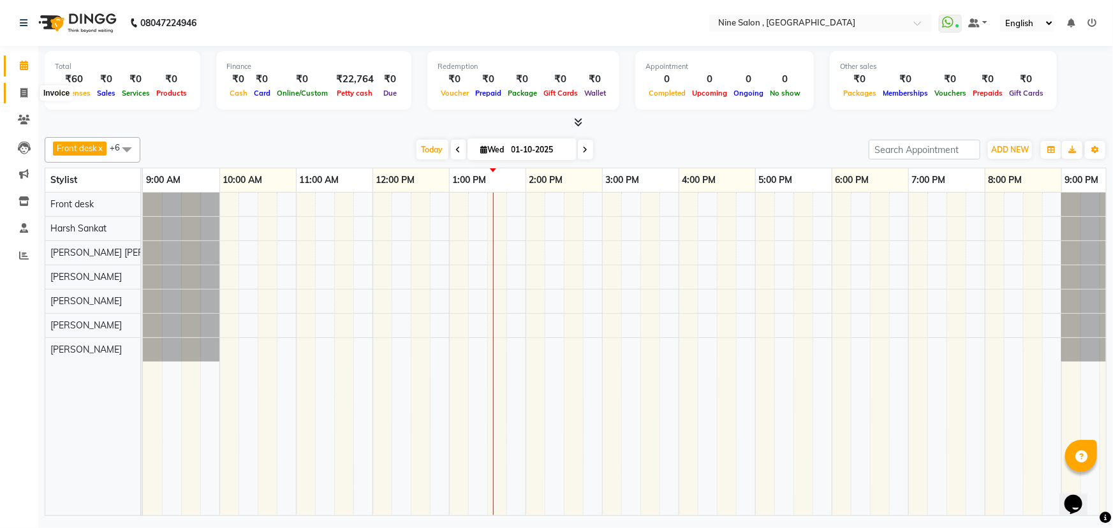
click at [24, 96] on icon at bounding box center [23, 93] width 7 height 10
select select "7341"
select select "service"
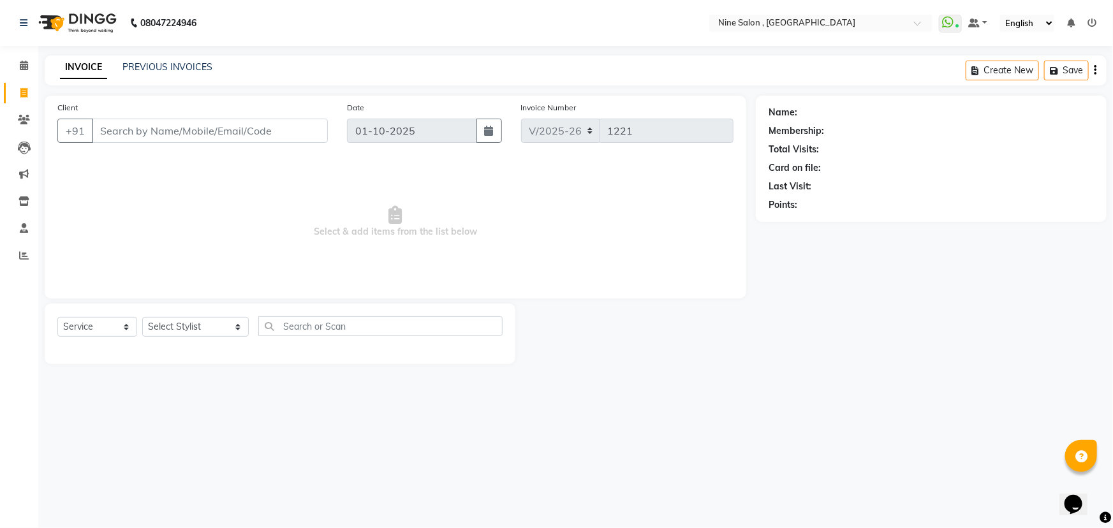
click at [130, 131] on input "Client" at bounding box center [210, 131] width 236 height 24
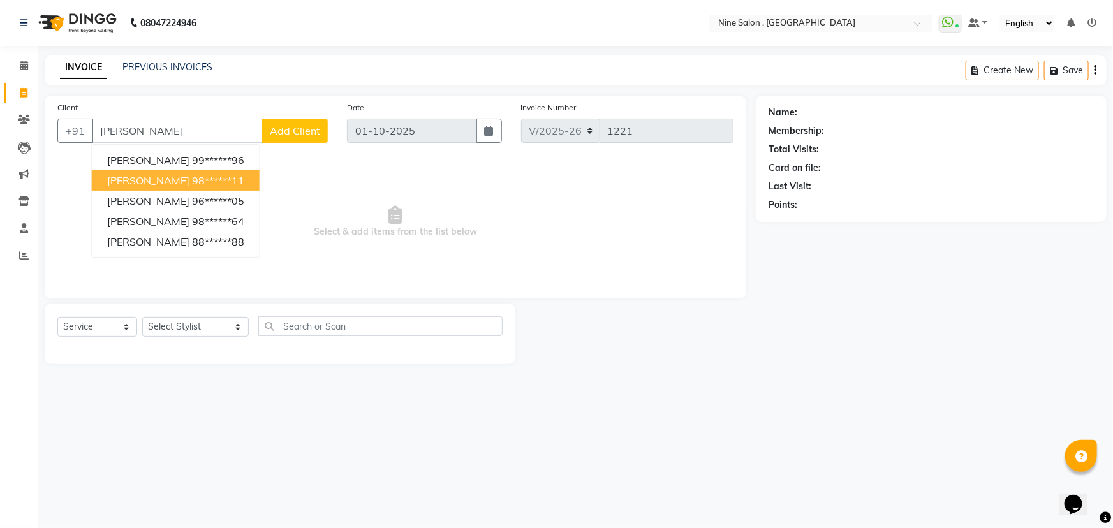
click at [151, 180] on span "Karishma Jain" at bounding box center [148, 180] width 82 height 13
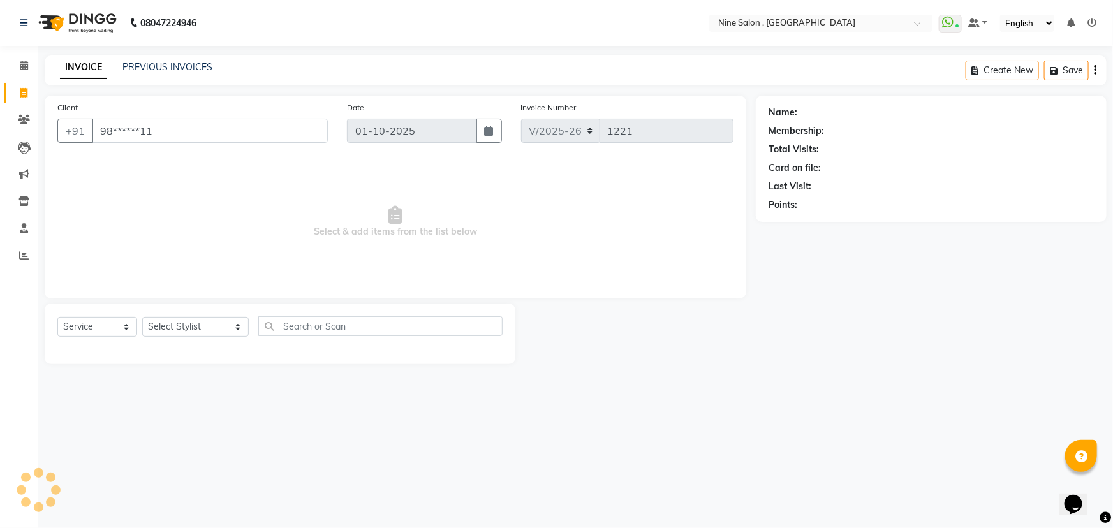
type input "98******11"
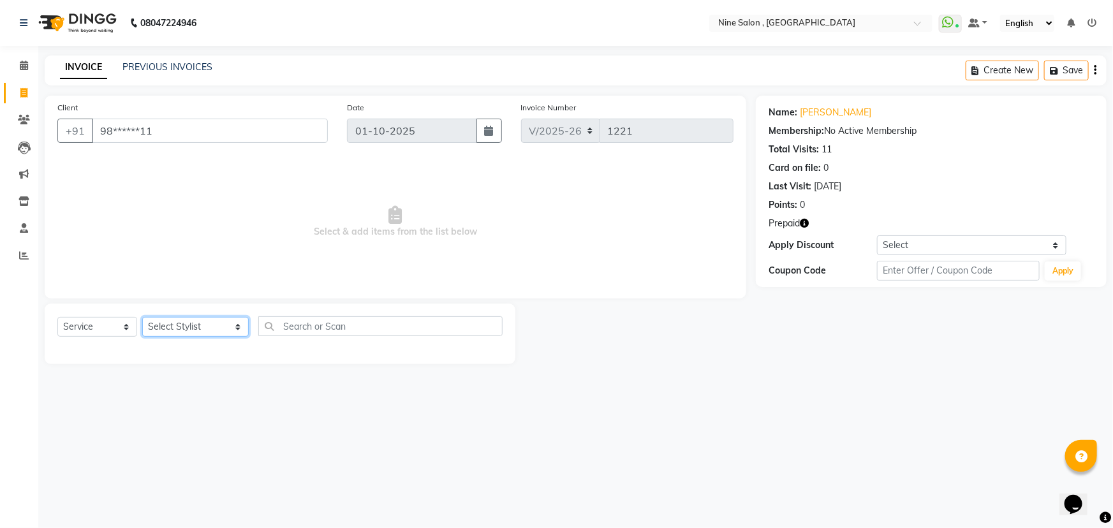
click at [208, 327] on select "Select Stylist [PERSON_NAME] Front desk Harsh Sankat [PERSON_NAME] [PERSON_NAME…" at bounding box center [195, 327] width 107 height 20
select select "92869"
click at [142, 317] on select "Select Stylist [PERSON_NAME] Front desk Harsh Sankat [PERSON_NAME] [PERSON_NAME…" at bounding box center [195, 327] width 107 height 20
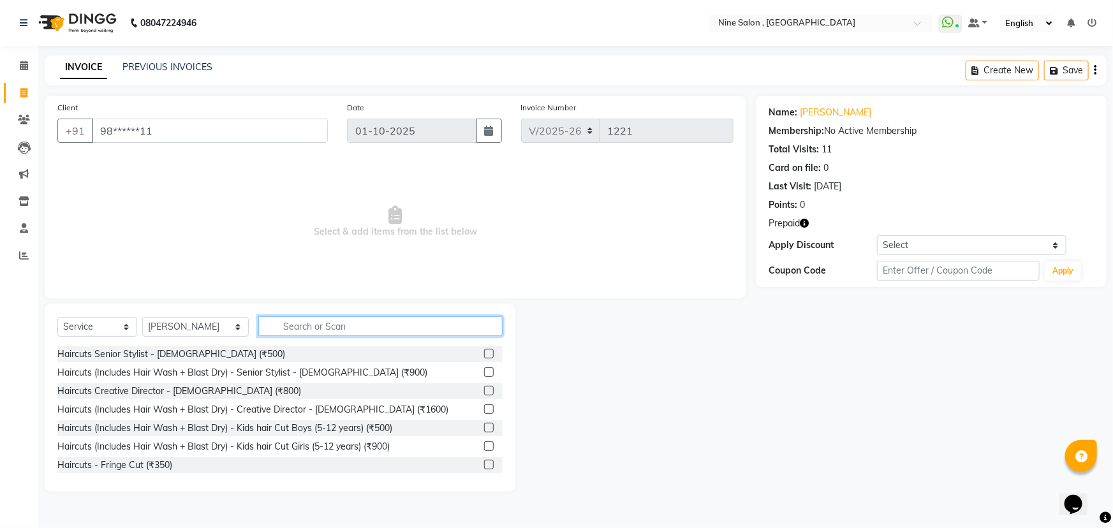
click at [330, 329] on input "text" at bounding box center [380, 326] width 244 height 20
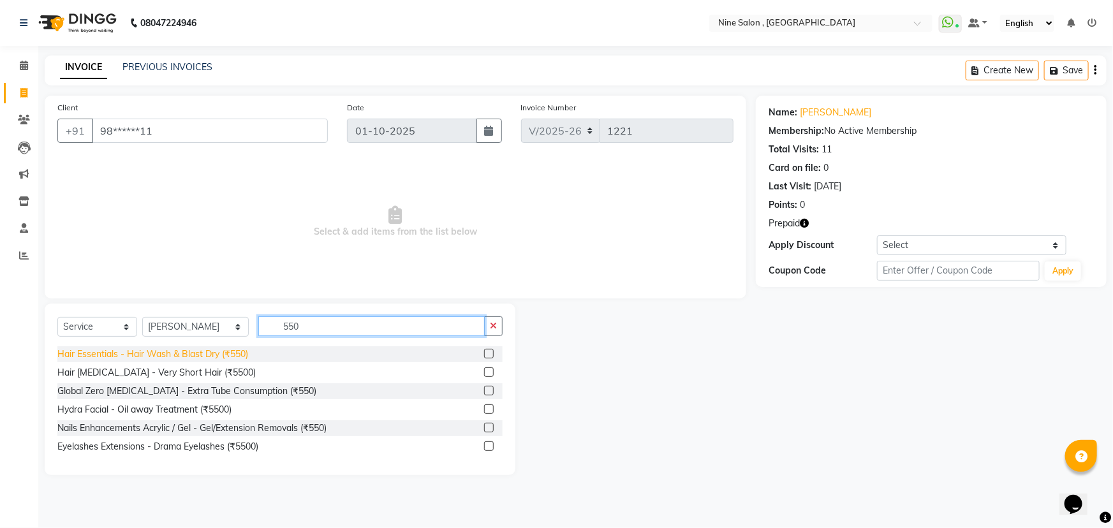
type input "550"
click at [235, 352] on div "Hair Essentials - Hair Wash & Blast Dry (₹550)" at bounding box center [152, 354] width 191 height 13
checkbox input "false"
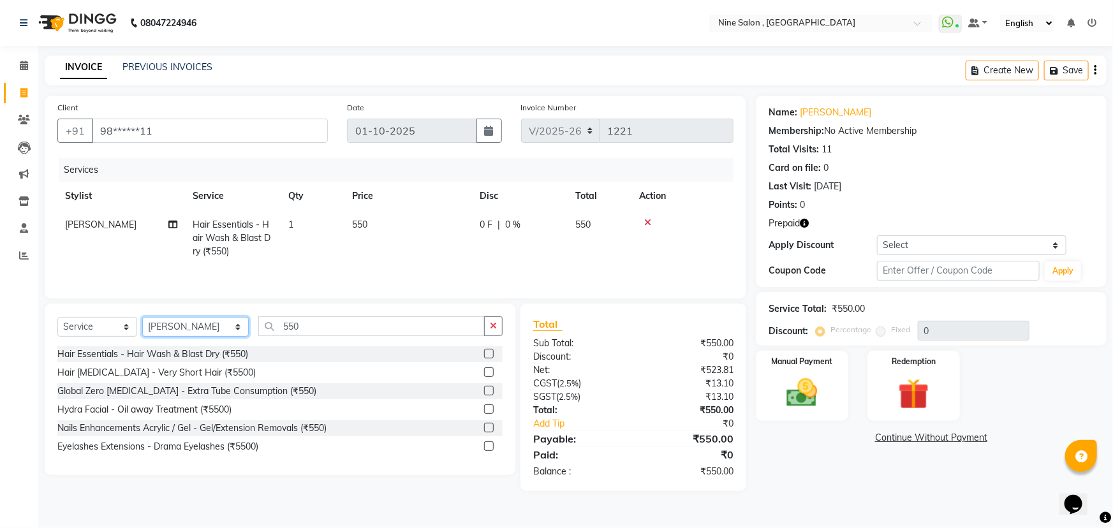
click at [209, 329] on select "Select Stylist [PERSON_NAME] Front desk Harsh Sankat [PERSON_NAME] [PERSON_NAME…" at bounding box center [195, 327] width 107 height 20
select select "70806"
click at [142, 317] on select "Select Stylist [PERSON_NAME] Front desk Harsh Sankat [PERSON_NAME] [PERSON_NAME…" at bounding box center [195, 327] width 107 height 20
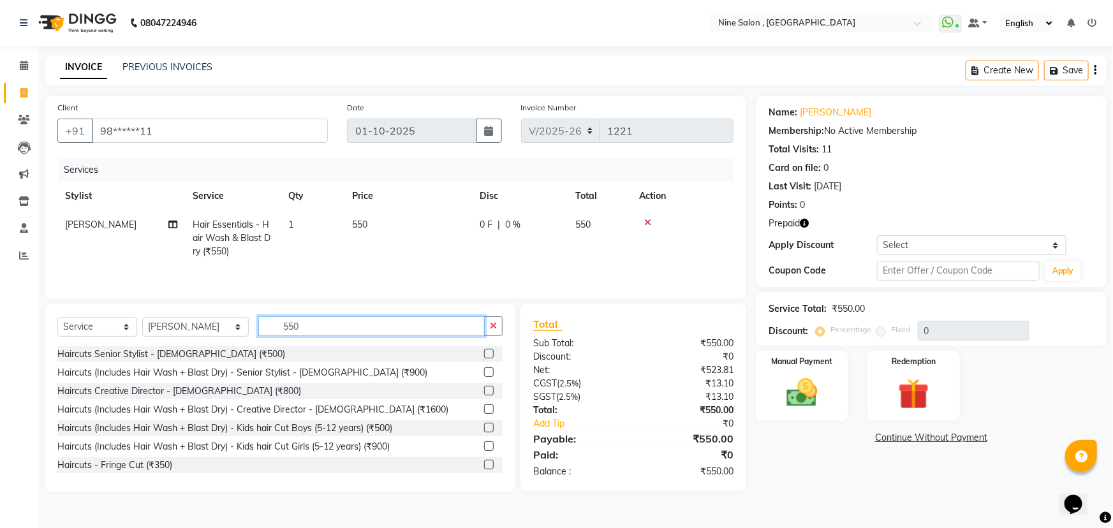
click at [290, 326] on input "550" at bounding box center [371, 326] width 226 height 20
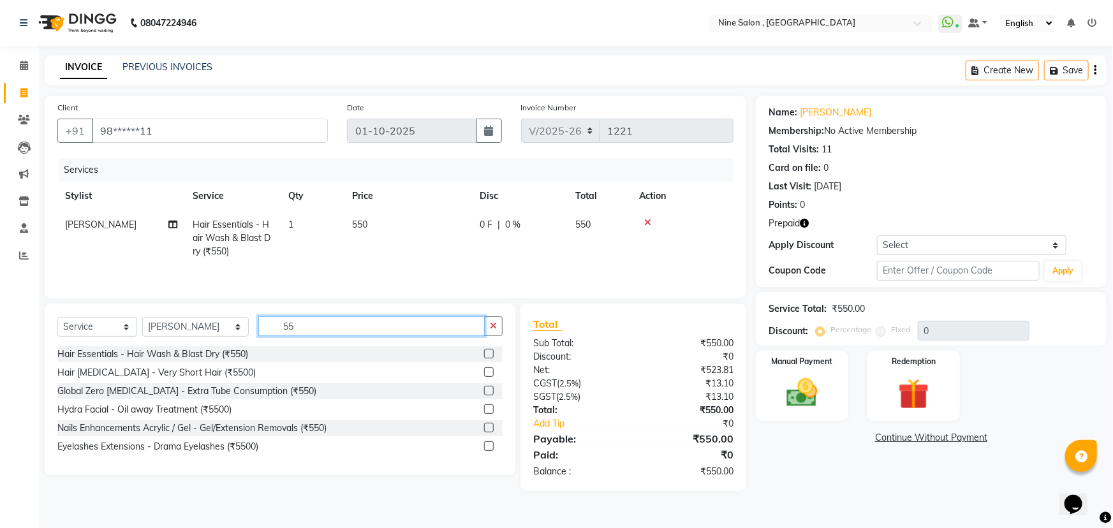
type input "550"
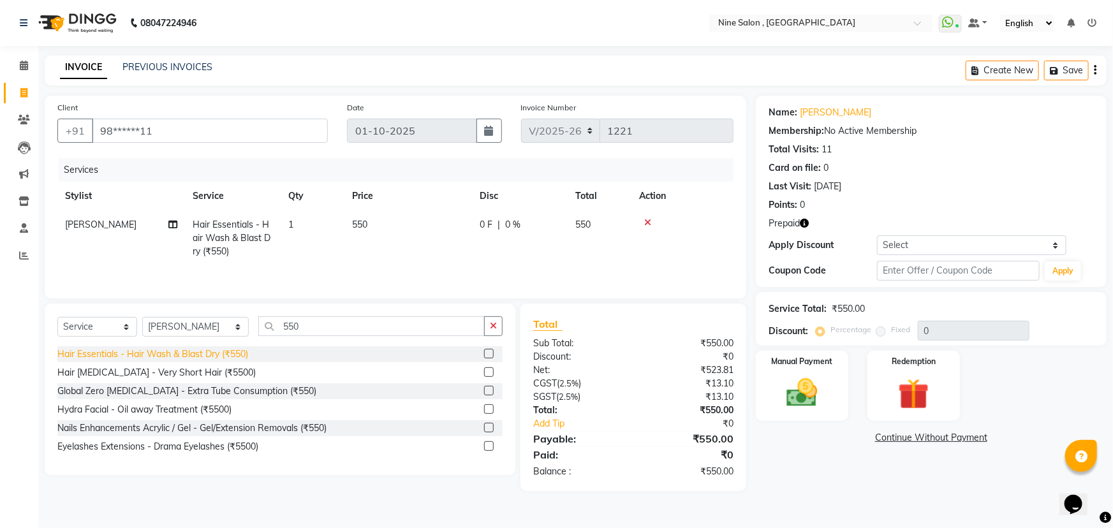
click at [225, 354] on div "Hair Essentials - Hair Wash & Blast Dry (₹550)" at bounding box center [152, 354] width 191 height 13
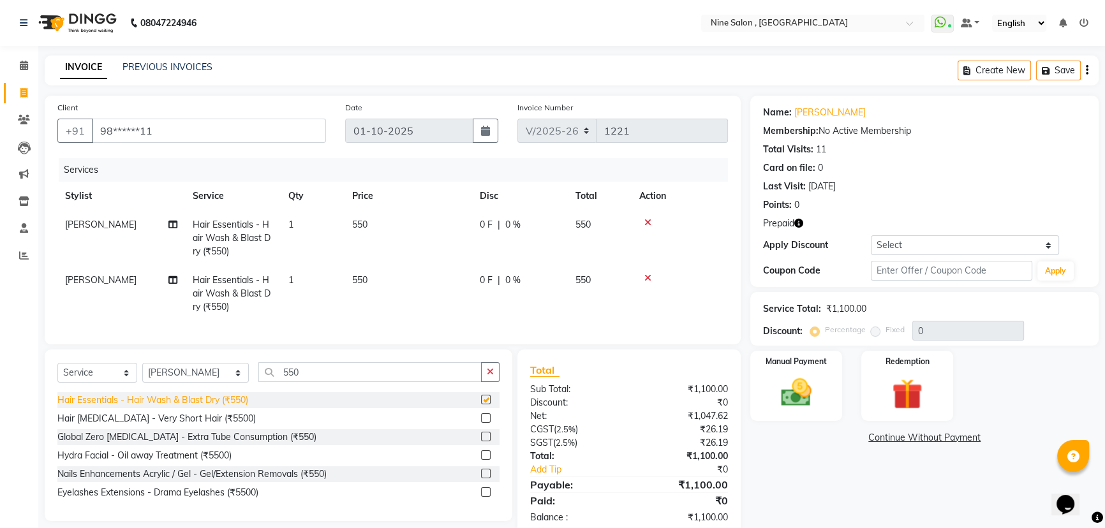
checkbox input "false"
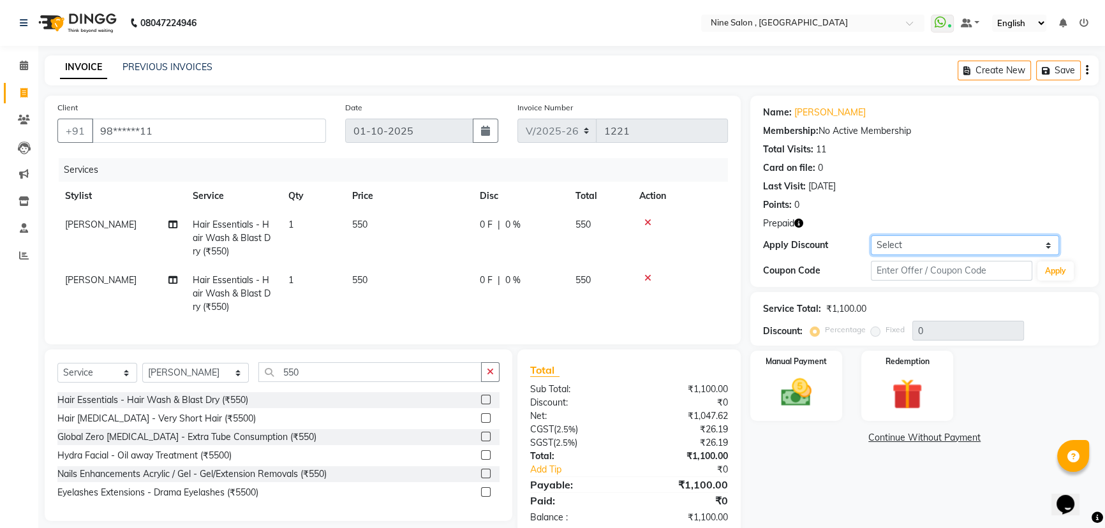
click at [905, 242] on select "Select Coupon → Voltas House Employess Coupon → Gift Voucher Rs. 500" at bounding box center [965, 245] width 188 height 20
click at [884, 376] on img at bounding box center [908, 394] width 52 height 40
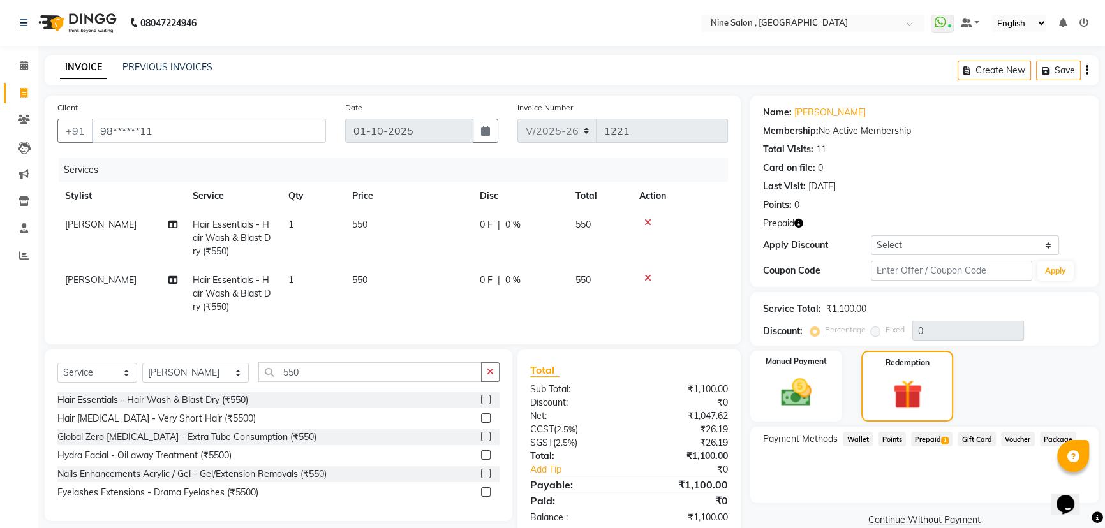
click at [931, 439] on span "Prepaid 1" at bounding box center [931, 439] width 41 height 15
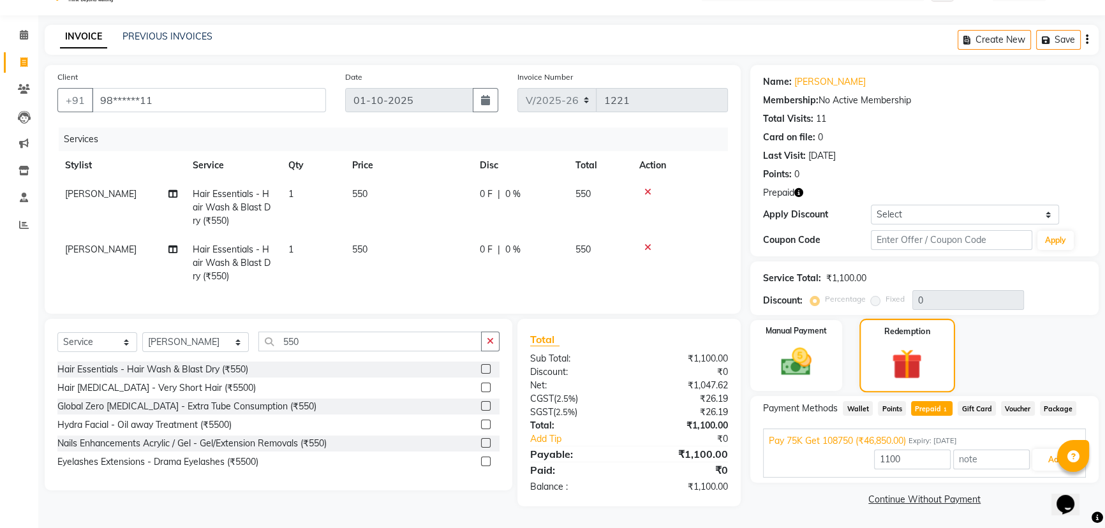
scroll to position [37, 0]
click at [1058, 34] on button "Save" at bounding box center [1058, 40] width 45 height 20
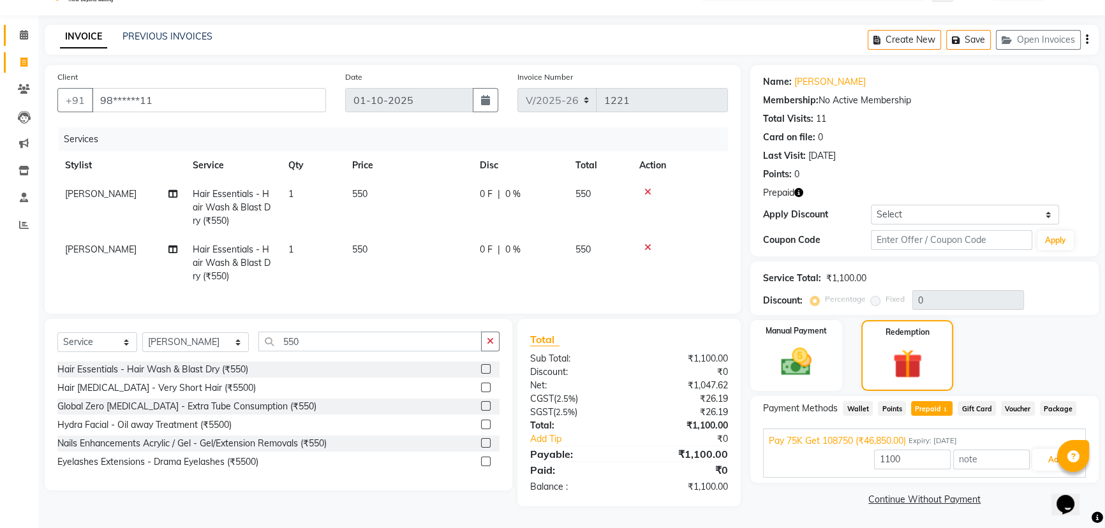
click at [24, 30] on icon at bounding box center [24, 35] width 8 height 10
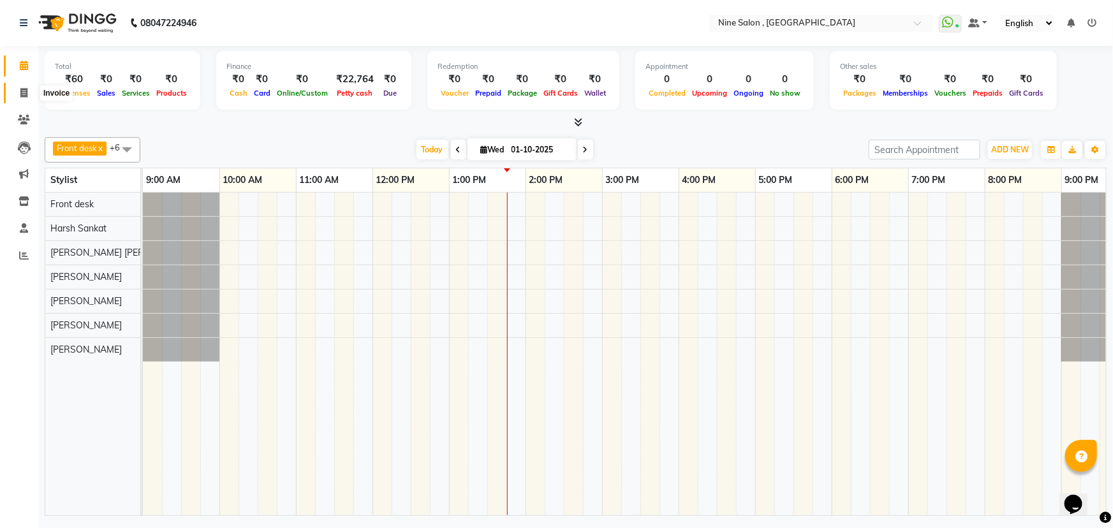
click at [22, 92] on icon at bounding box center [23, 93] width 7 height 10
select select "7341"
select select "service"
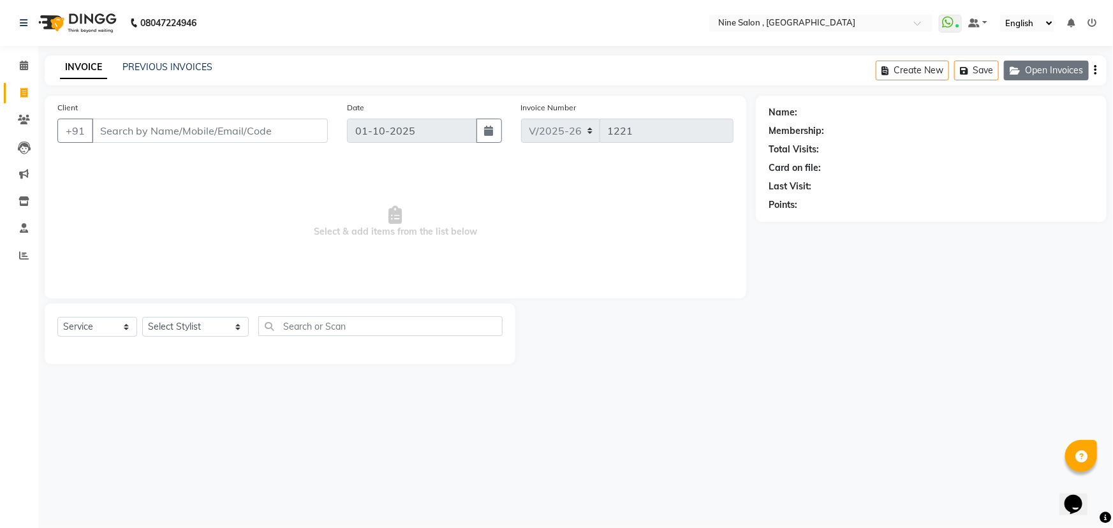
click at [1042, 70] on button "Open Invoices" at bounding box center [1046, 71] width 85 height 20
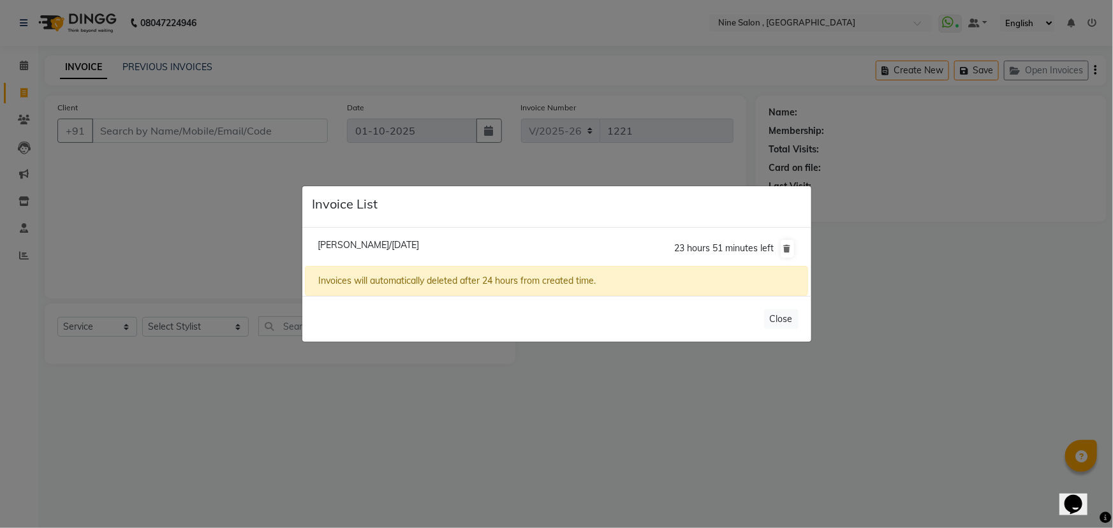
click at [950, 280] on ngb-modal-window "Invoice List Karishma Jain/01 October 2025 23 hours 51 minutes left Invoices wi…" at bounding box center [556, 264] width 1113 height 528
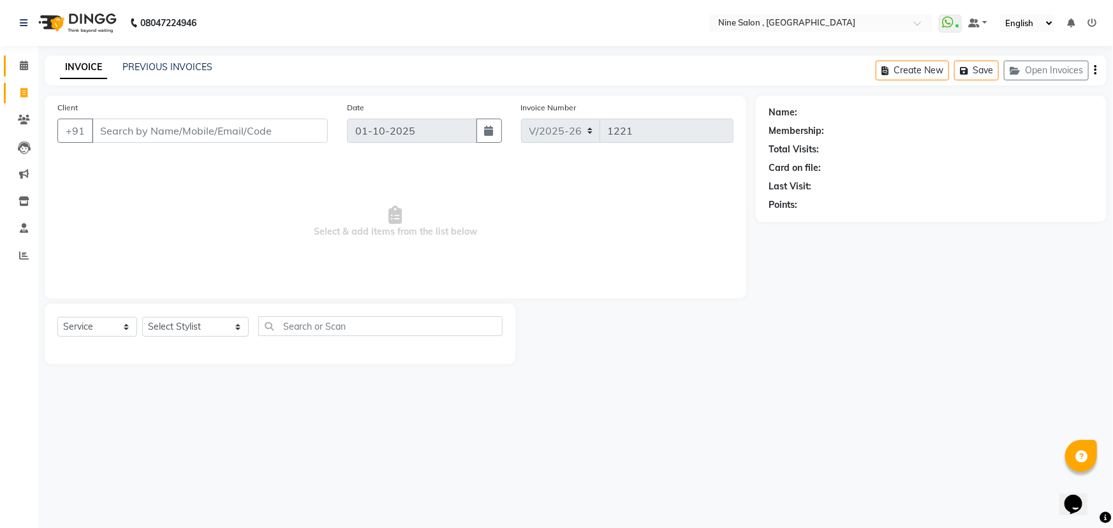
click at [24, 68] on icon at bounding box center [24, 66] width 8 height 10
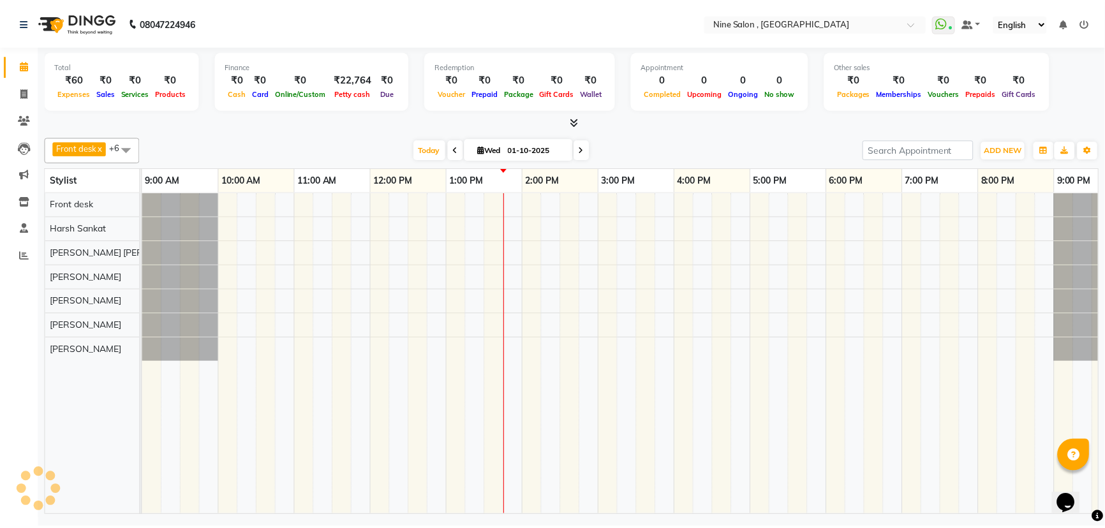
scroll to position [0, 31]
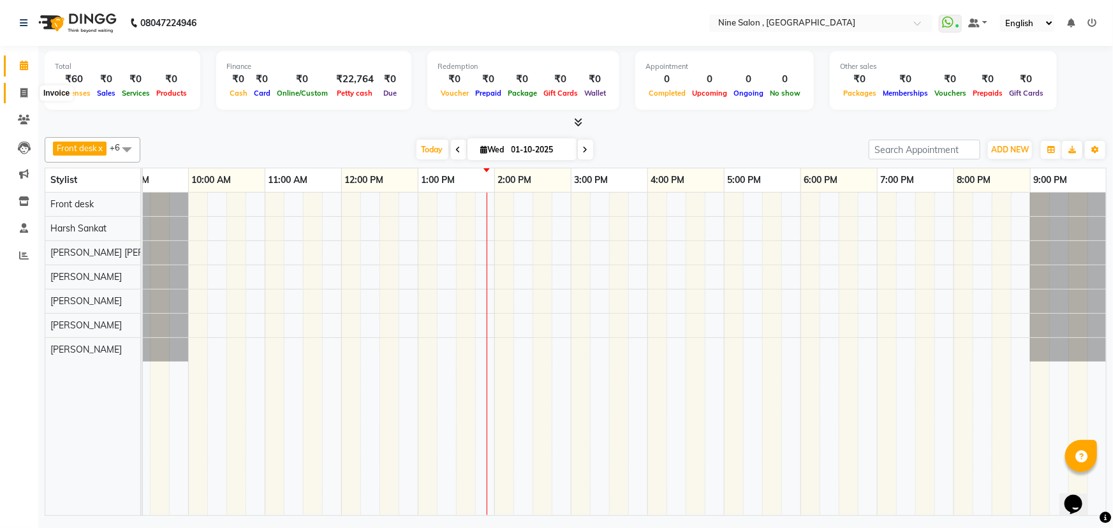
click at [24, 93] on icon at bounding box center [23, 93] width 7 height 10
select select "7341"
select select "service"
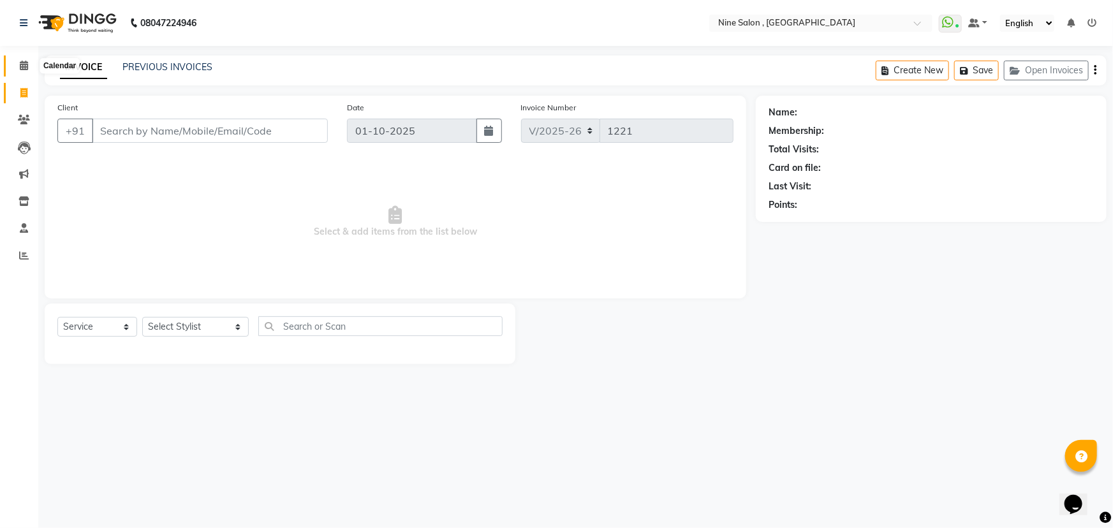
click at [26, 64] on icon at bounding box center [24, 66] width 8 height 10
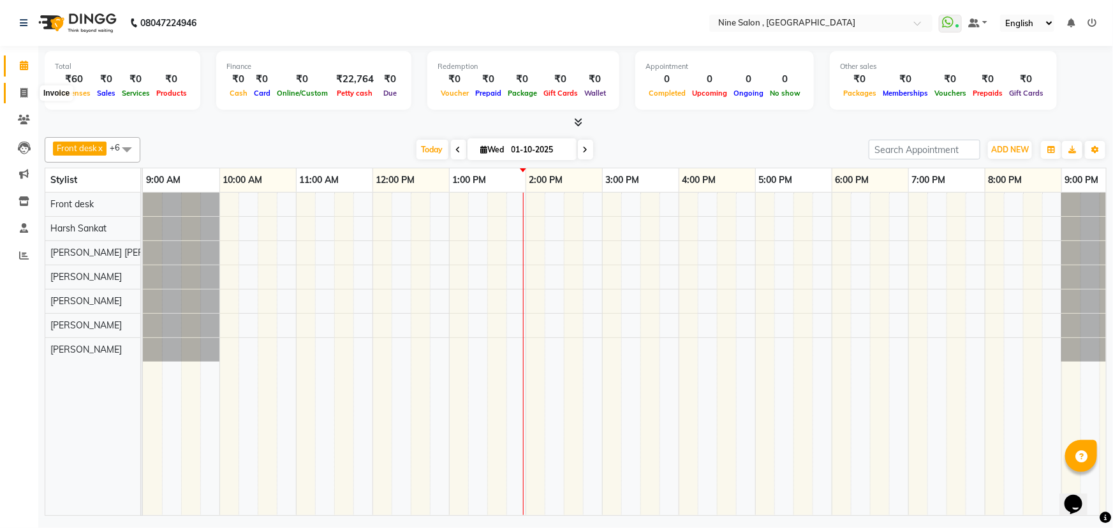
click at [22, 94] on icon at bounding box center [23, 93] width 7 height 10
select select "service"
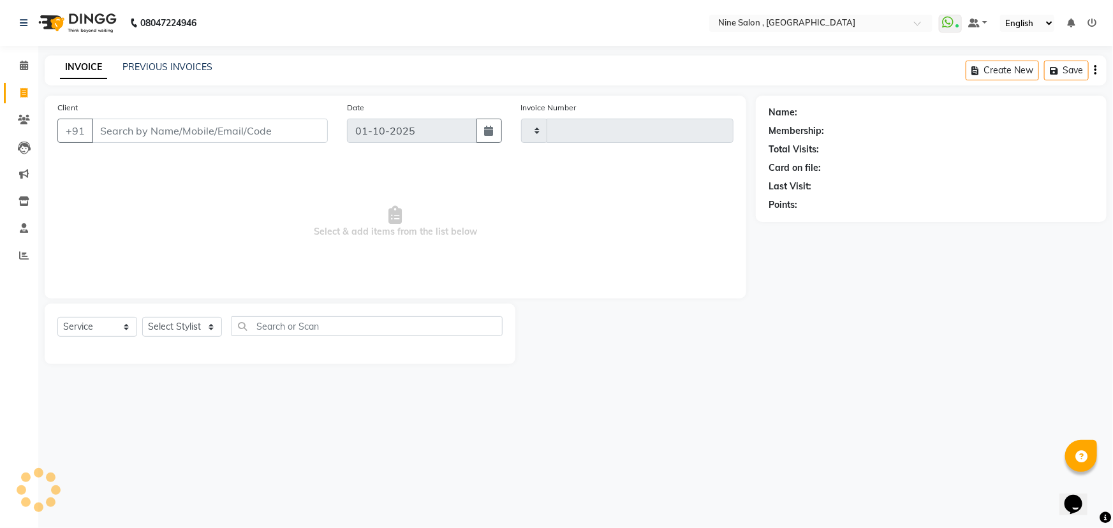
type input "1221"
select select "7341"
click at [1044, 73] on button "Open Invoices" at bounding box center [1046, 71] width 85 height 20
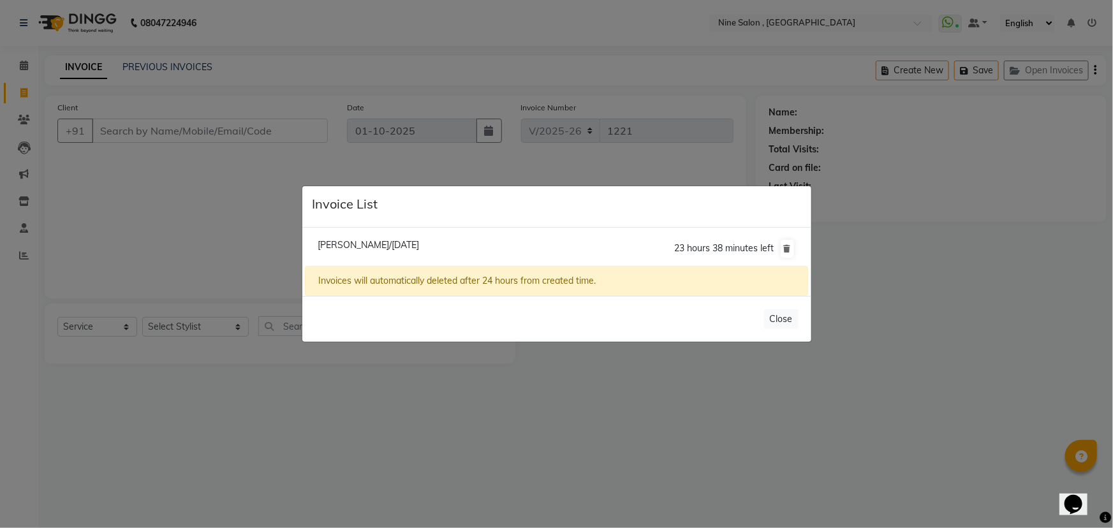
click at [405, 246] on span "Karishma Jain/01 October 2025" at bounding box center [368, 244] width 101 height 11
type input "98******11"
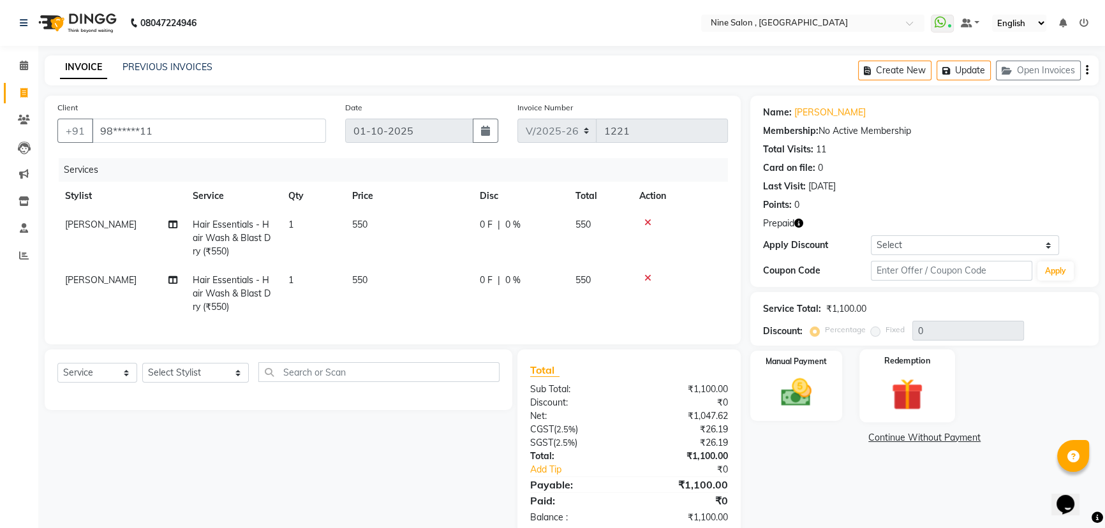
click at [914, 381] on img at bounding box center [908, 394] width 52 height 40
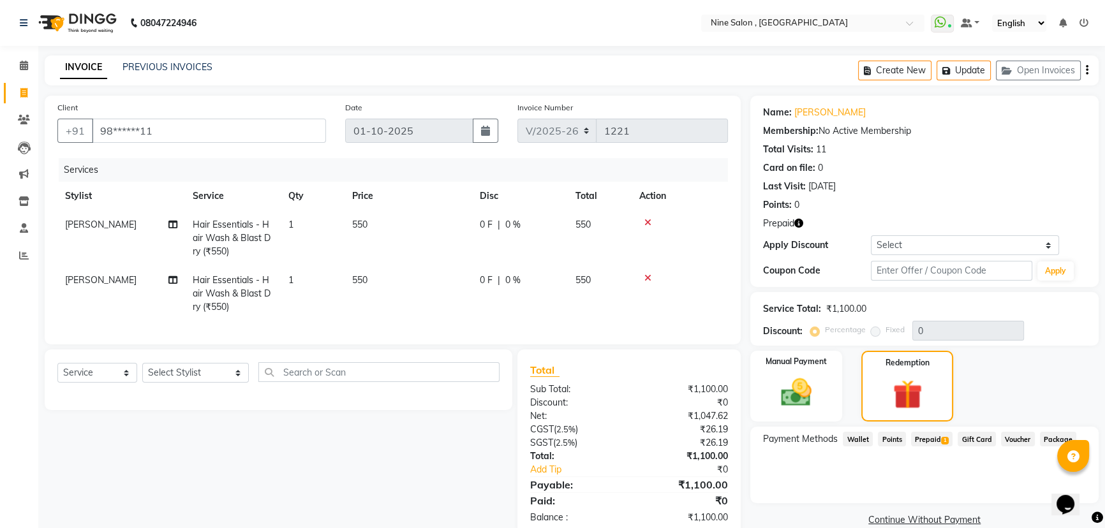
click at [646, 219] on icon at bounding box center [647, 222] width 7 height 9
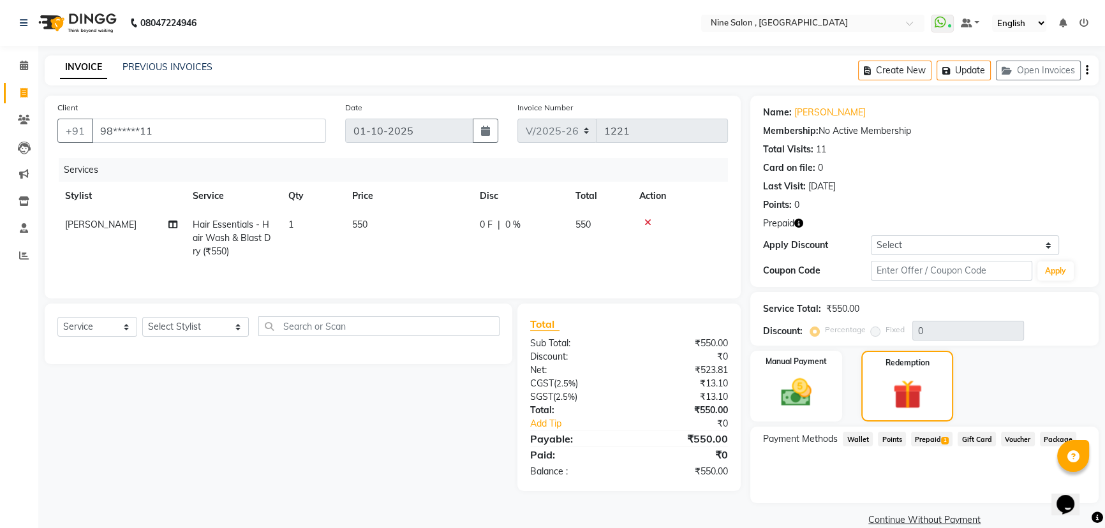
click at [648, 226] on icon at bounding box center [647, 222] width 7 height 9
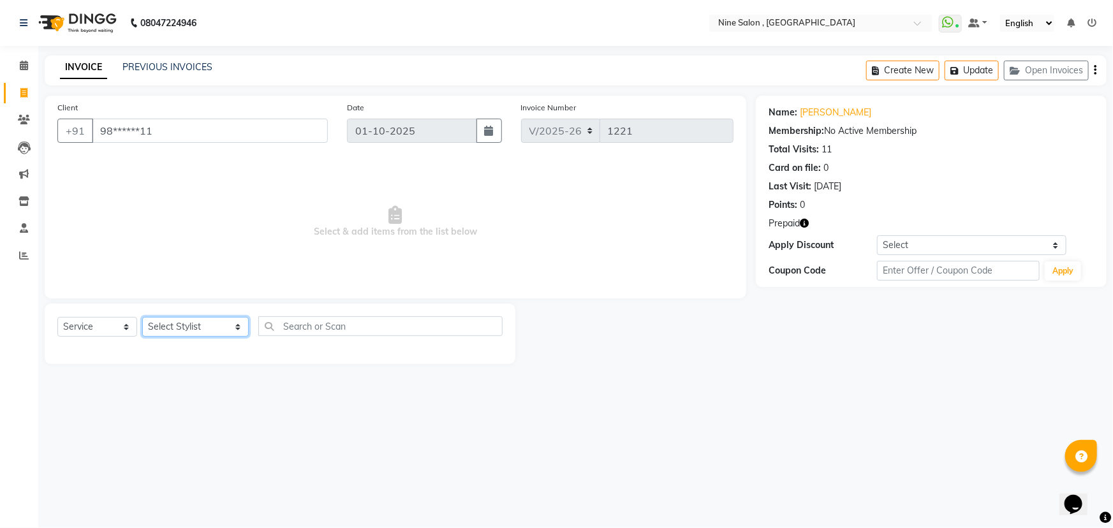
click at [188, 329] on select "Select Stylist [PERSON_NAME] Front desk Harsh Sankat [PERSON_NAME] [PERSON_NAME…" at bounding box center [195, 327] width 107 height 20
select select "70806"
click at [142, 317] on select "Select Stylist [PERSON_NAME] Front desk Harsh Sankat [PERSON_NAME] [PERSON_NAME…" at bounding box center [195, 327] width 107 height 20
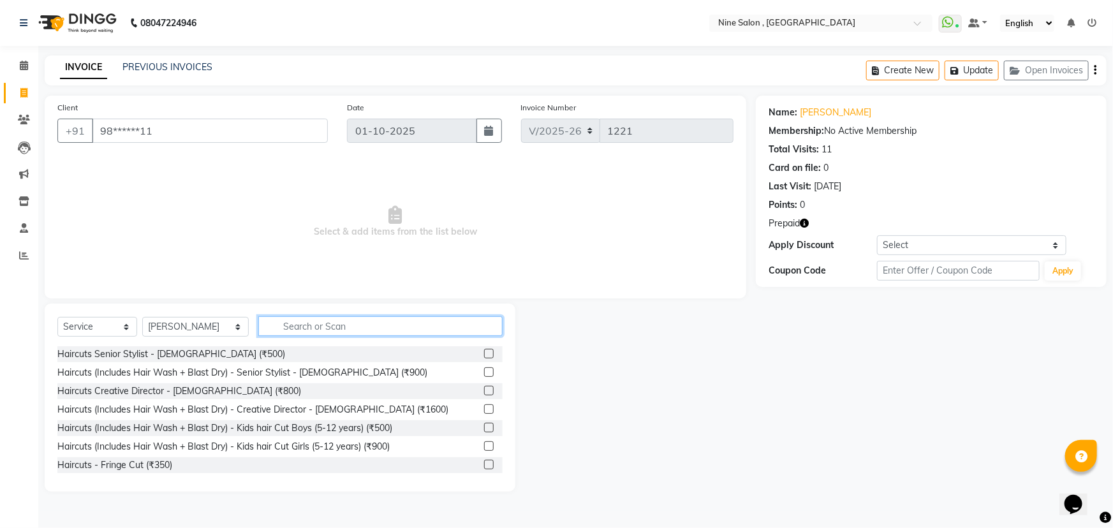
click at [258, 326] on input "text" at bounding box center [380, 326] width 244 height 20
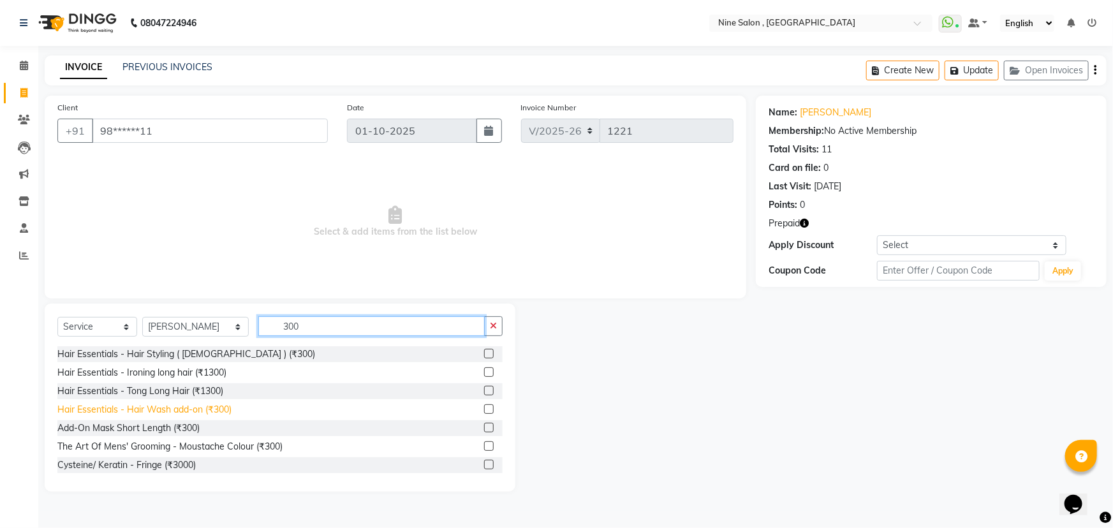
type input "300"
click at [223, 411] on div "Hair Essentials - Hair Wash add-on (₹300)" at bounding box center [144, 409] width 174 height 13
checkbox input "false"
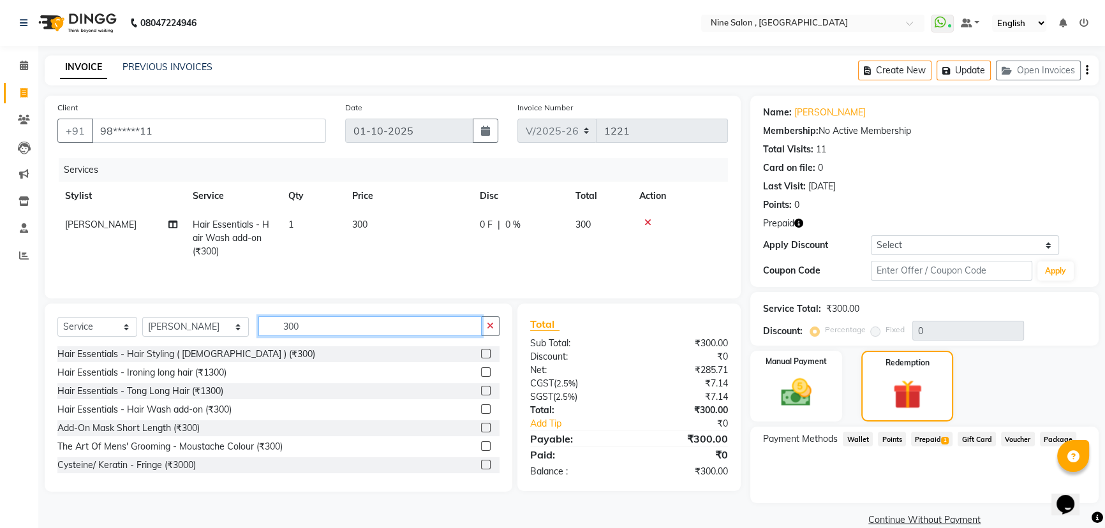
click at [321, 333] on input "300" at bounding box center [369, 326] width 223 height 20
type input "3"
type input "700"
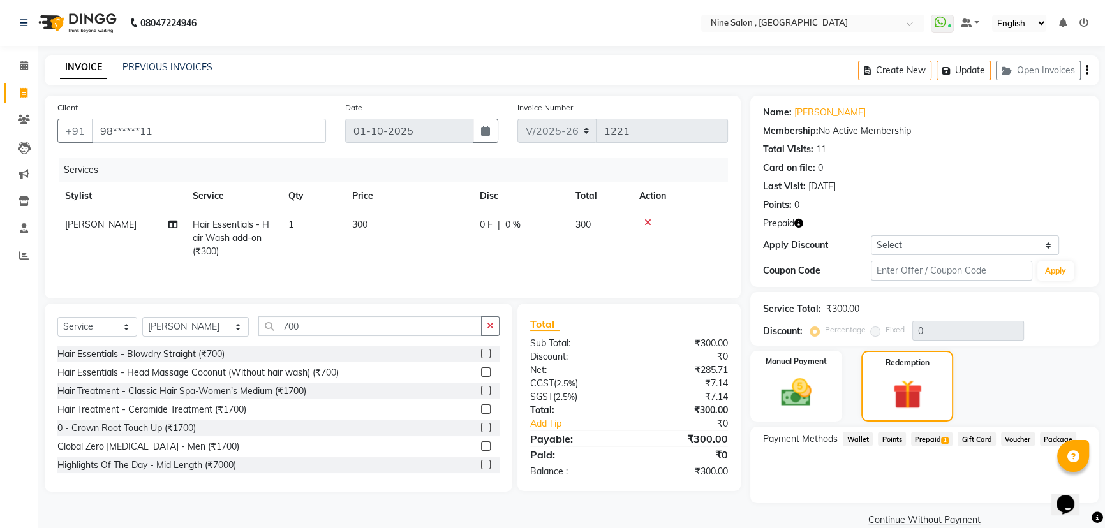
click at [481, 355] on label at bounding box center [486, 354] width 10 height 10
click at [481, 355] on input "checkbox" at bounding box center [485, 354] width 8 height 8
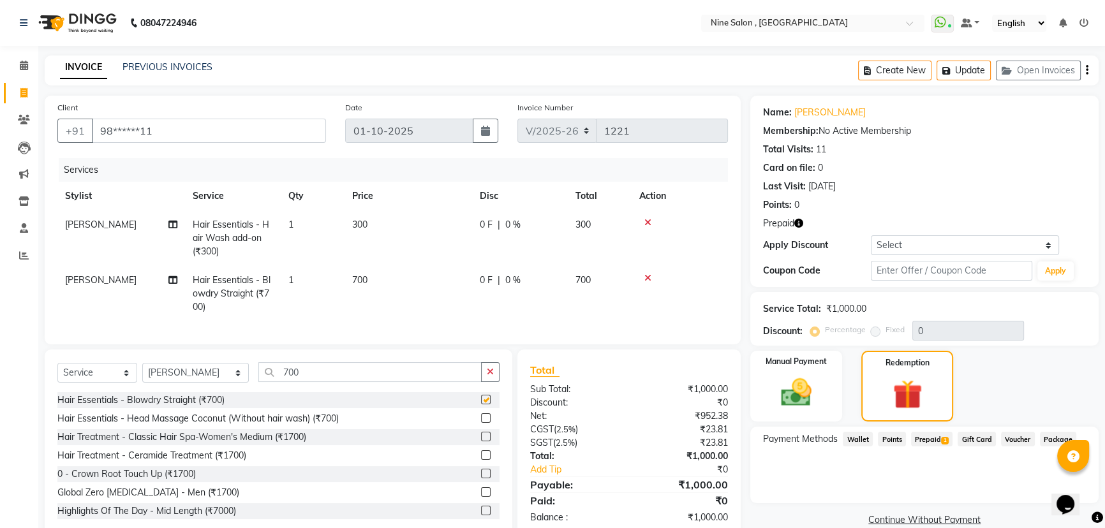
checkbox input "false"
click at [364, 371] on input "700" at bounding box center [369, 372] width 223 height 20
type input "7"
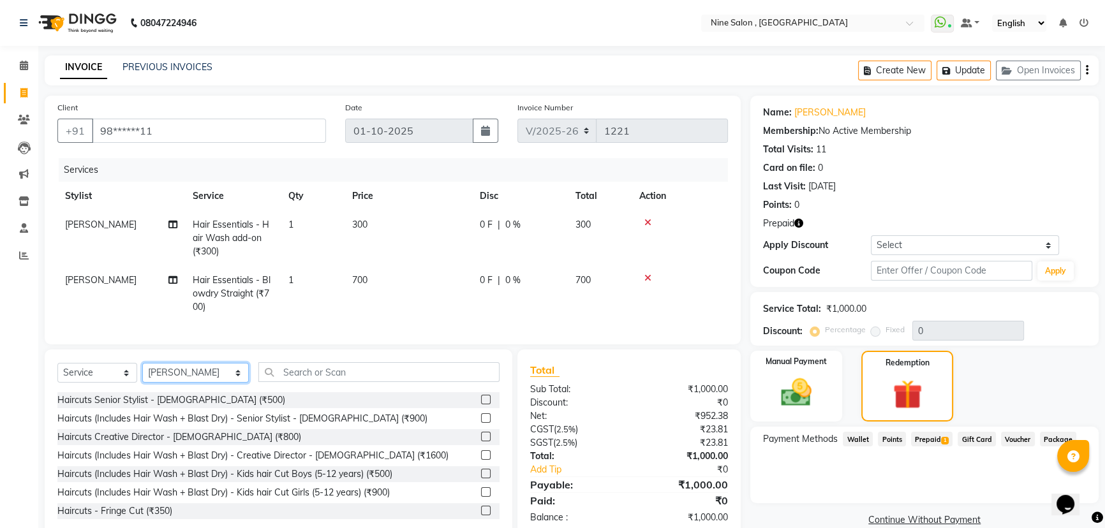
click at [185, 381] on select "Select Stylist [PERSON_NAME] Front desk Harsh Sankat [PERSON_NAME] [PERSON_NAME…" at bounding box center [195, 373] width 107 height 20
select select "92869"
click at [142, 372] on select "Select Stylist [PERSON_NAME] Front desk Harsh Sankat [PERSON_NAME] [PERSON_NAME…" at bounding box center [195, 373] width 107 height 20
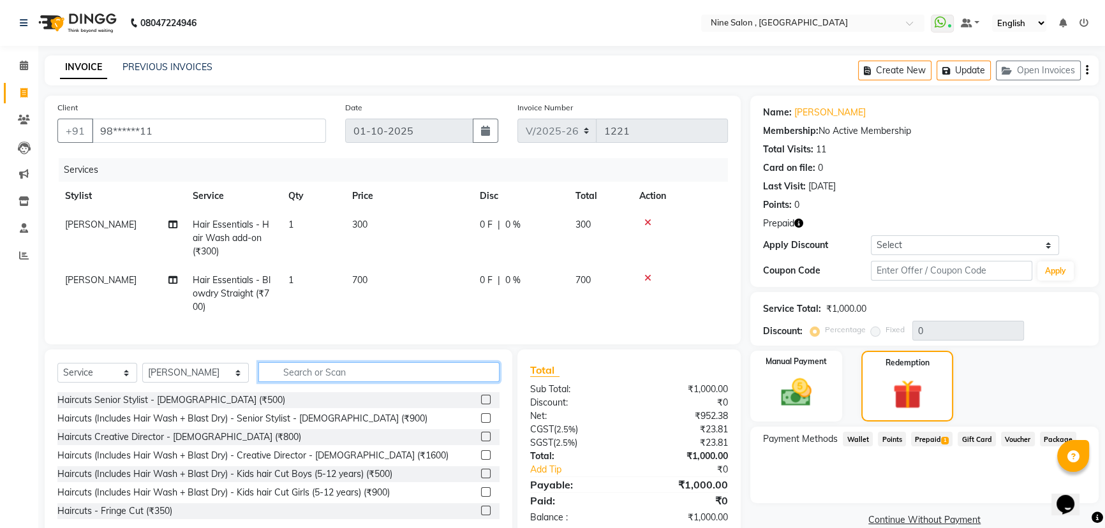
click at [293, 380] on input "text" at bounding box center [378, 372] width 241 height 20
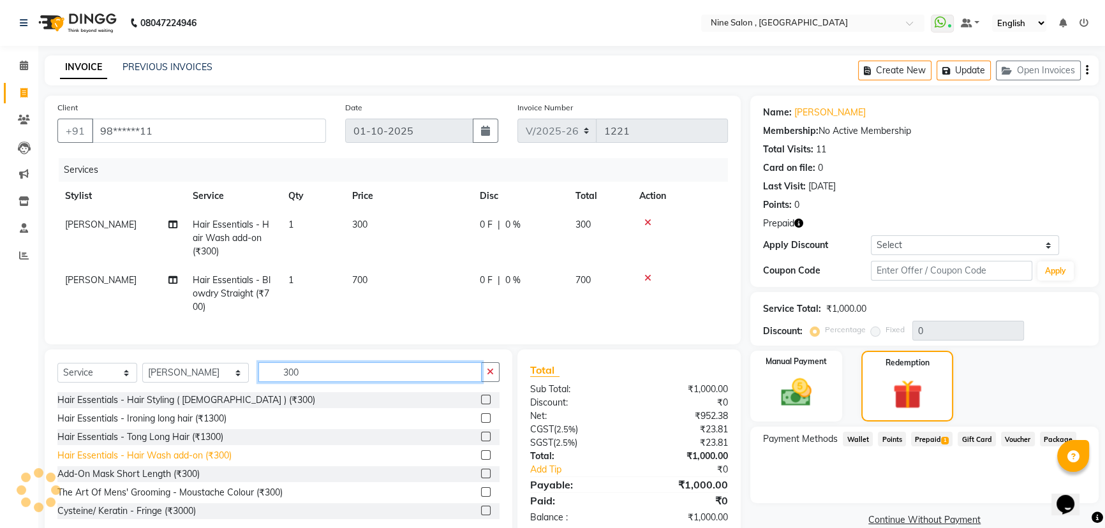
type input "300"
click at [159, 462] on div "Hair Essentials - Hair Wash add-on (₹300)" at bounding box center [144, 455] width 174 height 13
checkbox input "false"
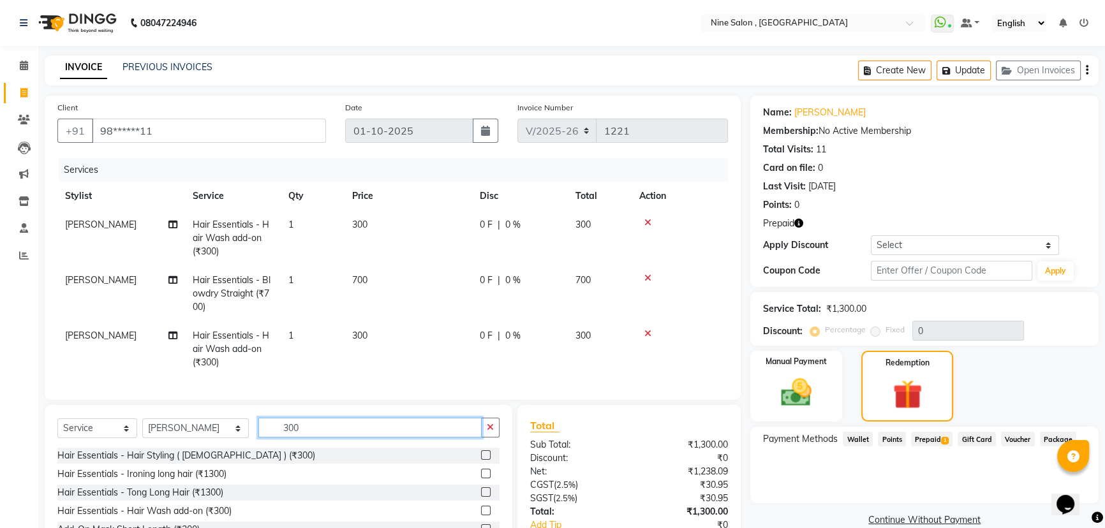
click at [313, 438] on input "300" at bounding box center [369, 428] width 223 height 20
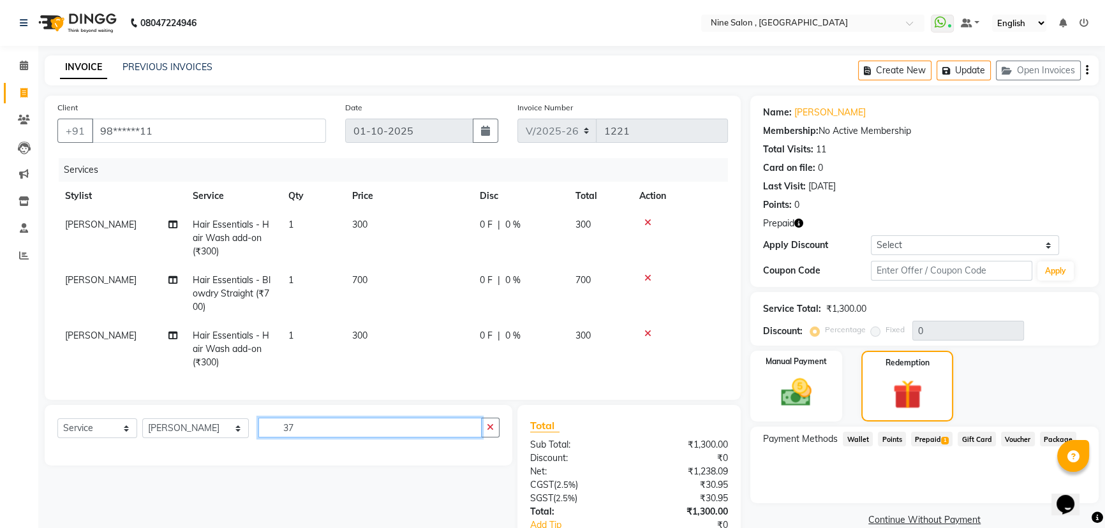
type input "3"
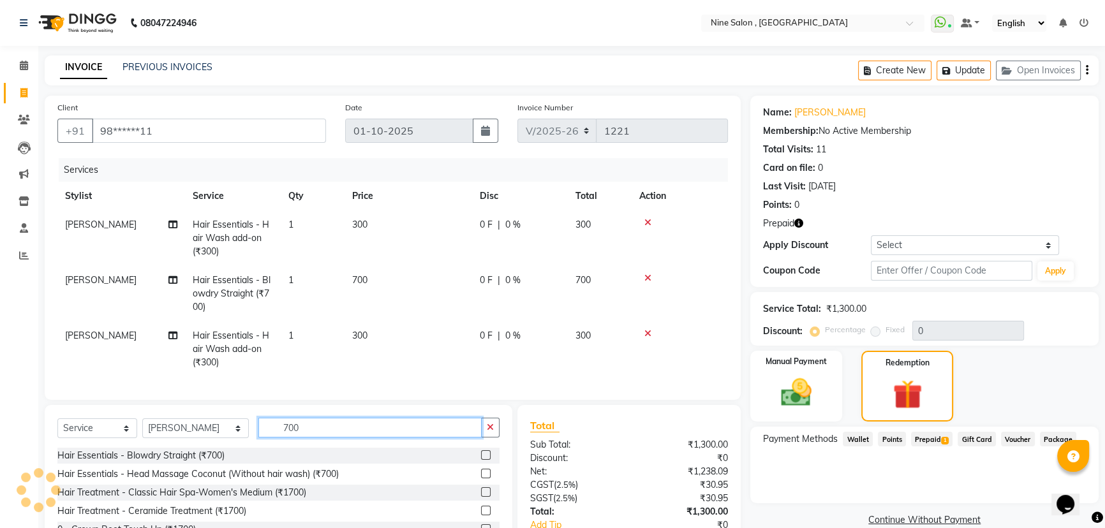
type input "700"
click at [258, 464] on div "Hair Essentials - Blowdry Straight (₹700)" at bounding box center [278, 456] width 442 height 16
click at [481, 460] on label at bounding box center [486, 455] width 10 height 10
click at [481, 460] on input "checkbox" at bounding box center [485, 456] width 8 height 8
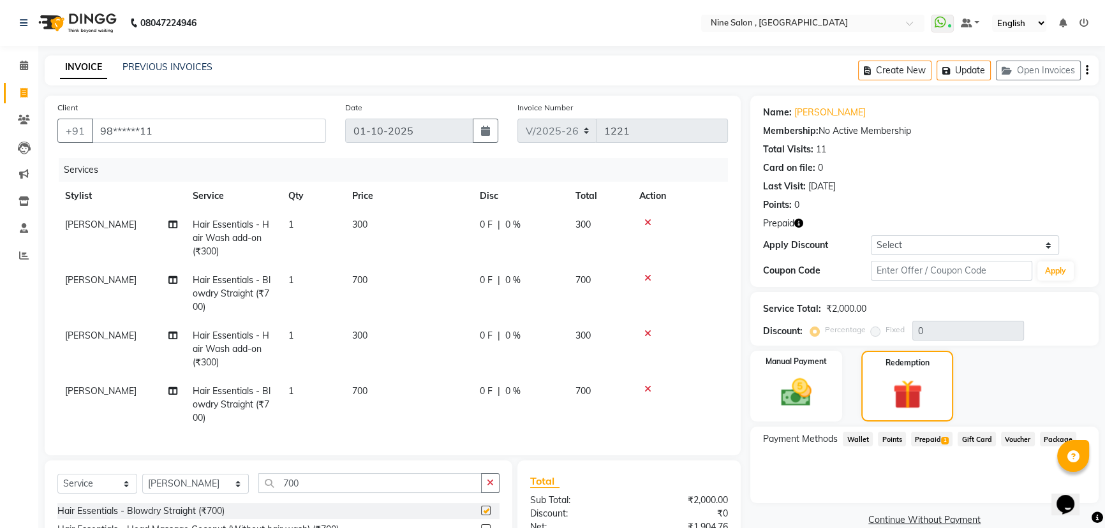
checkbox input "false"
click at [930, 436] on span "Prepaid 1" at bounding box center [931, 439] width 41 height 15
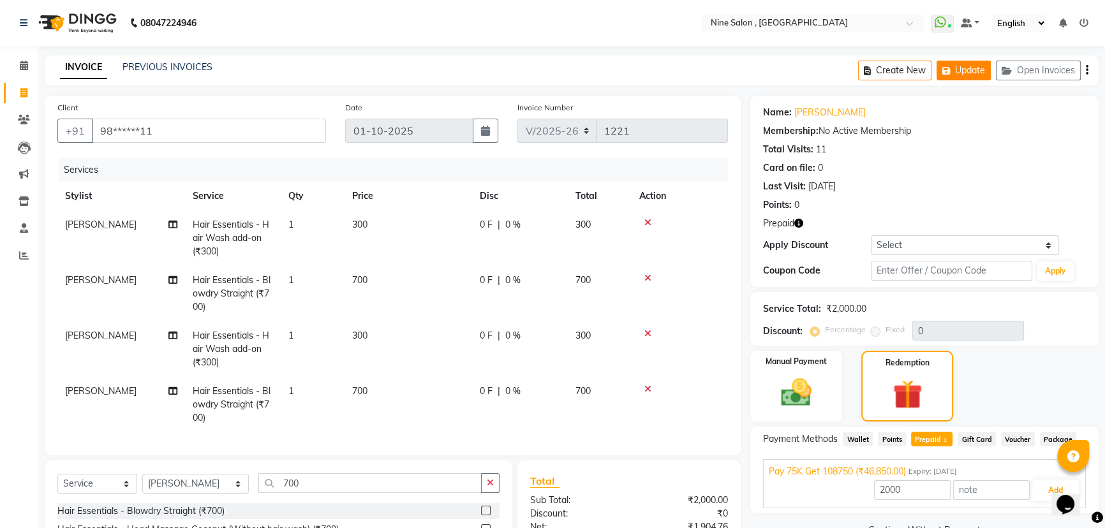
click at [972, 72] on button "Update" at bounding box center [963, 71] width 54 height 20
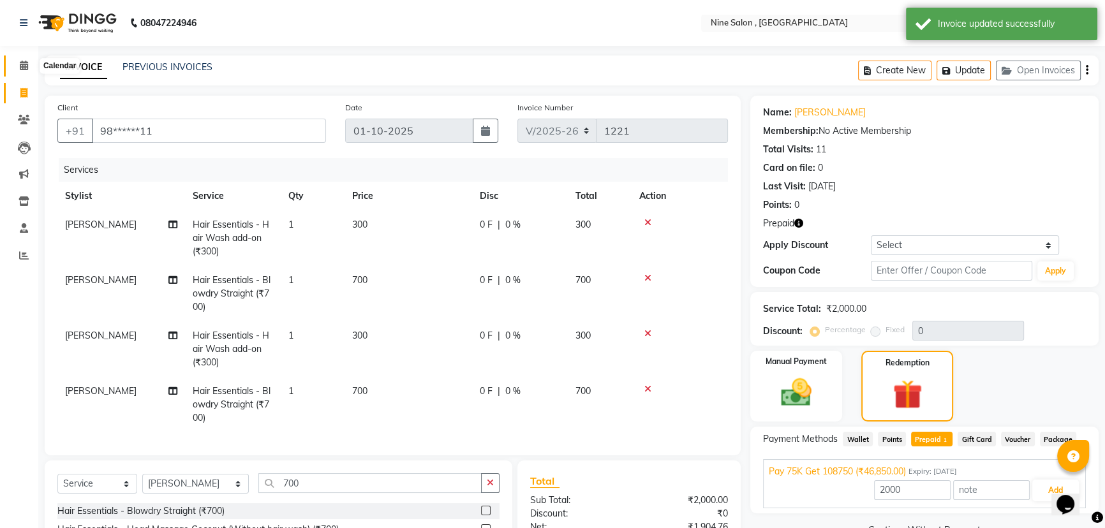
click at [22, 61] on icon at bounding box center [24, 66] width 8 height 10
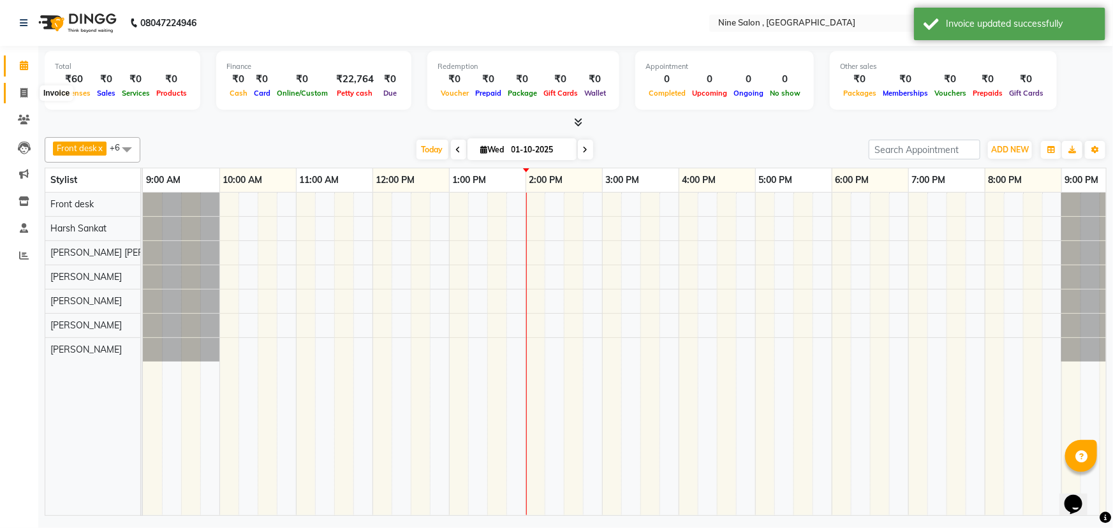
click at [17, 90] on span at bounding box center [24, 93] width 22 height 15
select select "7341"
select select "service"
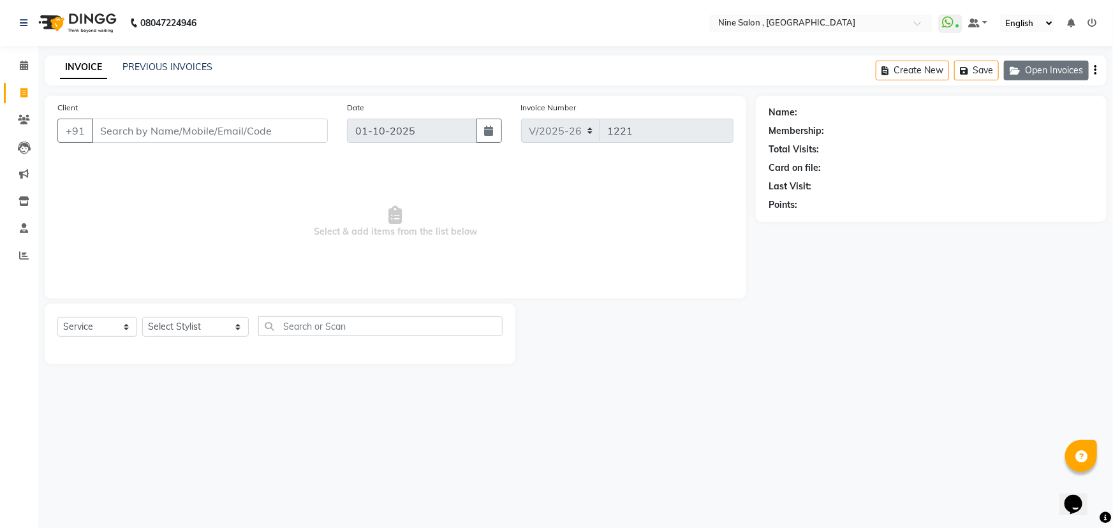
click at [1056, 80] on button "Open Invoices" at bounding box center [1046, 71] width 85 height 20
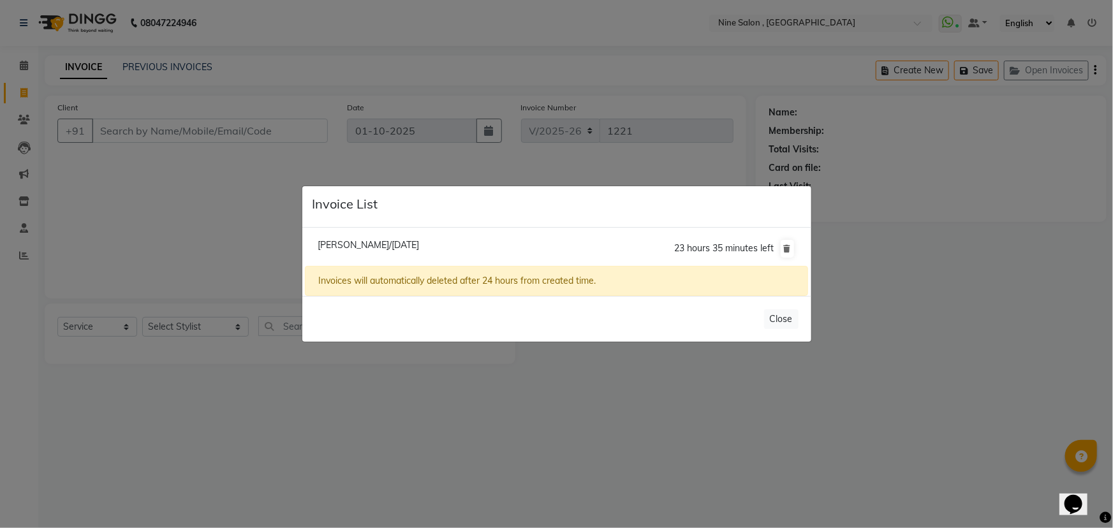
click at [720, 246] on span "23 hours 35 minutes left" at bounding box center [725, 247] width 100 height 11
click at [381, 247] on span "Karishma Jain/01 October 2025" at bounding box center [368, 244] width 101 height 11
type input "98******11"
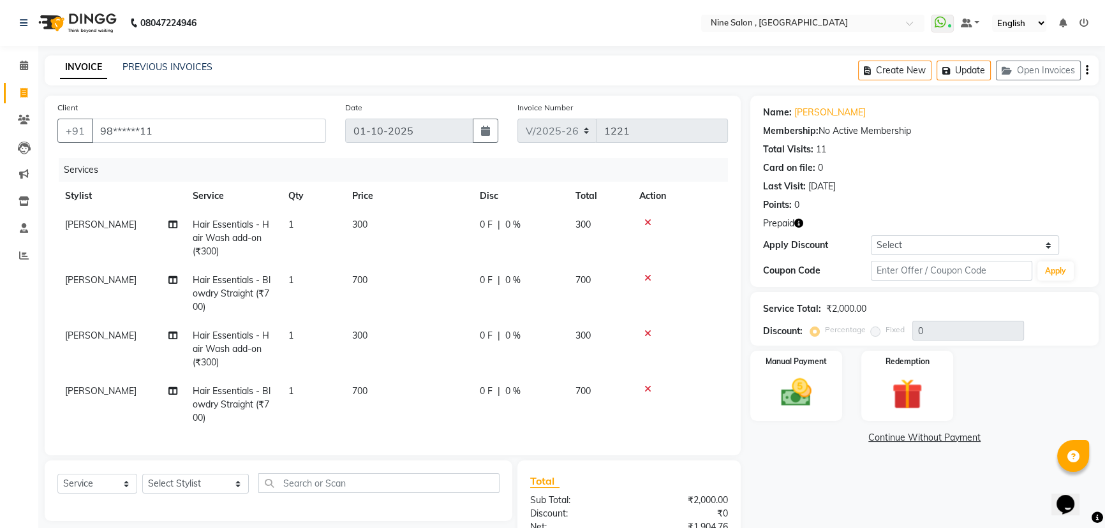
click at [35, 57] on li "Calendar" at bounding box center [19, 65] width 38 height 27
click at [21, 61] on icon at bounding box center [24, 66] width 8 height 10
